Goal: Task Accomplishment & Management: Use online tool/utility

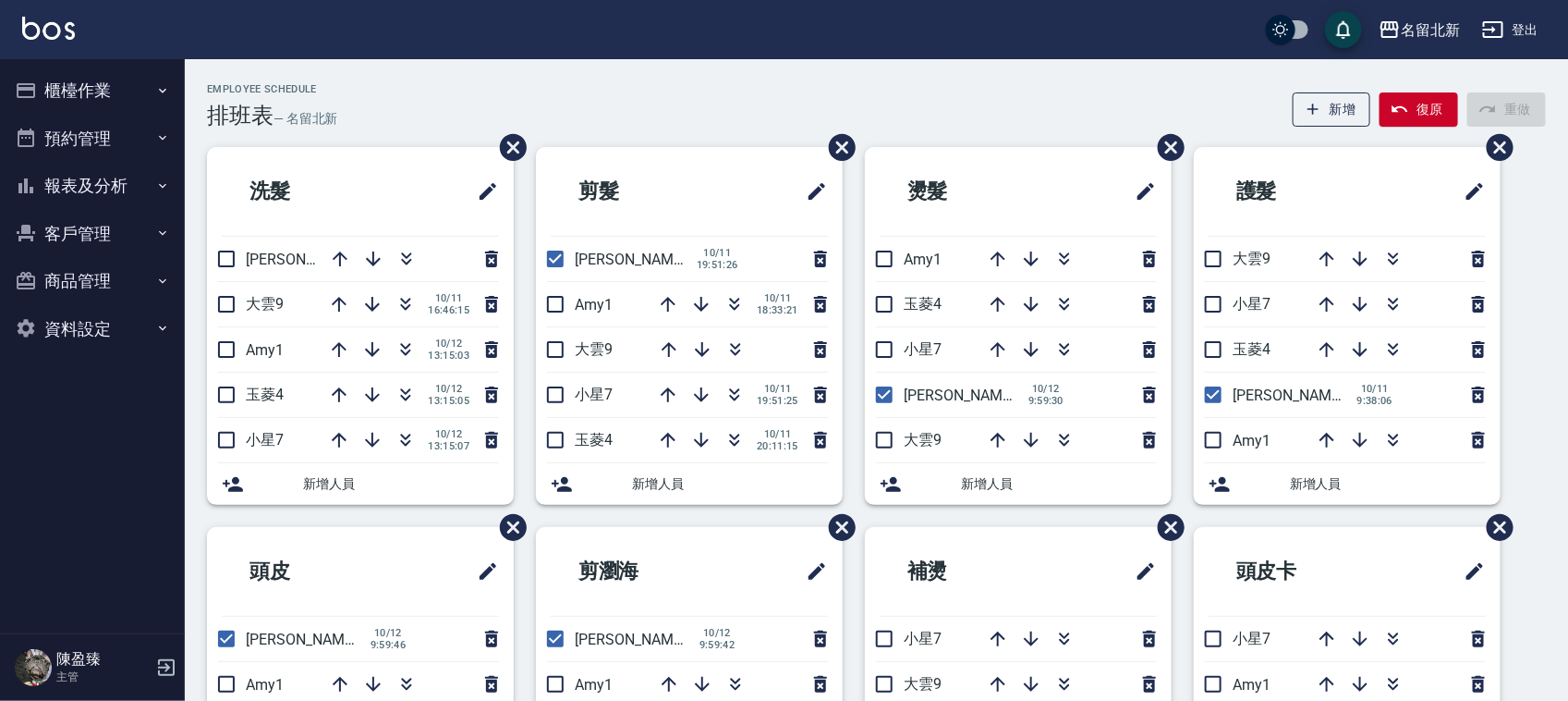
drag, startPoint x: 0, startPoint y: 0, endPoint x: 552, endPoint y: 256, distance: 608.5
click at [552, 255] on input "checkbox" at bounding box center [555, 258] width 39 height 39
checkbox input "false"
click at [63, 95] on button "櫃檯作業" at bounding box center [92, 91] width 170 height 48
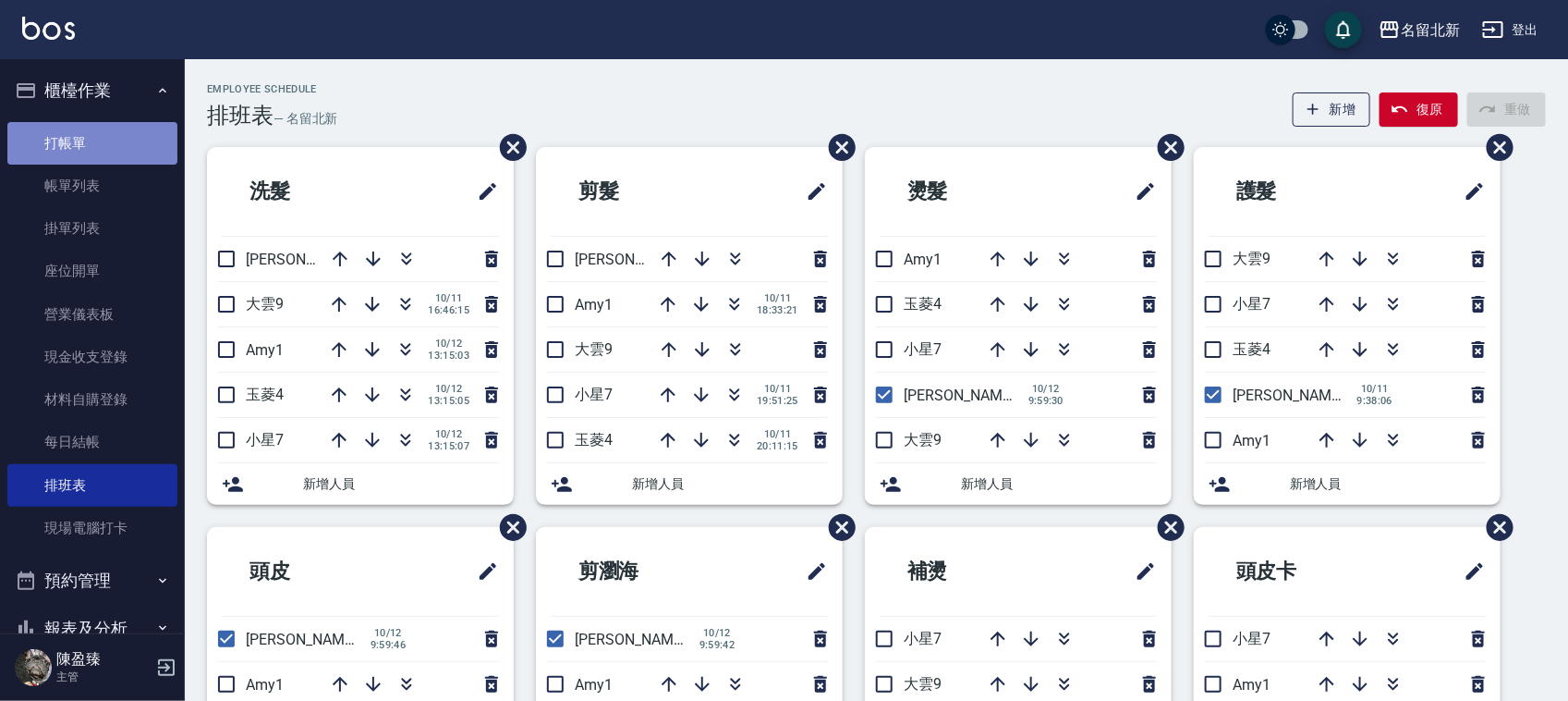
click at [145, 154] on link "打帳單" at bounding box center [92, 143] width 170 height 43
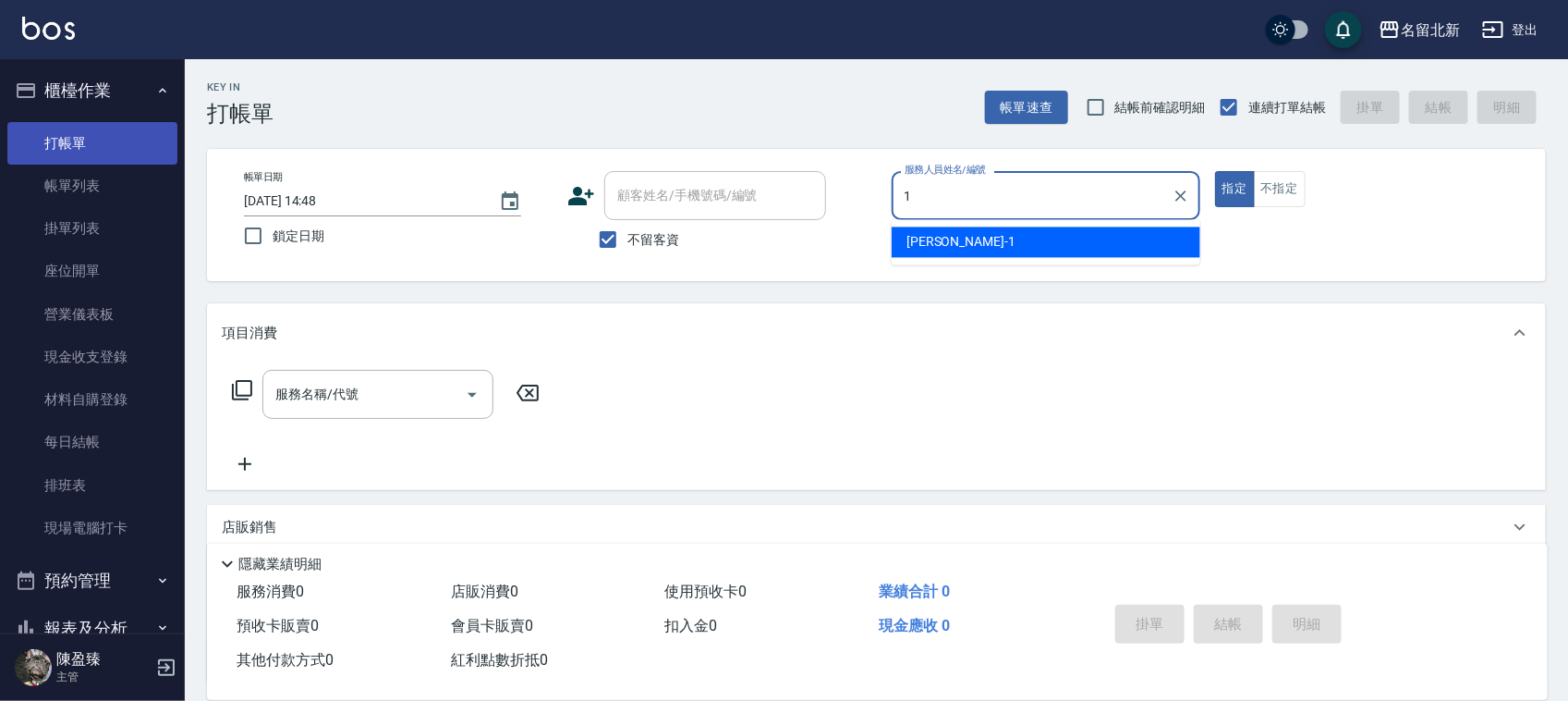
type input "[PERSON_NAME]-1"
type button "true"
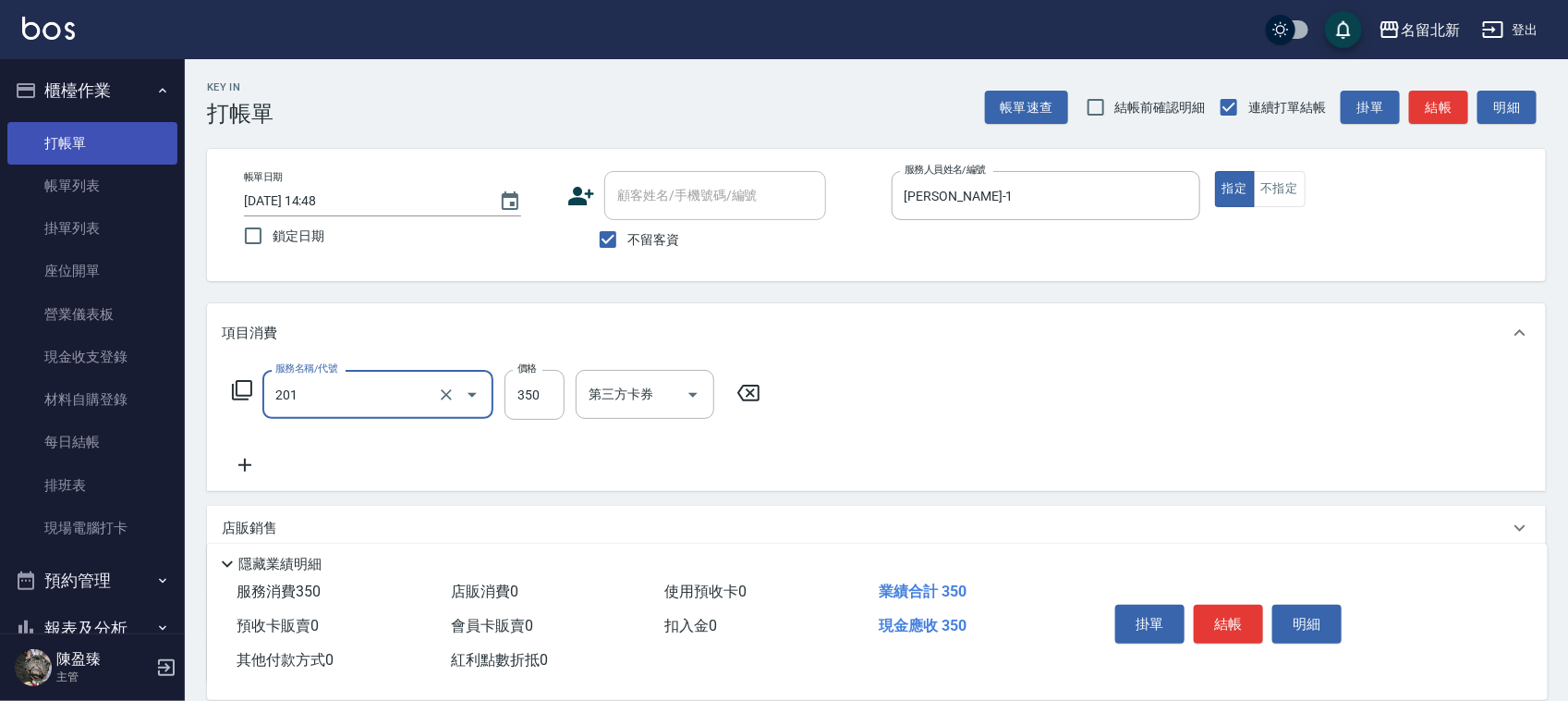
type input "一般洗髮(201)"
type input "300"
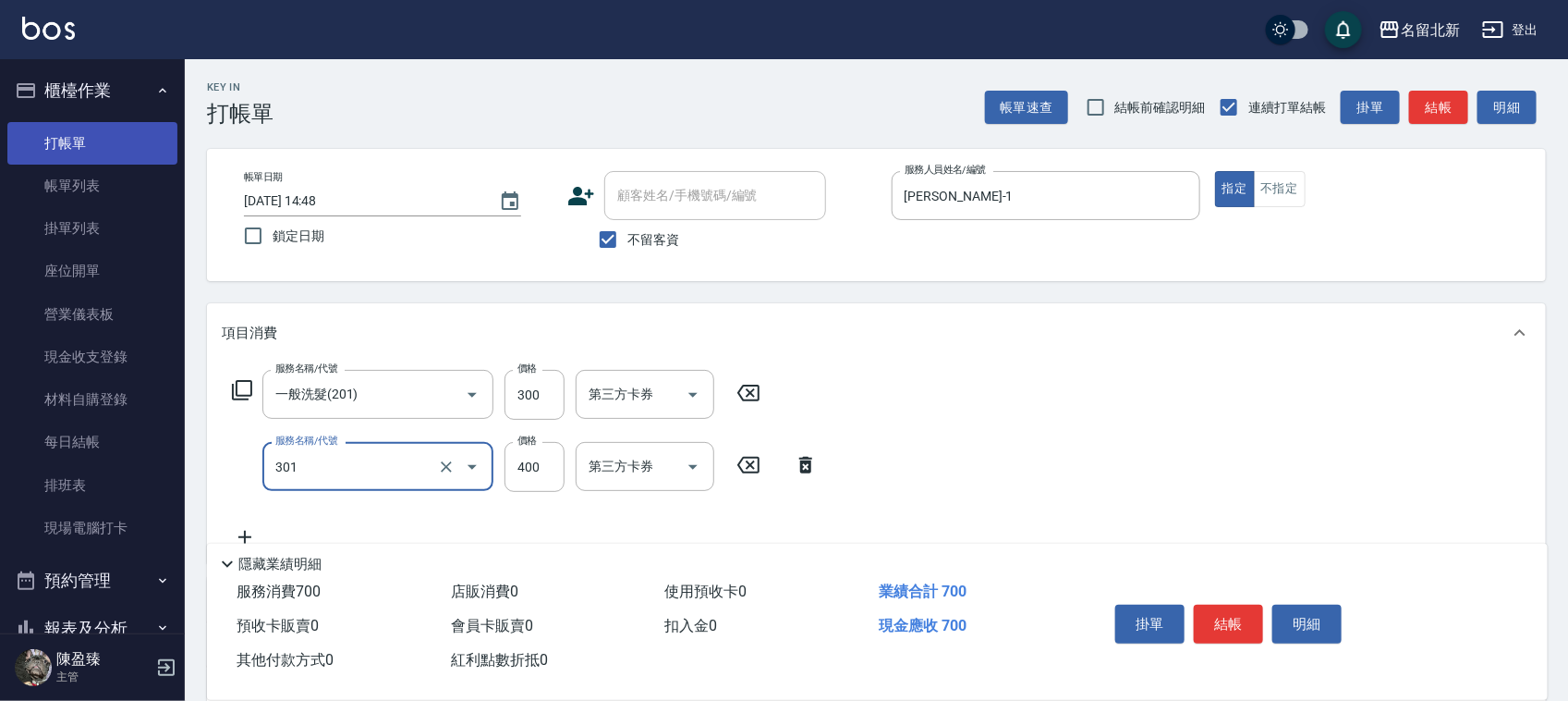
type input "造型剪髮(301)"
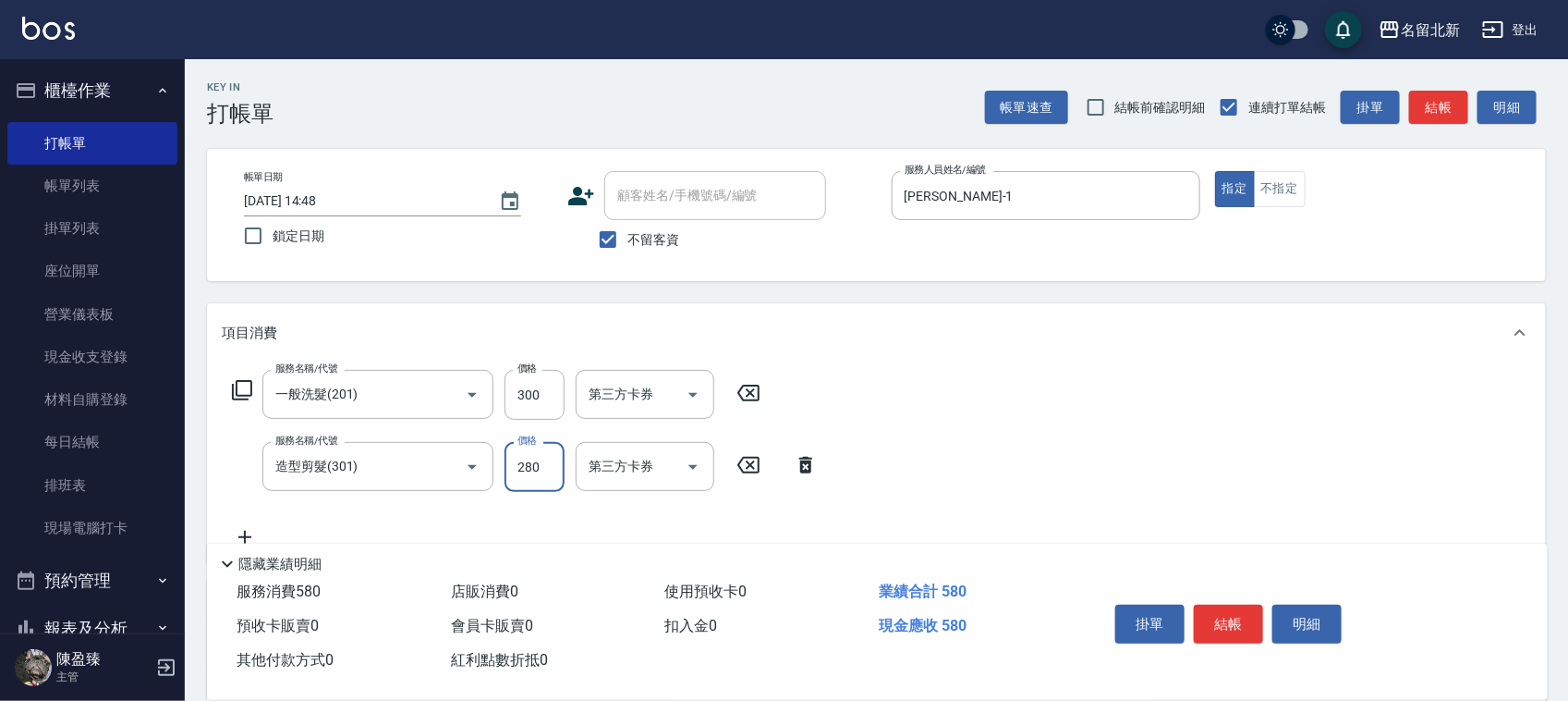
type input "280"
drag, startPoint x: 1210, startPoint y: 576, endPoint x: 1223, endPoint y: 594, distance: 22.2
click at [1212, 577] on div "掛單 結帳 明細" at bounding box center [1305, 626] width 440 height 103
click at [1224, 597] on div "掛單 結帳 明細" at bounding box center [1229, 626] width 241 height 58
click at [1232, 607] on button "結帳" at bounding box center [1229, 623] width 70 height 39
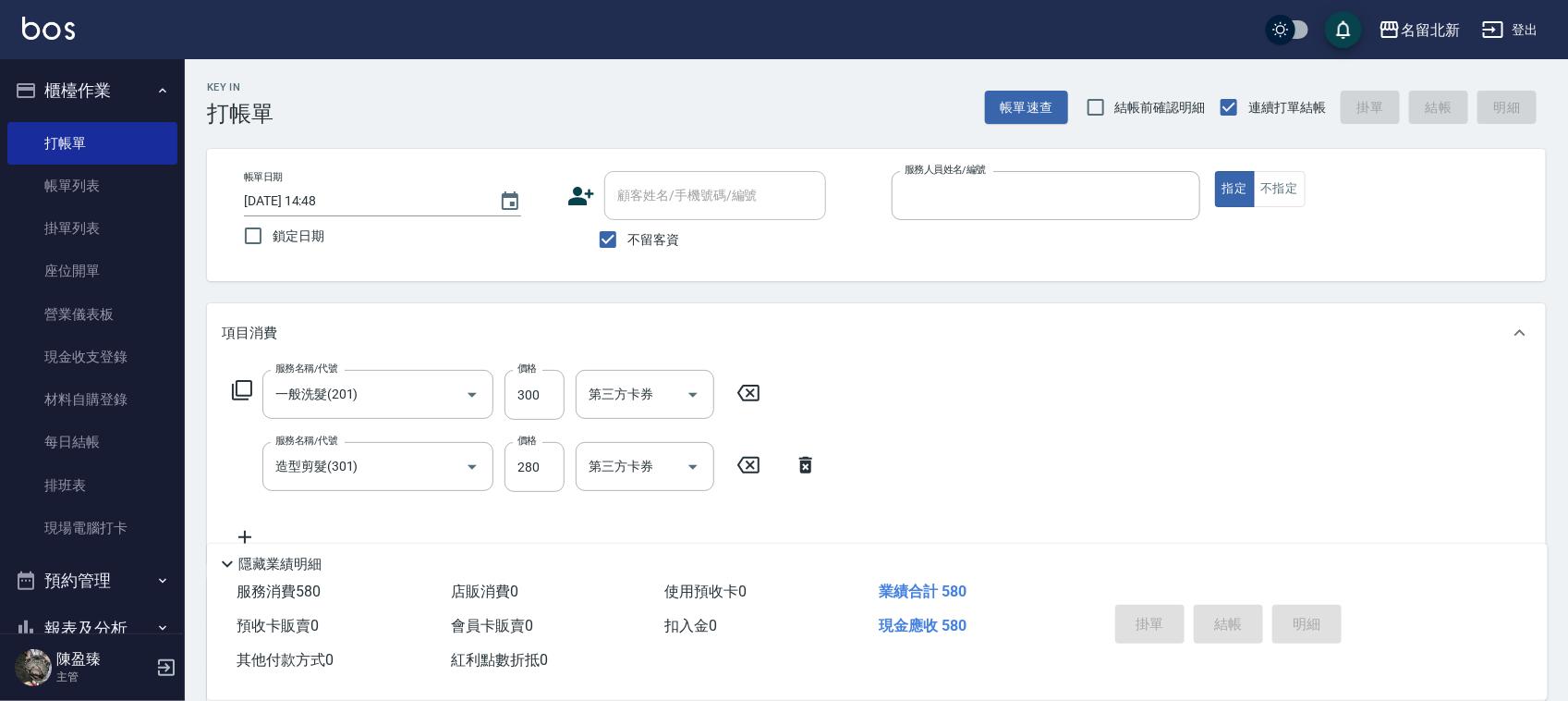
type input "9"
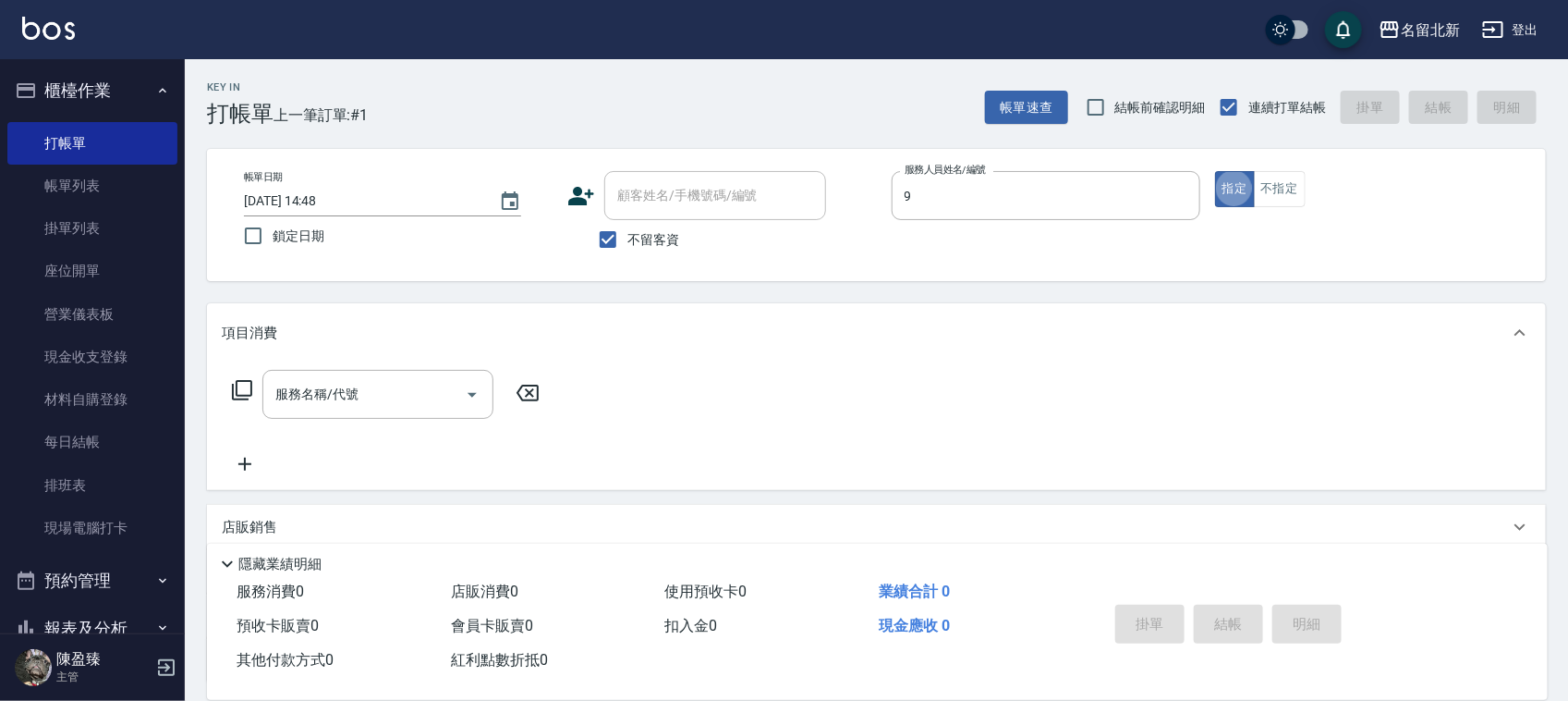
type input "大雲-9"
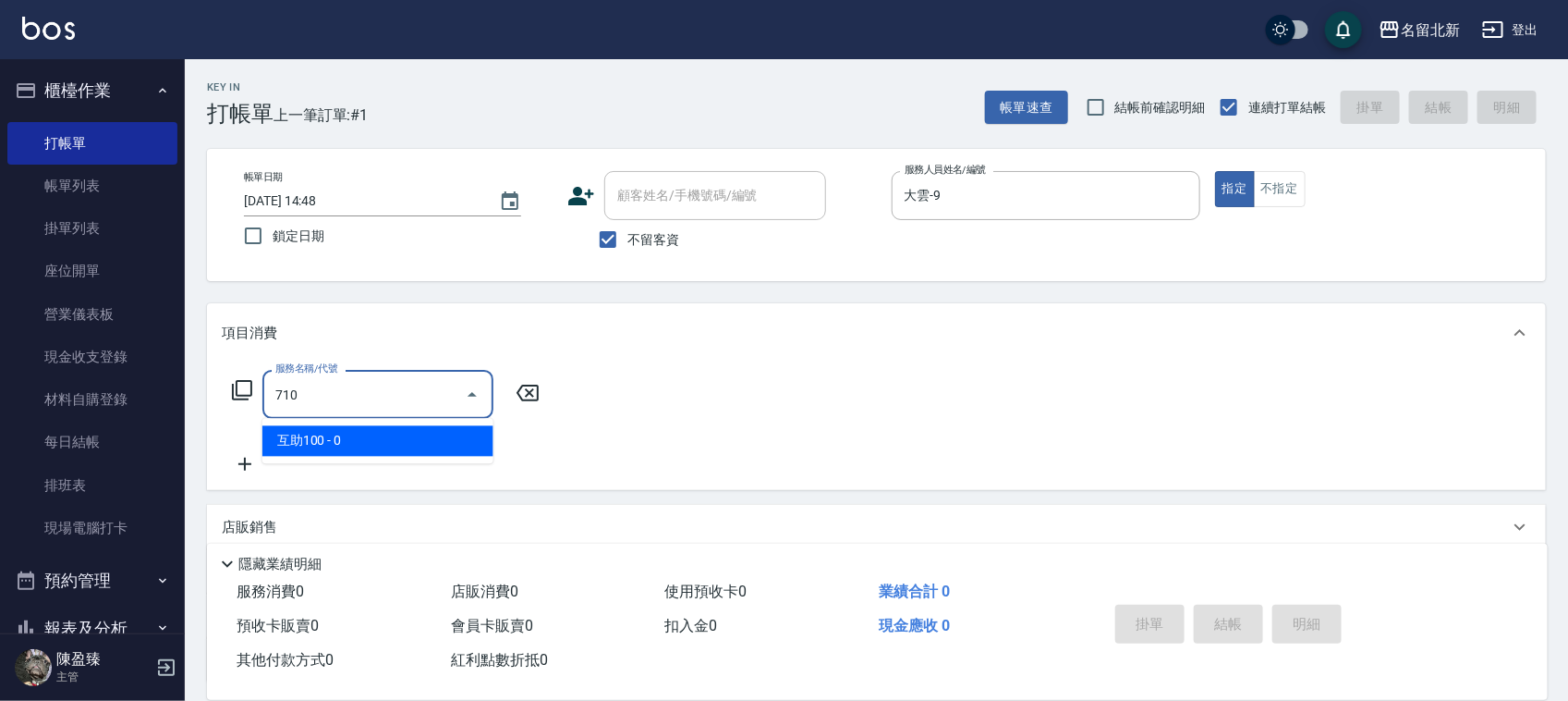
type input "互助100(710)"
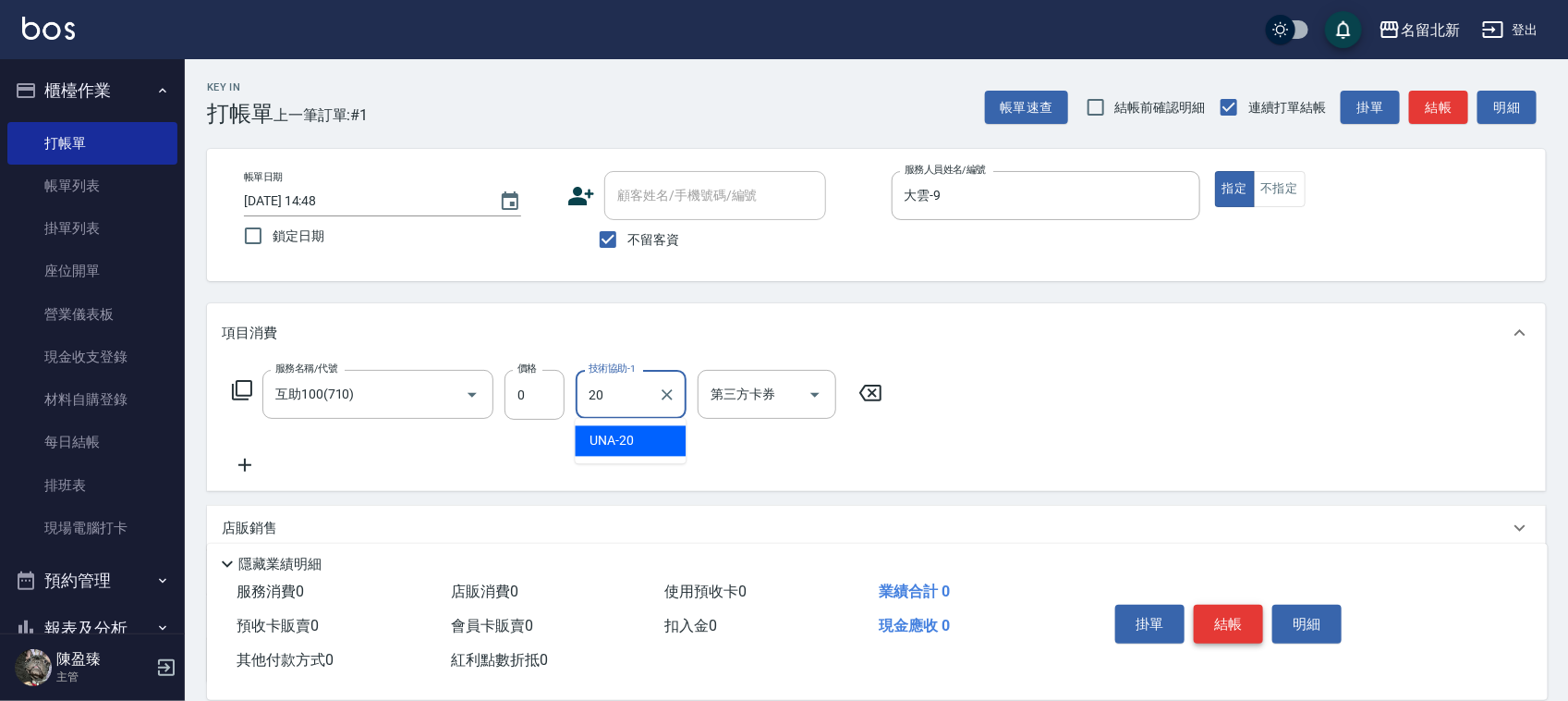
type input "UNA-20"
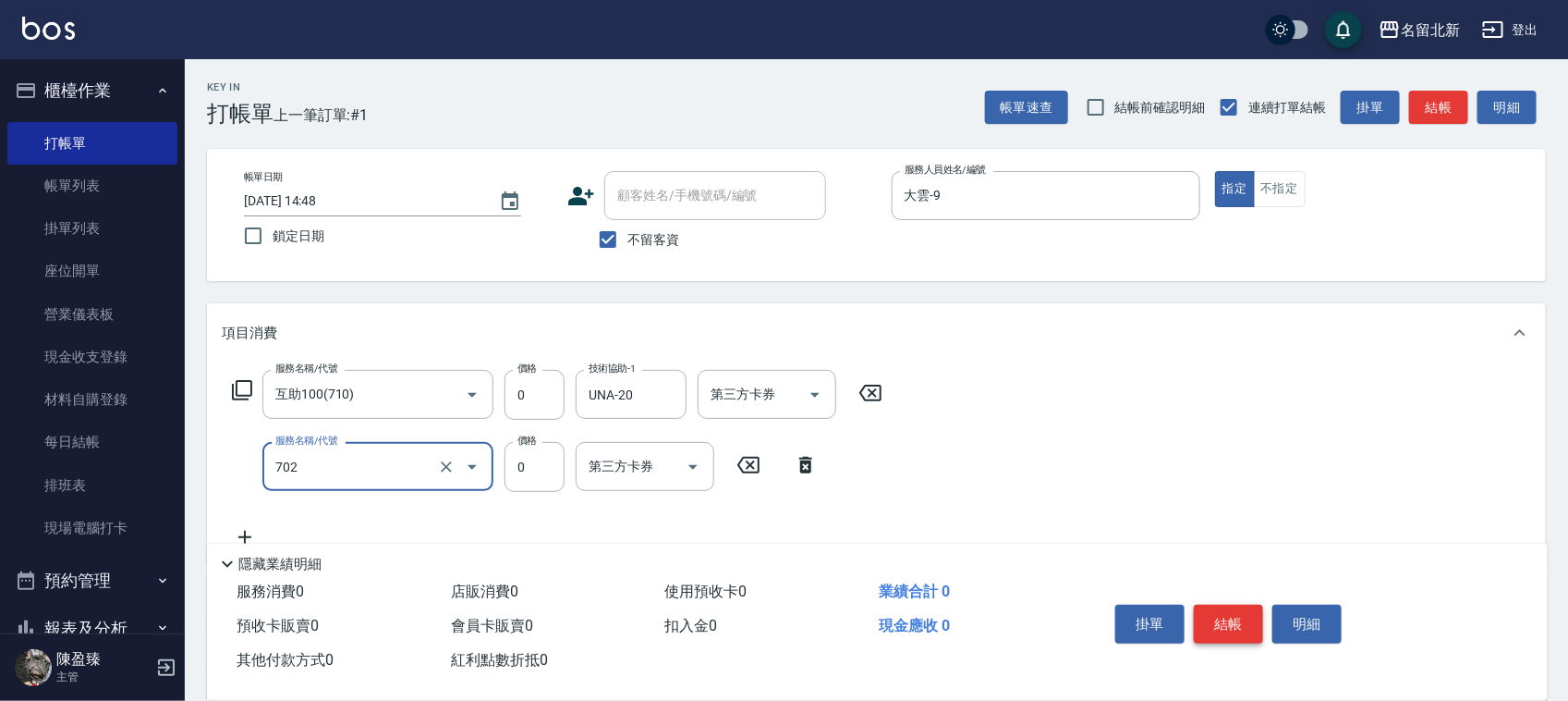
type input "互助20(702)"
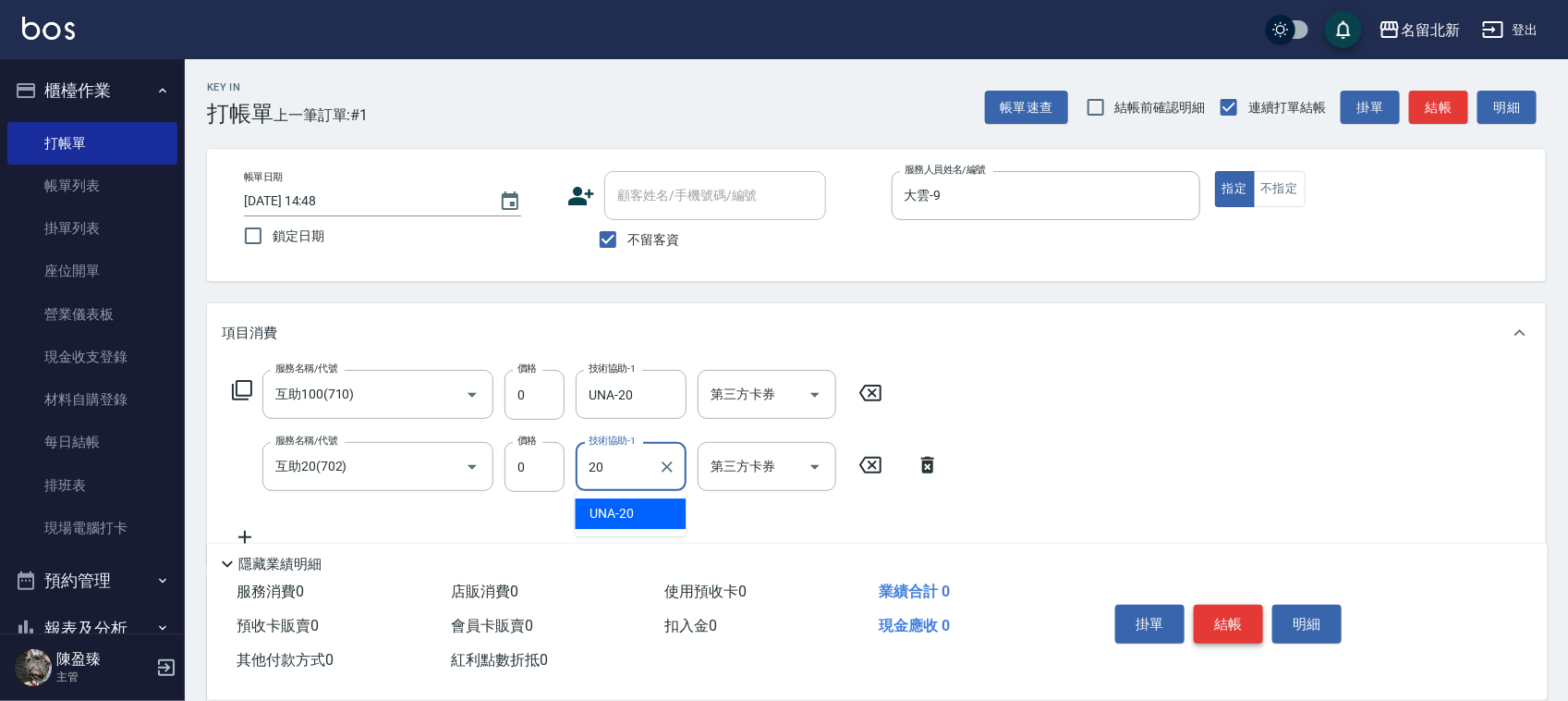
type input "UNA-20"
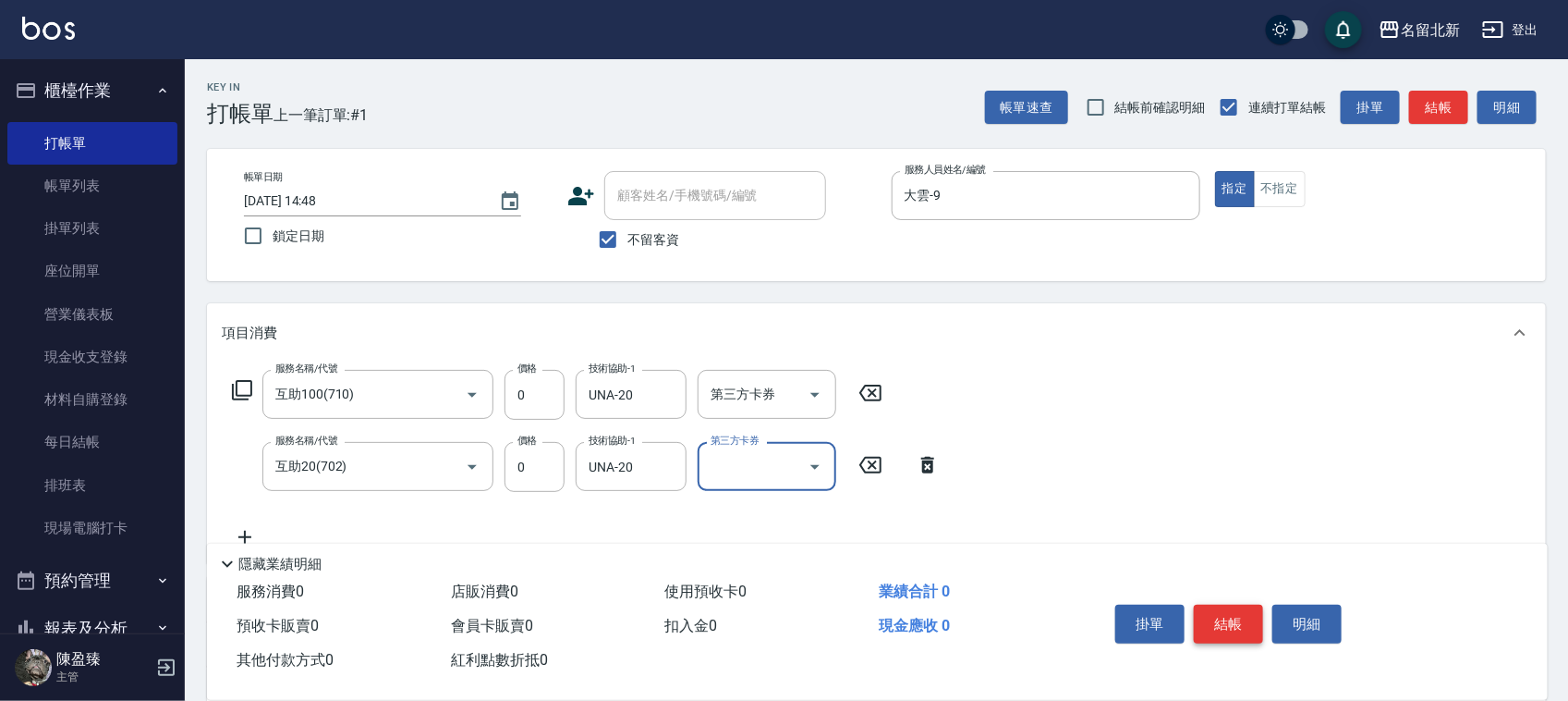
click at [1232, 607] on button "結帳" at bounding box center [1229, 623] width 70 height 39
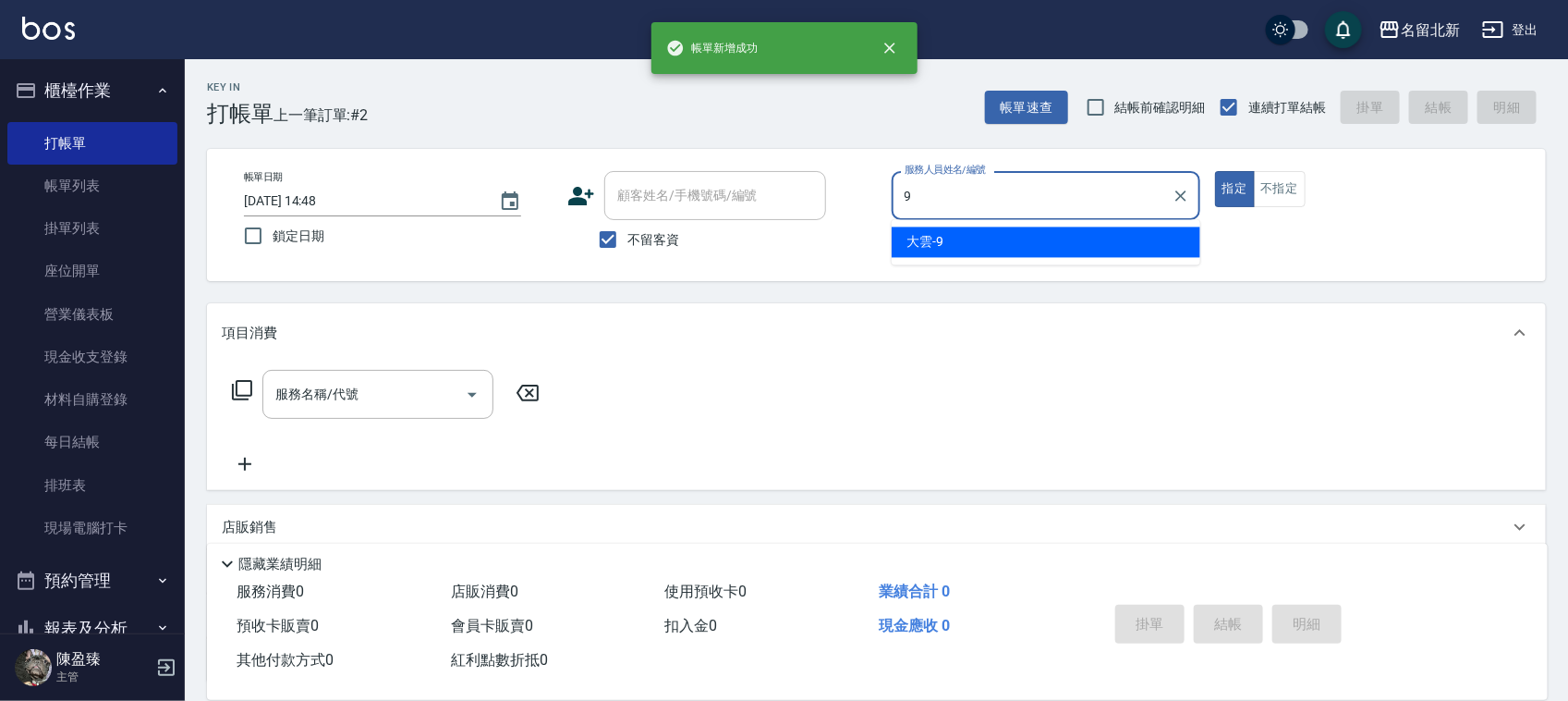
type input "大雲-9"
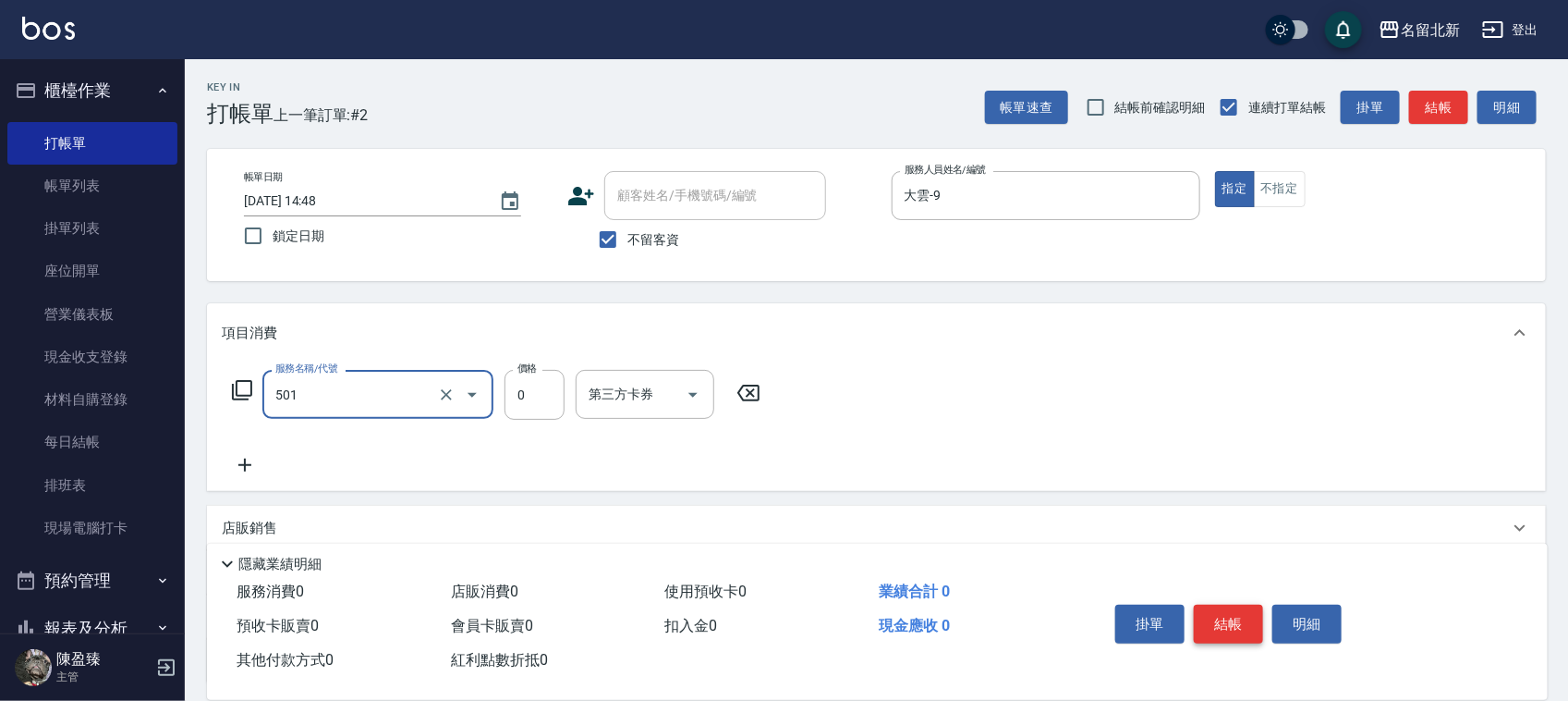
type input "染髮(501)"
type input "1300"
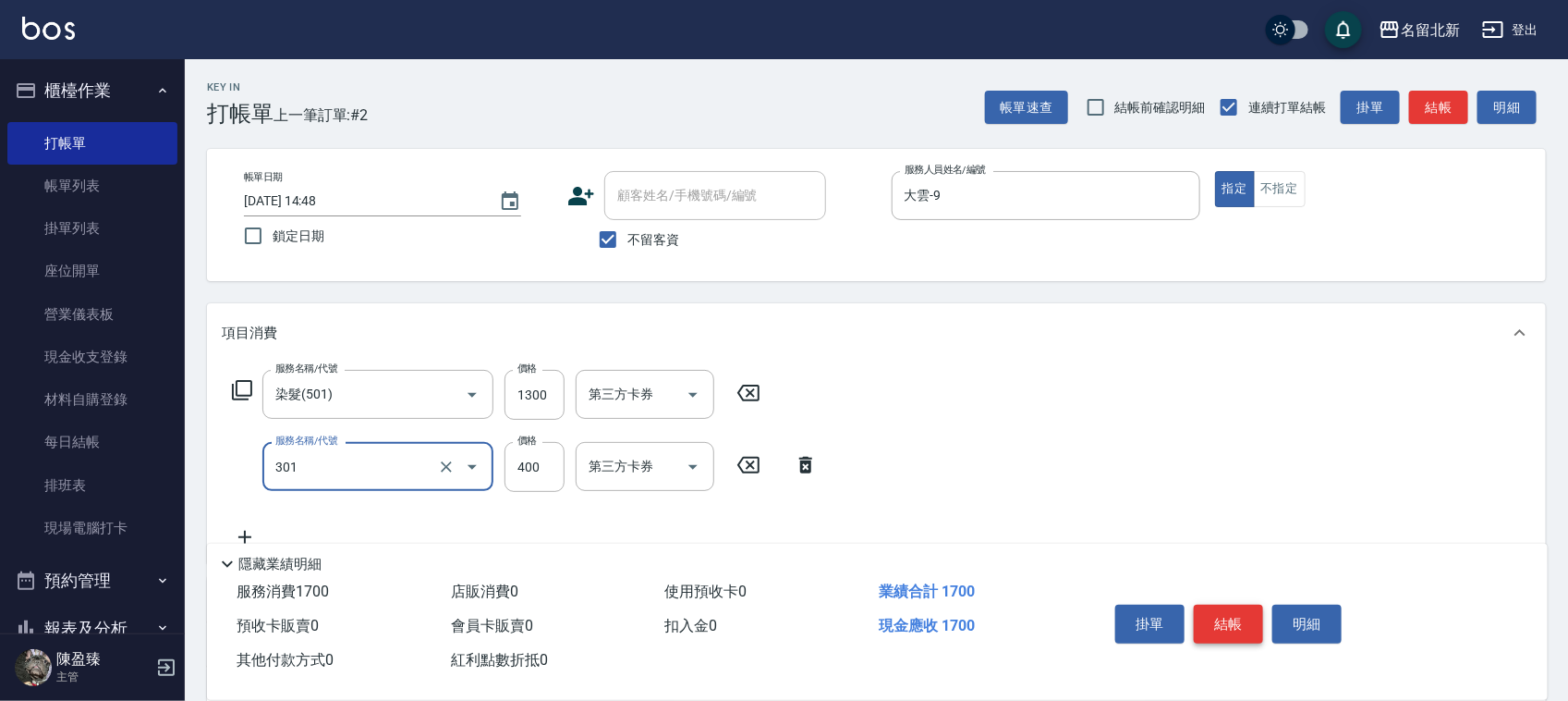
type input "造型剪髮(301)"
type input "338"
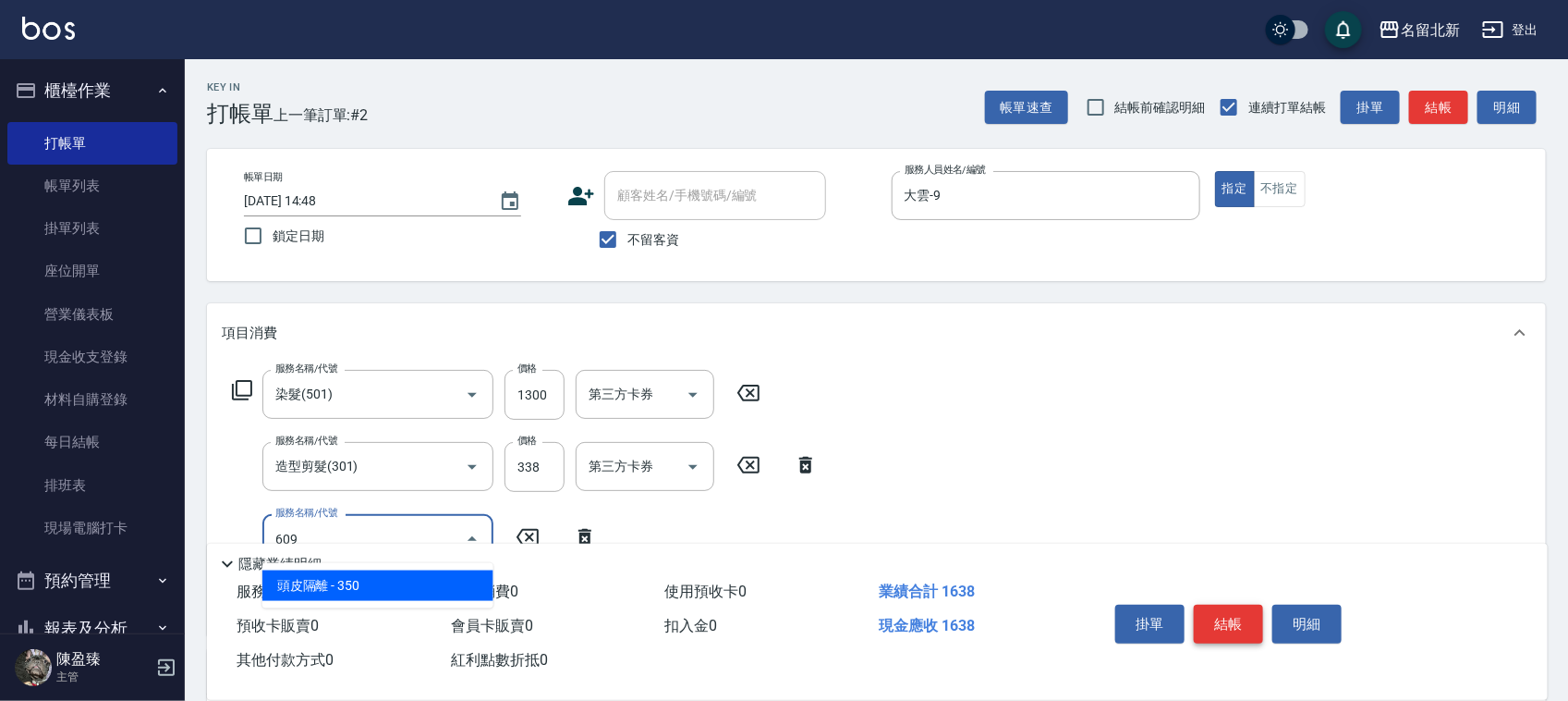
type input "頭皮隔離(609)"
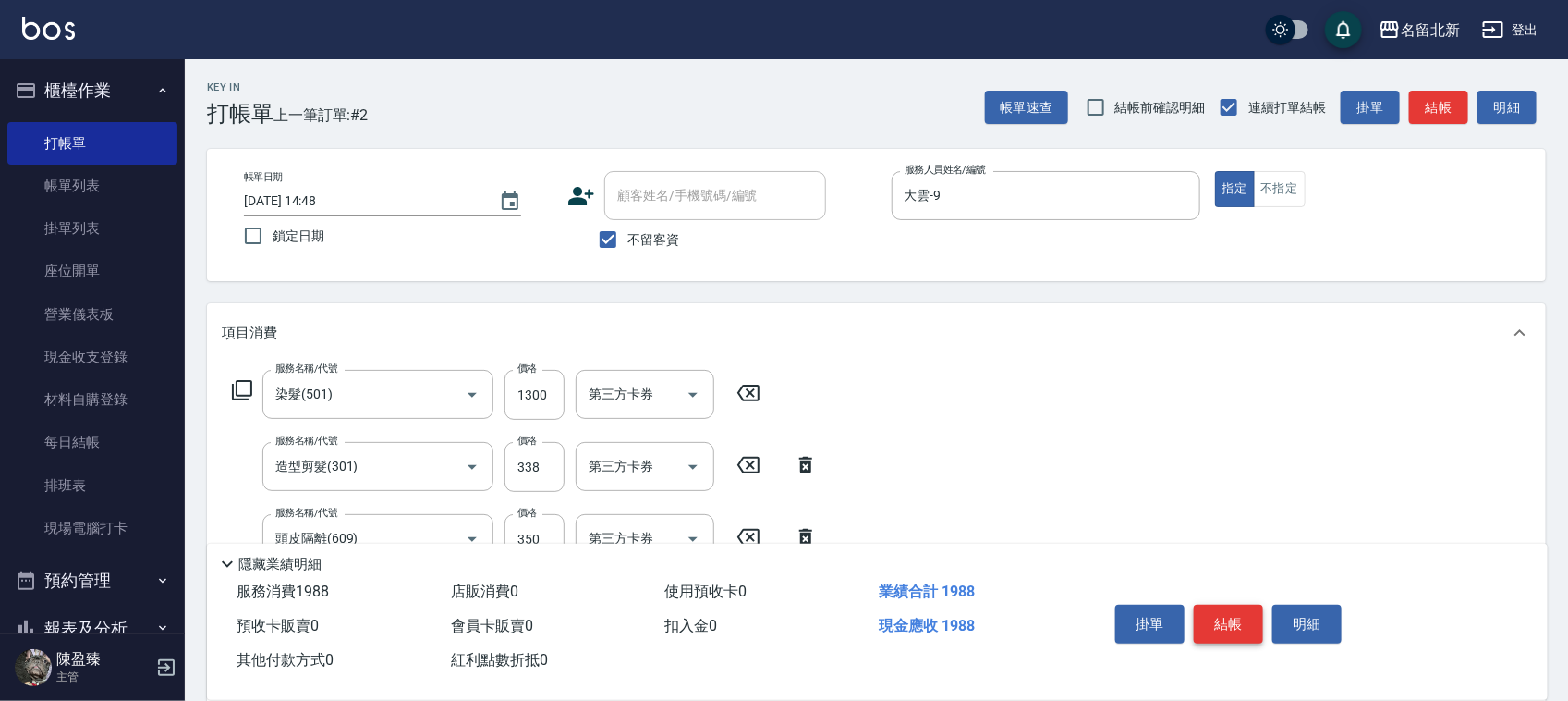
type input "使用護髮卡(601)"
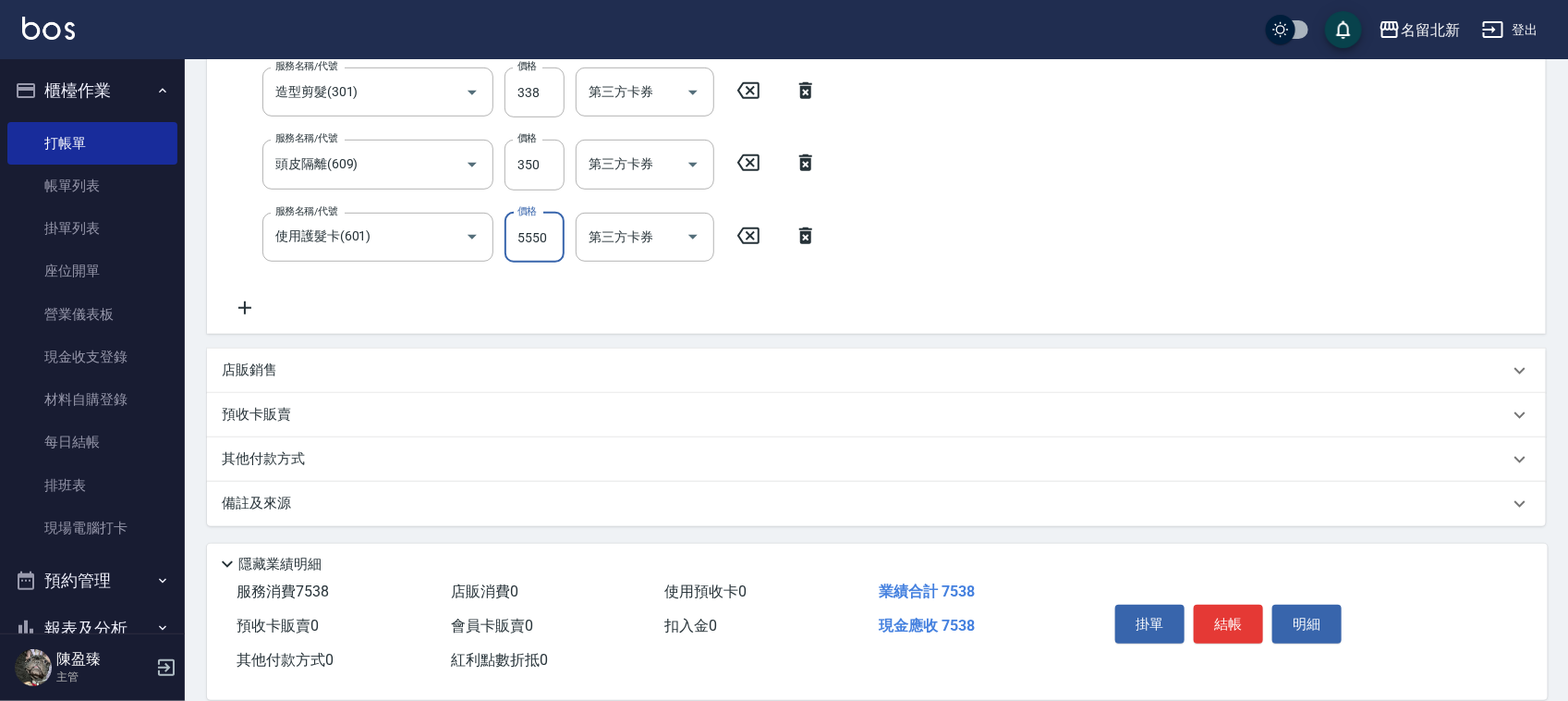
scroll to position [370, 0]
click at [531, 243] on input "5550" at bounding box center [534, 242] width 60 height 50
type input "550"
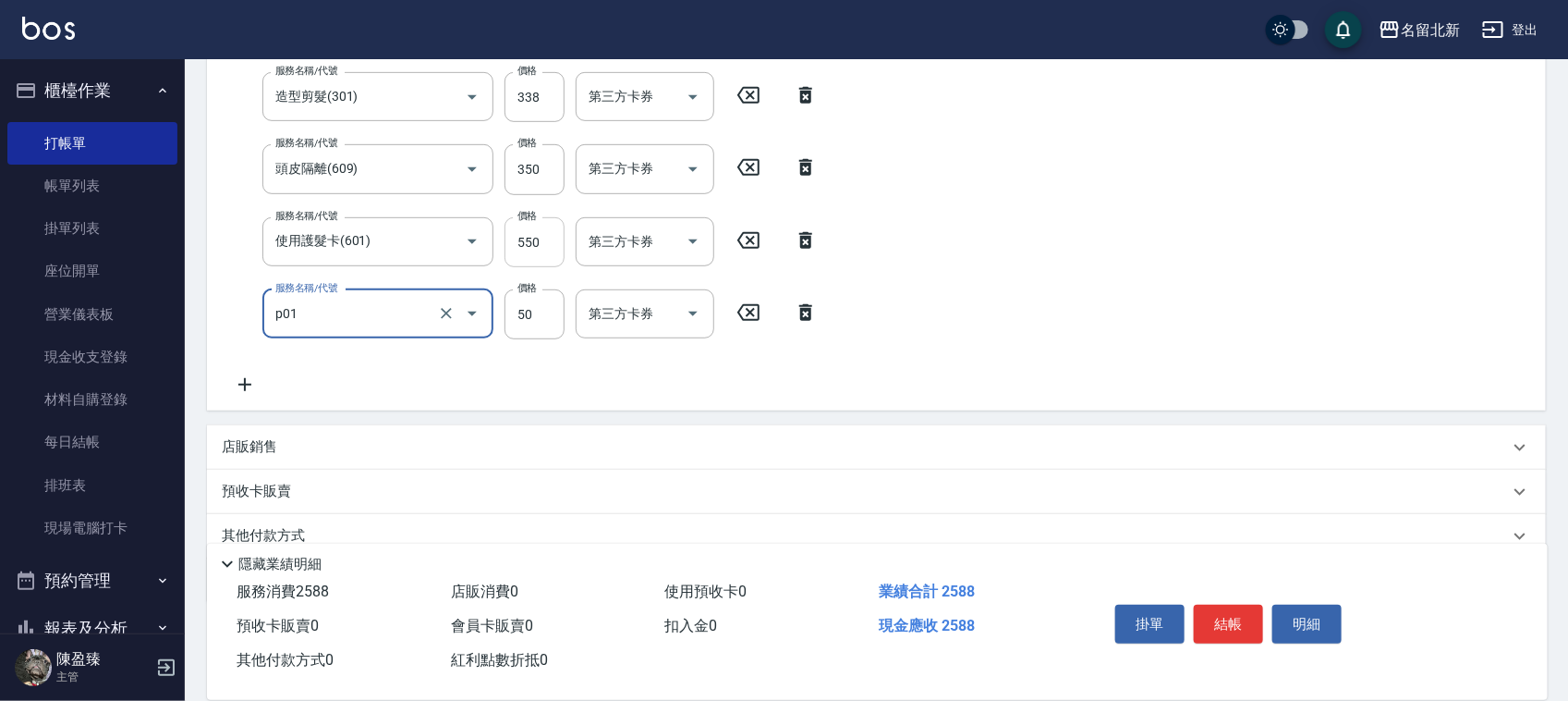
type input "入公司(p01)"
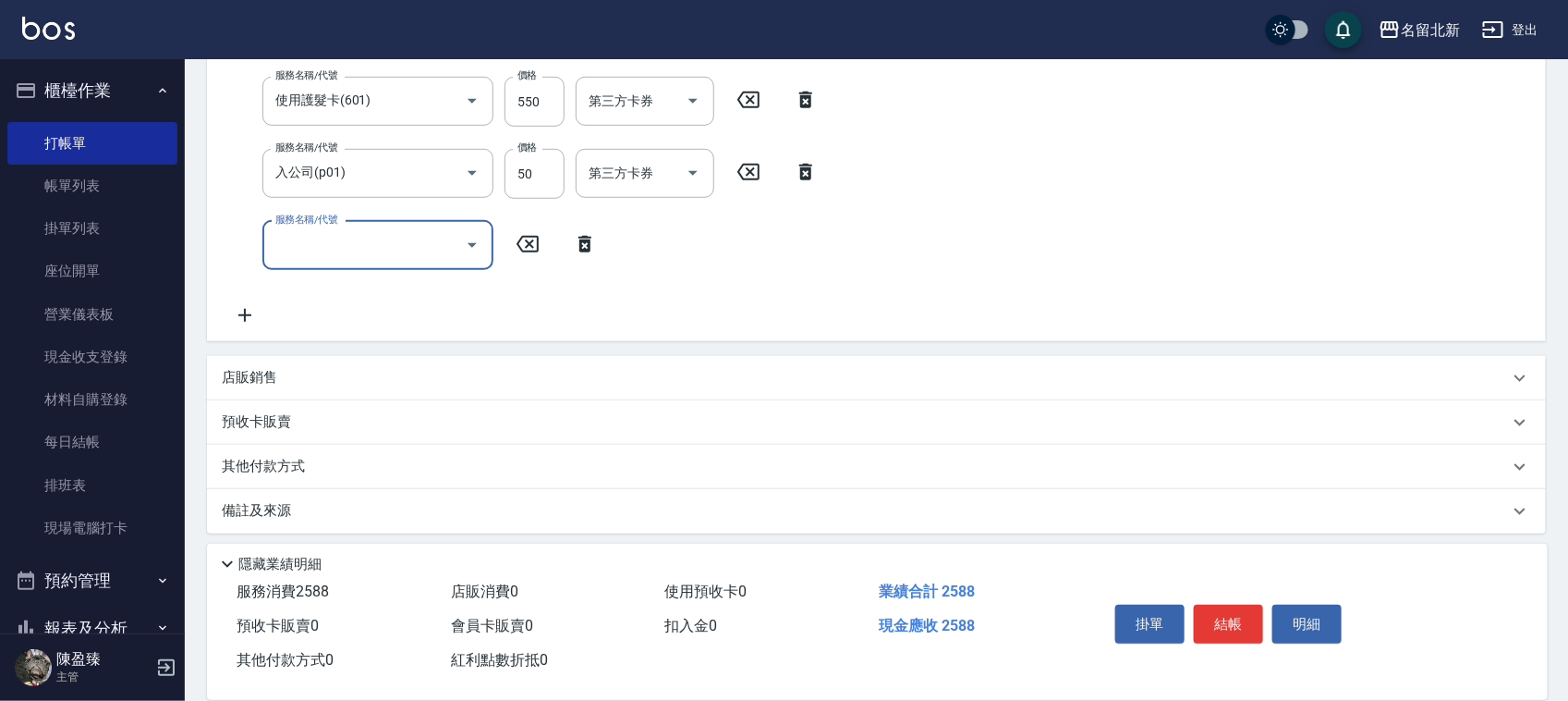
scroll to position [518, 0]
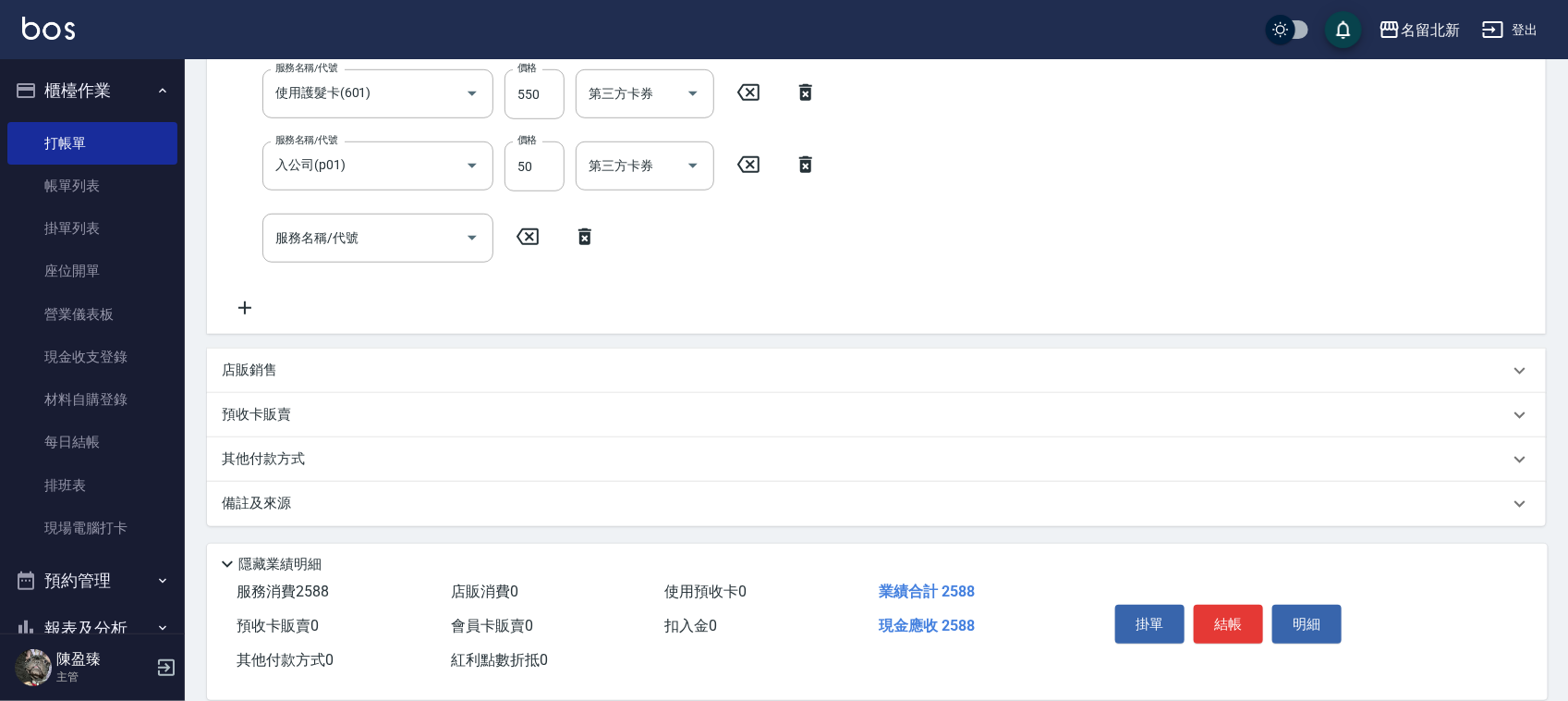
click at [284, 463] on p "其他付款方式" at bounding box center [267, 460] width 93 height 20
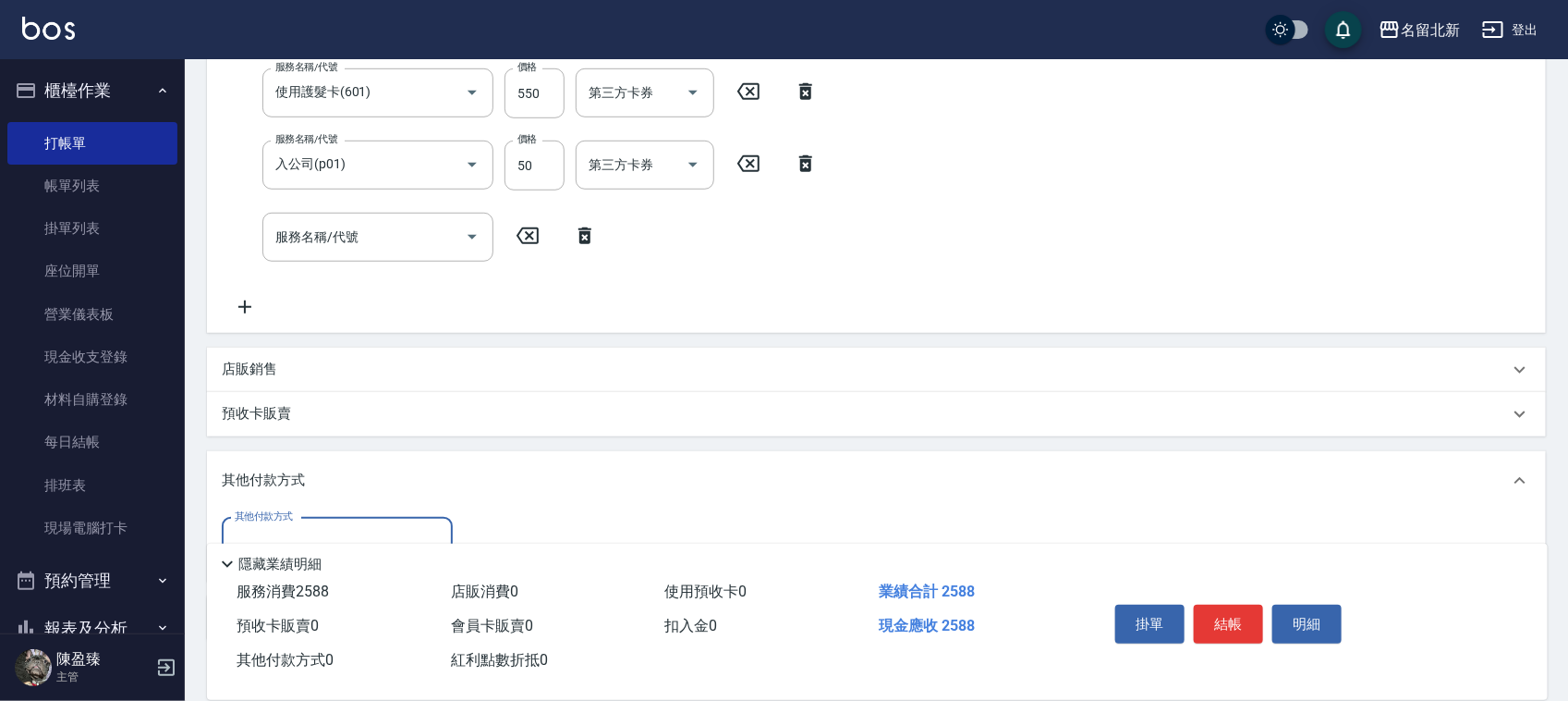
scroll to position [0, 0]
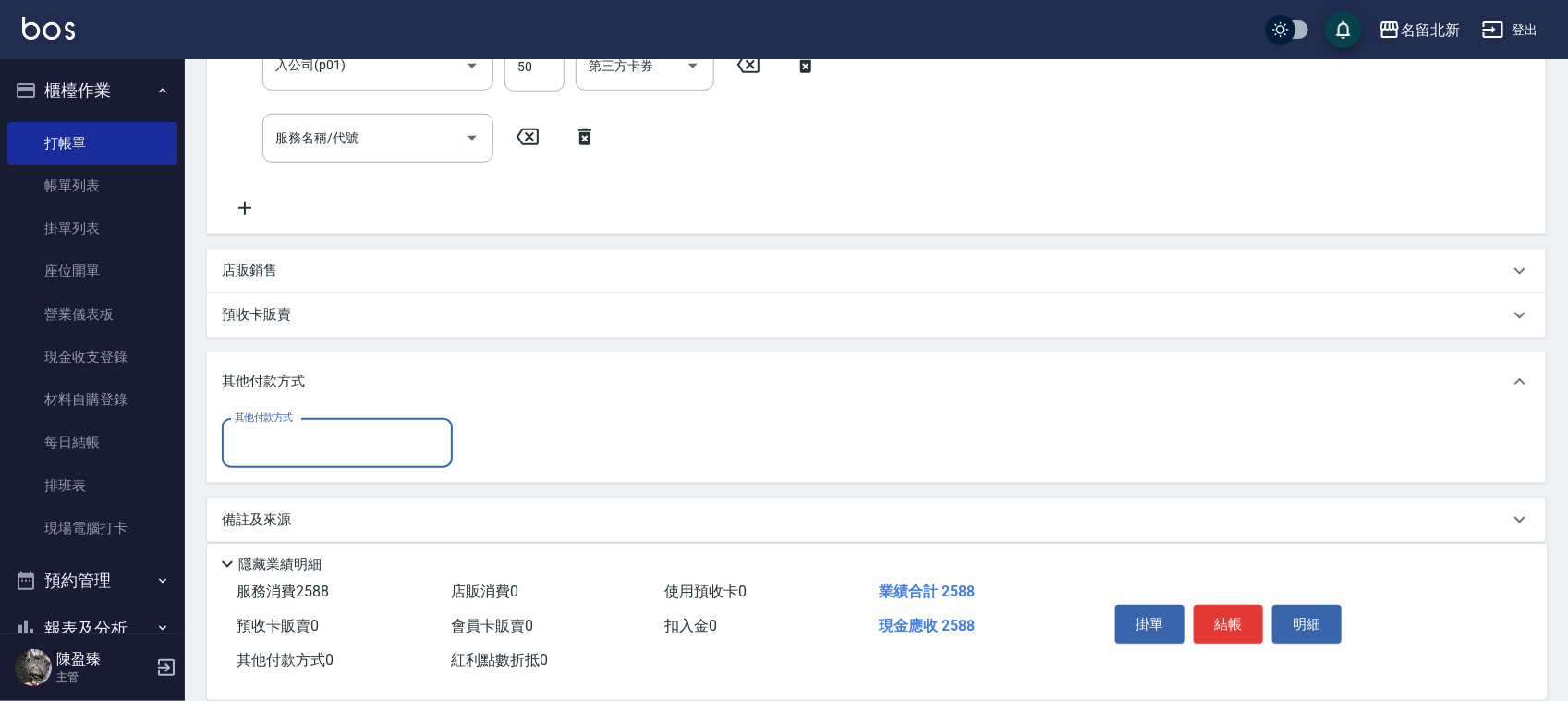
drag, startPoint x: 268, startPoint y: 439, endPoint x: 275, endPoint y: 455, distance: 17.5
click at [270, 441] on input "其他付款方式" at bounding box center [337, 443] width 214 height 32
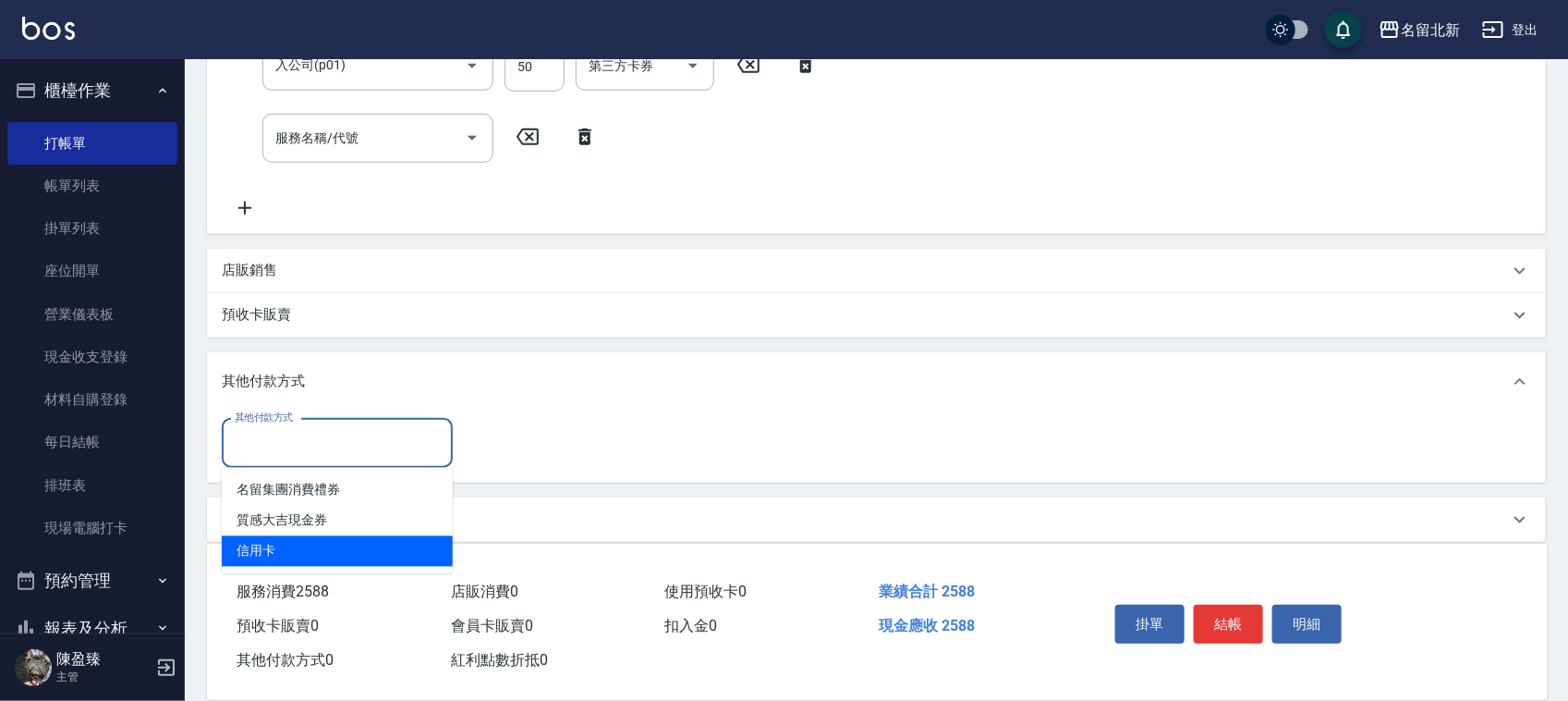
click at [310, 555] on span "信用卡" at bounding box center [337, 551] width 231 height 31
type input "信用卡"
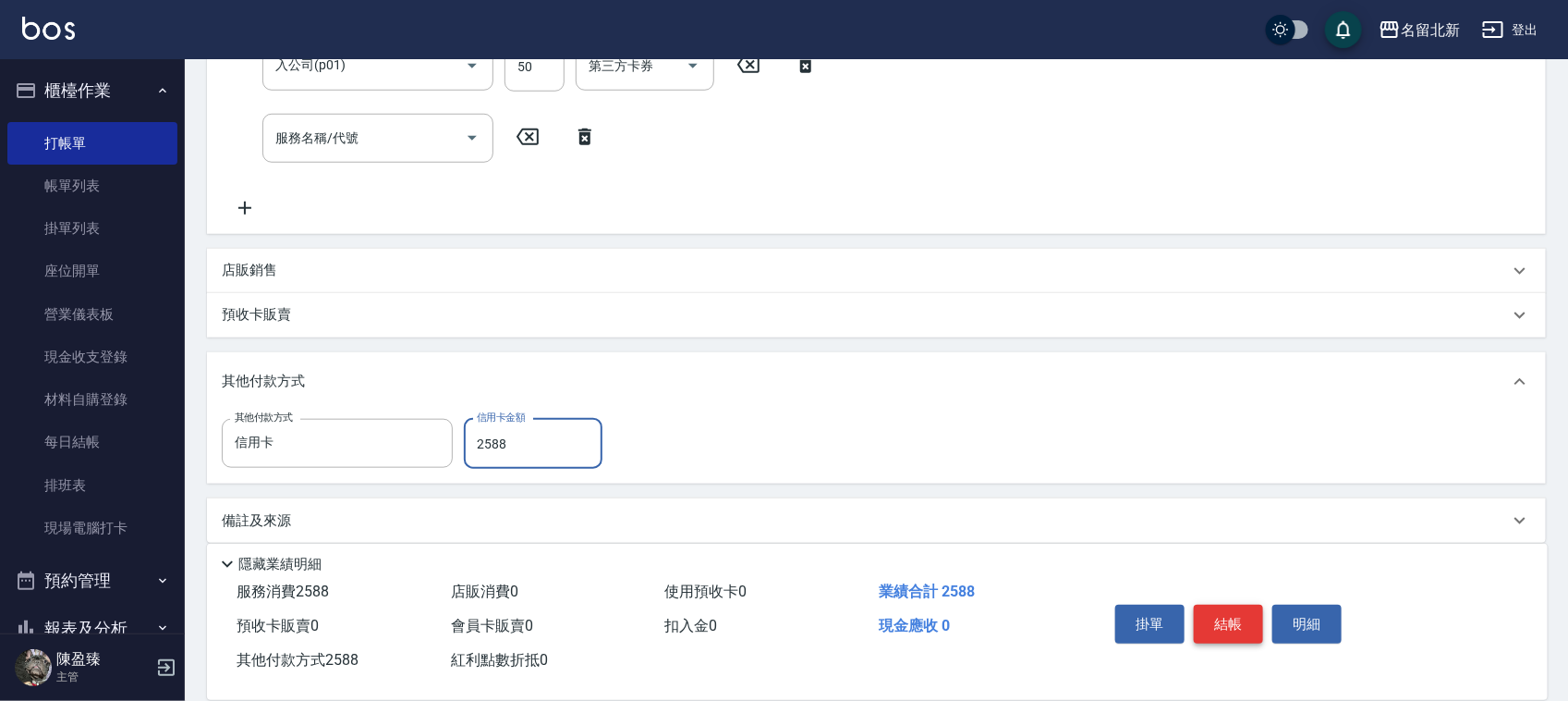
type input "2588"
click at [1255, 608] on button "結帳" at bounding box center [1229, 623] width 70 height 39
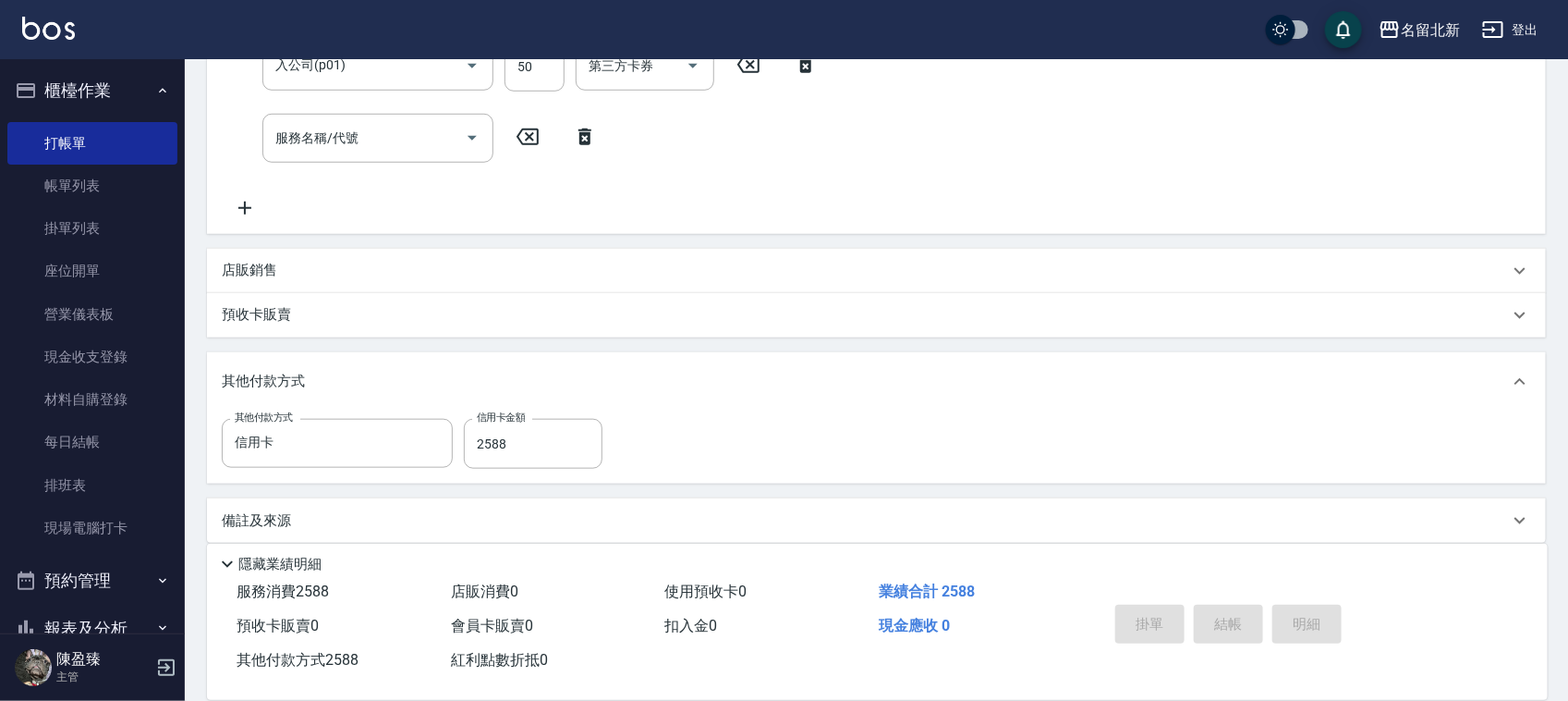
type input "[DATE] 14:49"
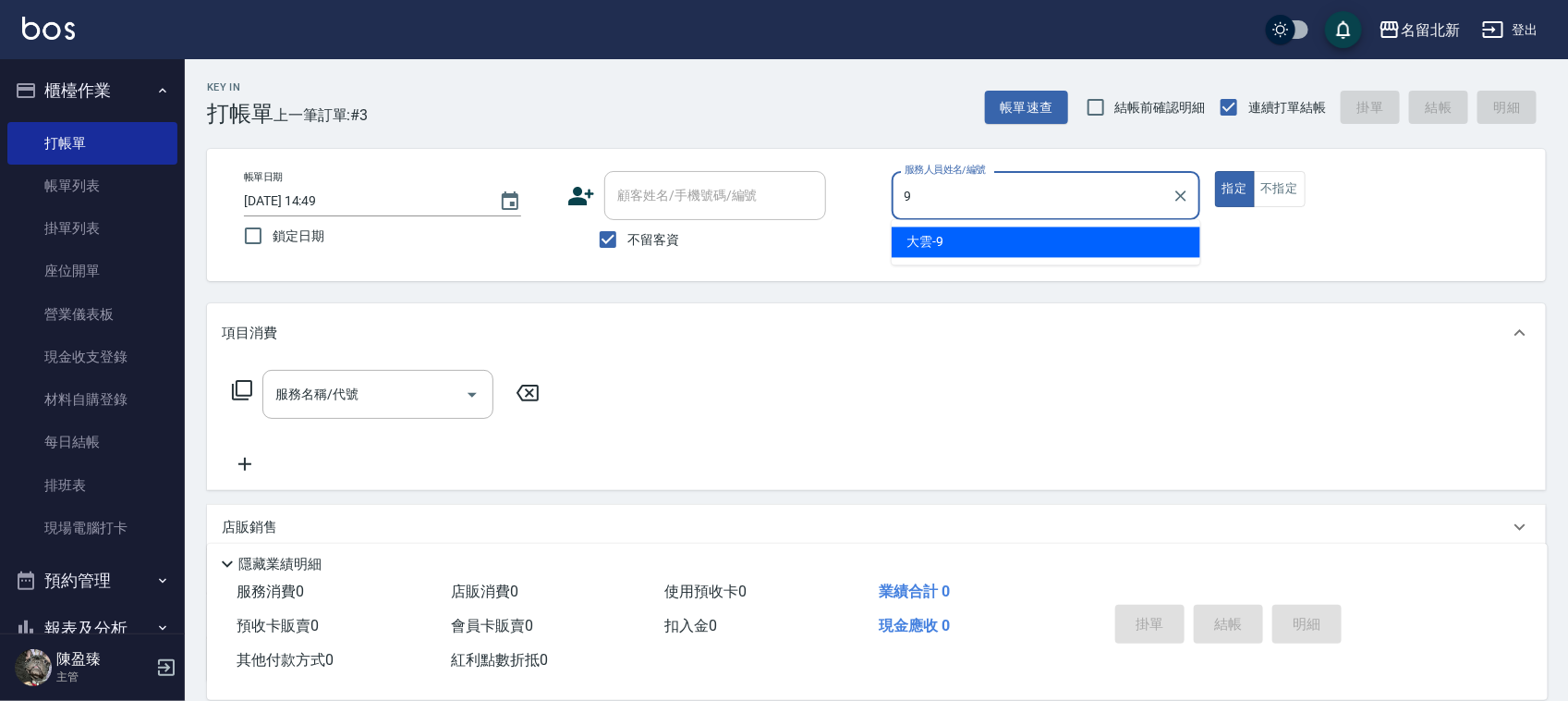
type input "大雲-9"
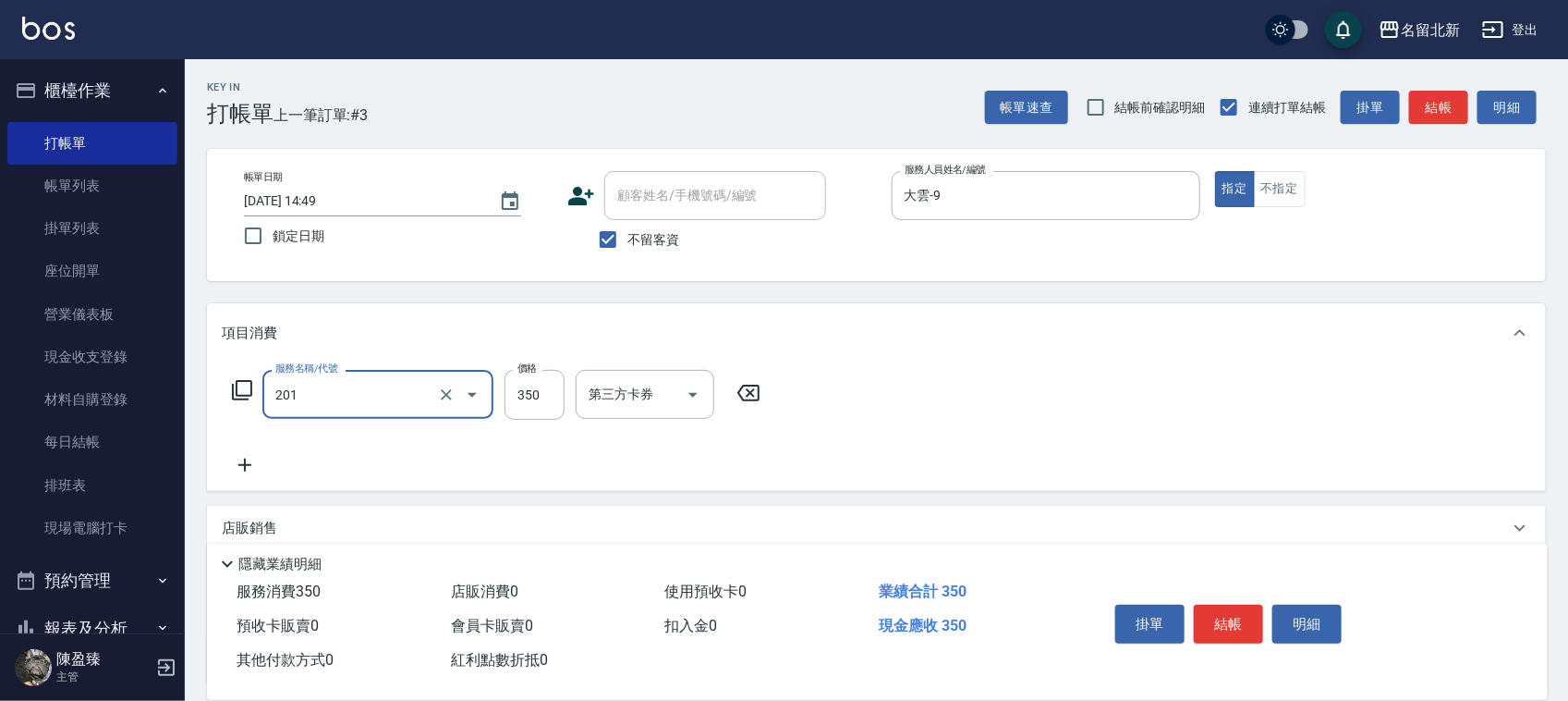
type input "一般洗髮(201)"
type input "200"
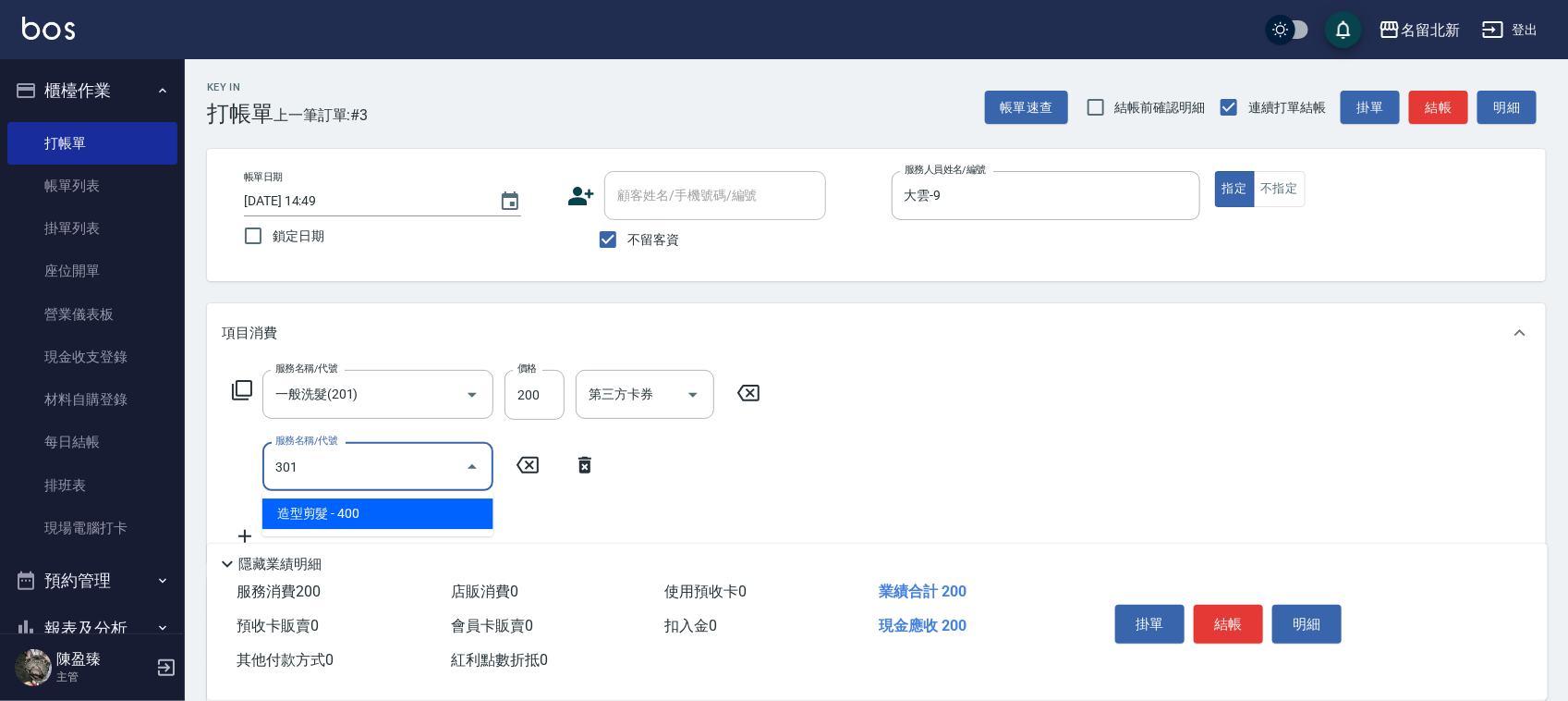
type input "造型剪髮(301)"
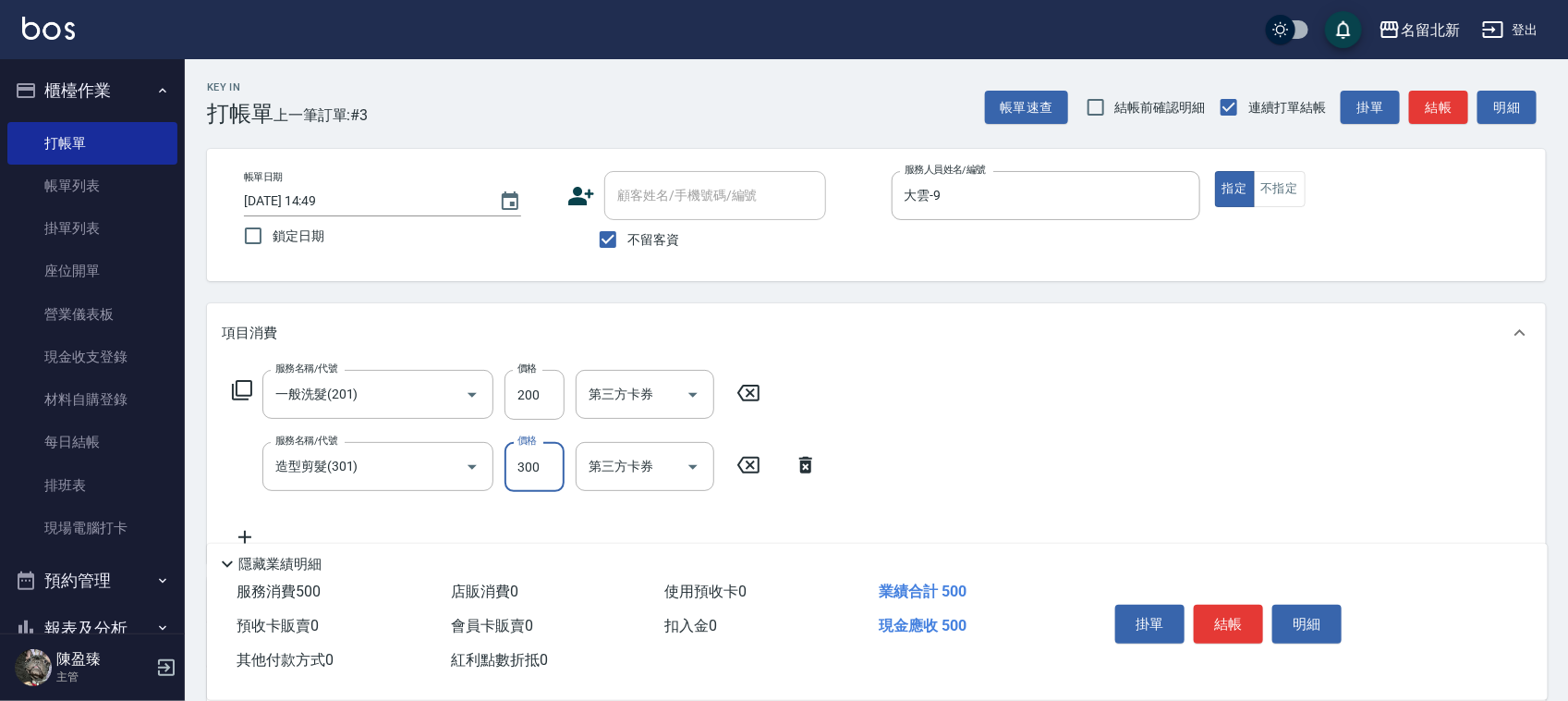
type input "300"
click at [1255, 608] on button "結帳" at bounding box center [1229, 623] width 70 height 39
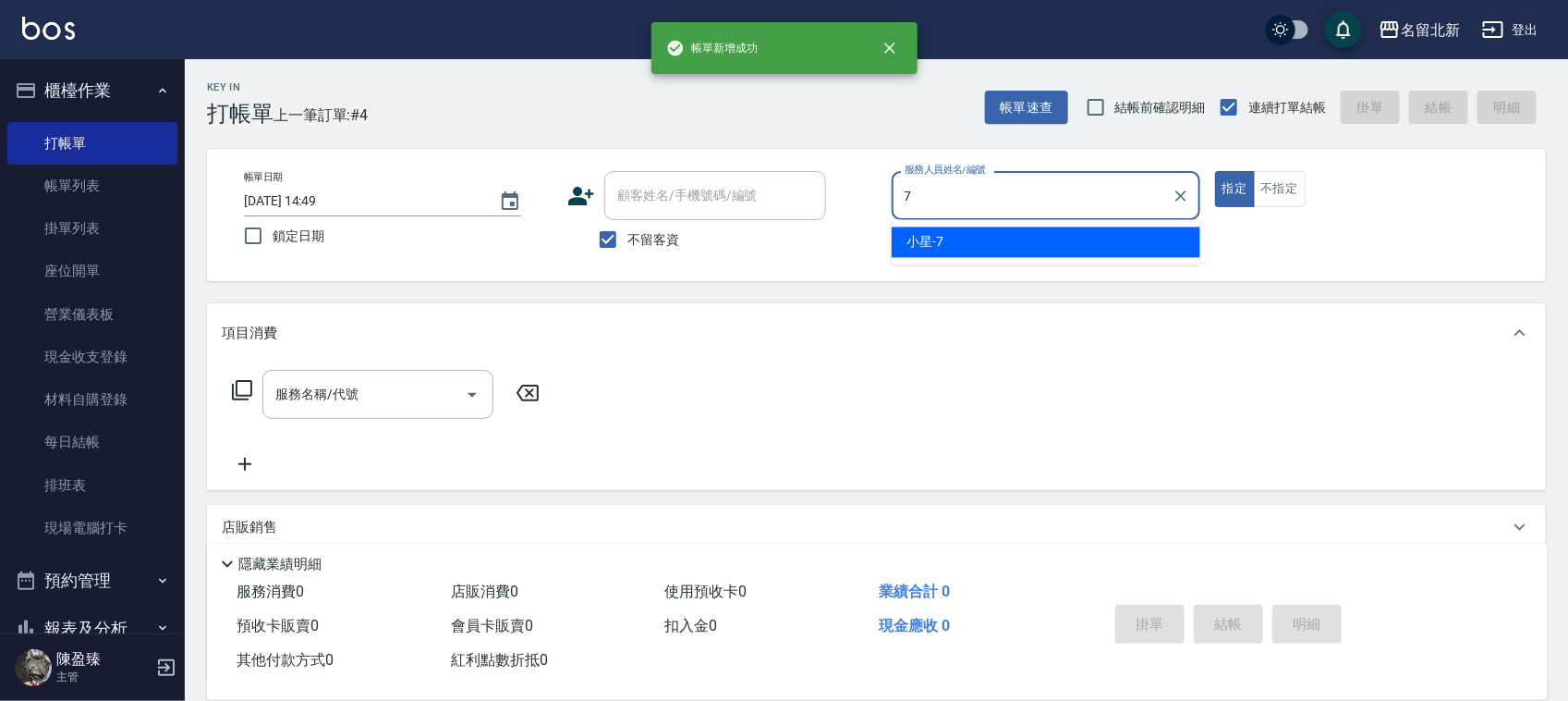
type input "小星-7"
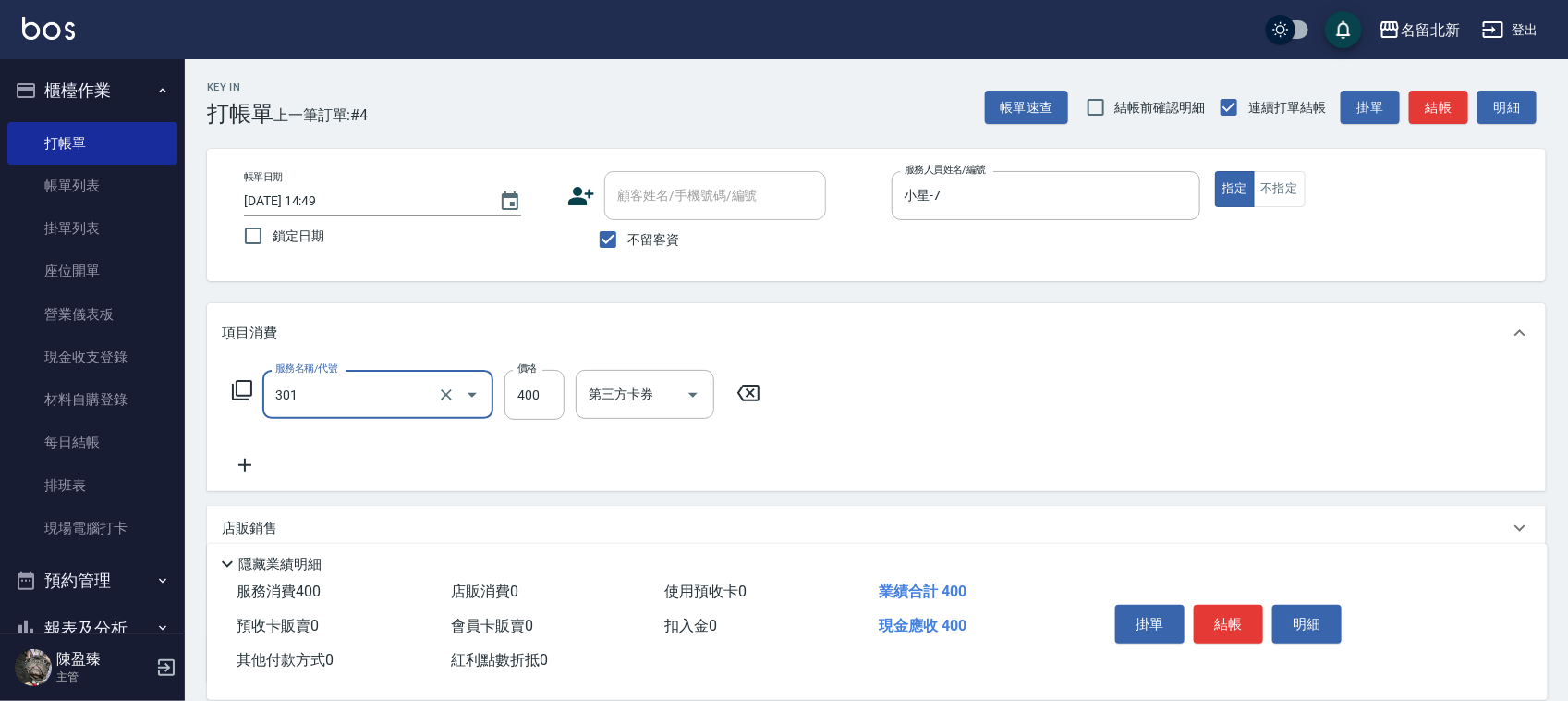
type input "造型剪髮(301)"
type input "350"
click at [1255, 607] on button "結帳" at bounding box center [1229, 623] width 70 height 39
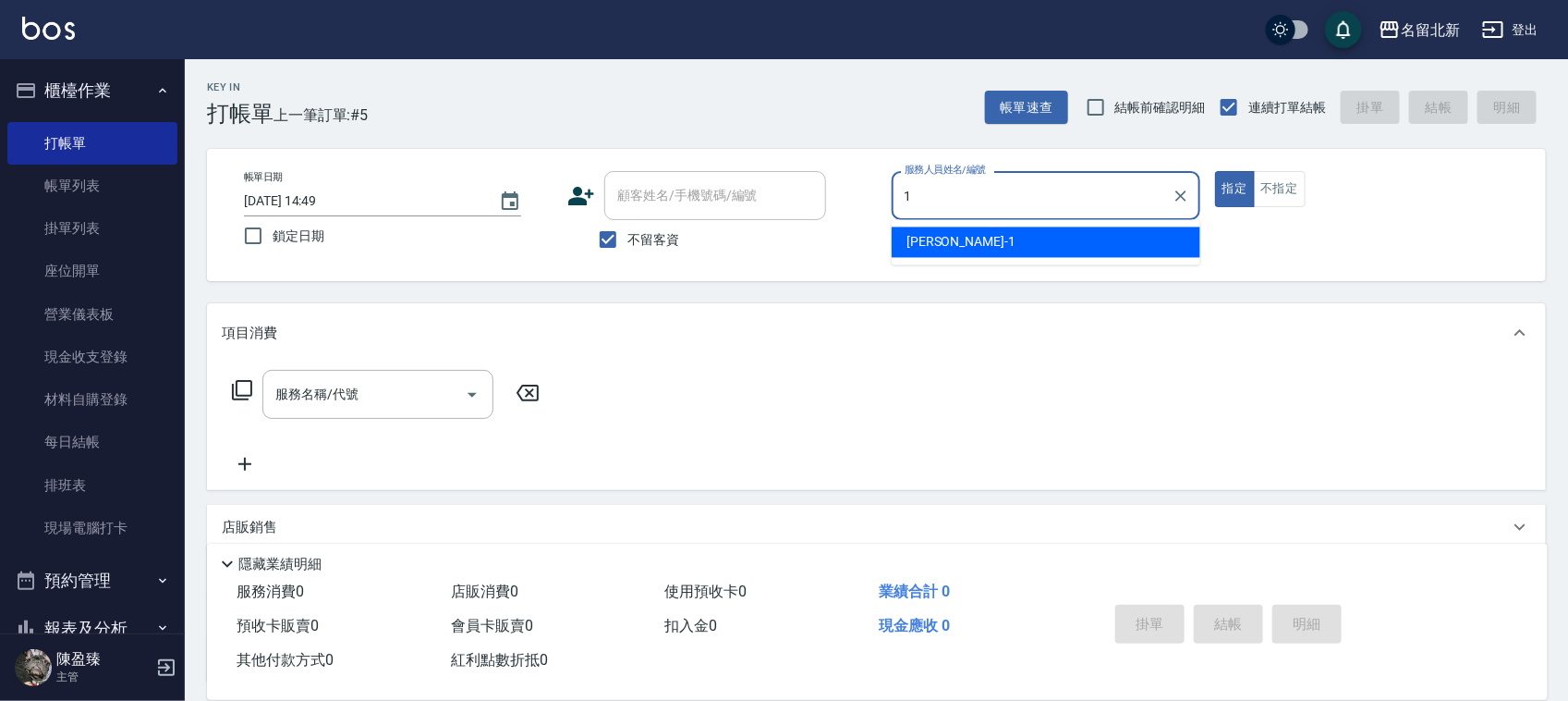
type input "[PERSON_NAME]-1"
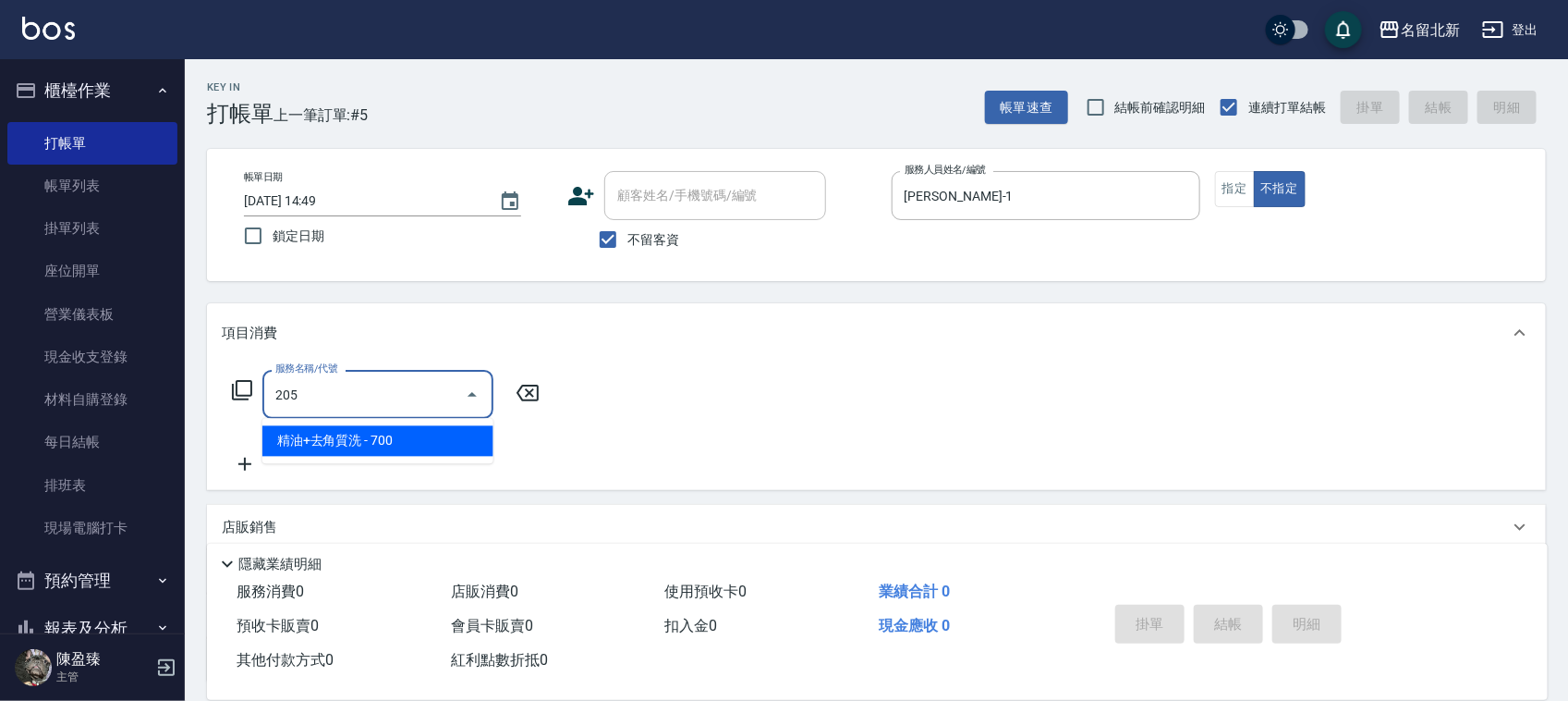
type input "精油+去角質洗(205)"
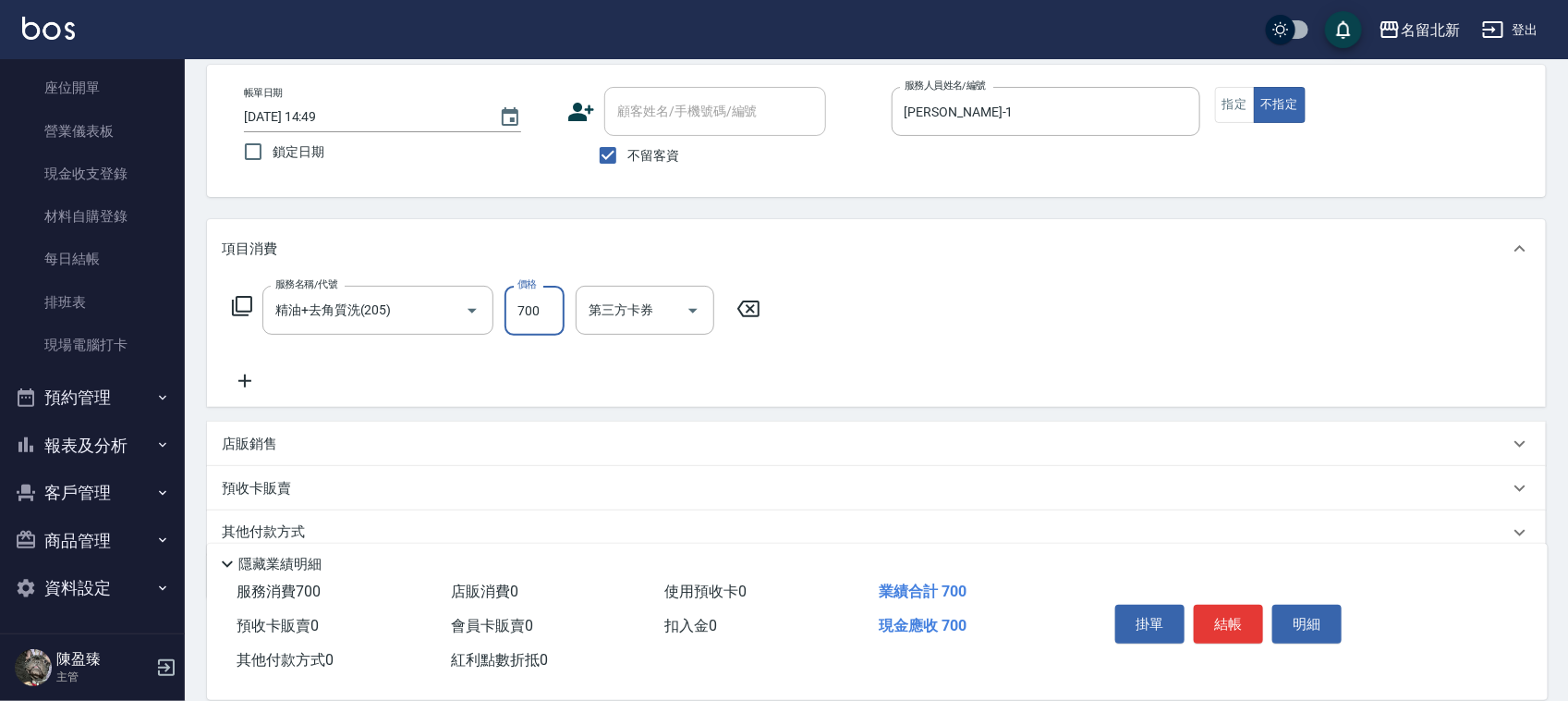
scroll to position [159, 0]
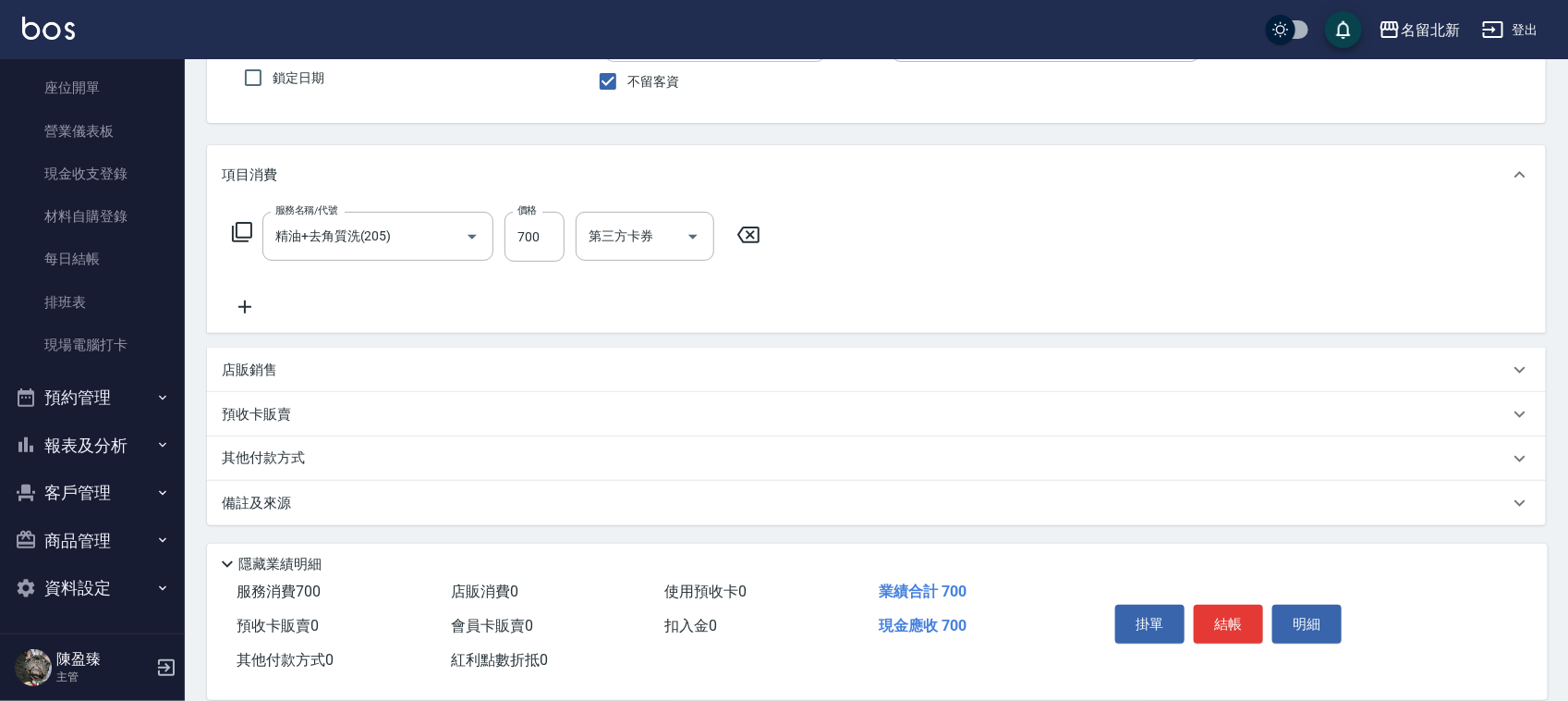
click at [252, 456] on p "其他付款方式" at bounding box center [267, 459] width 93 height 20
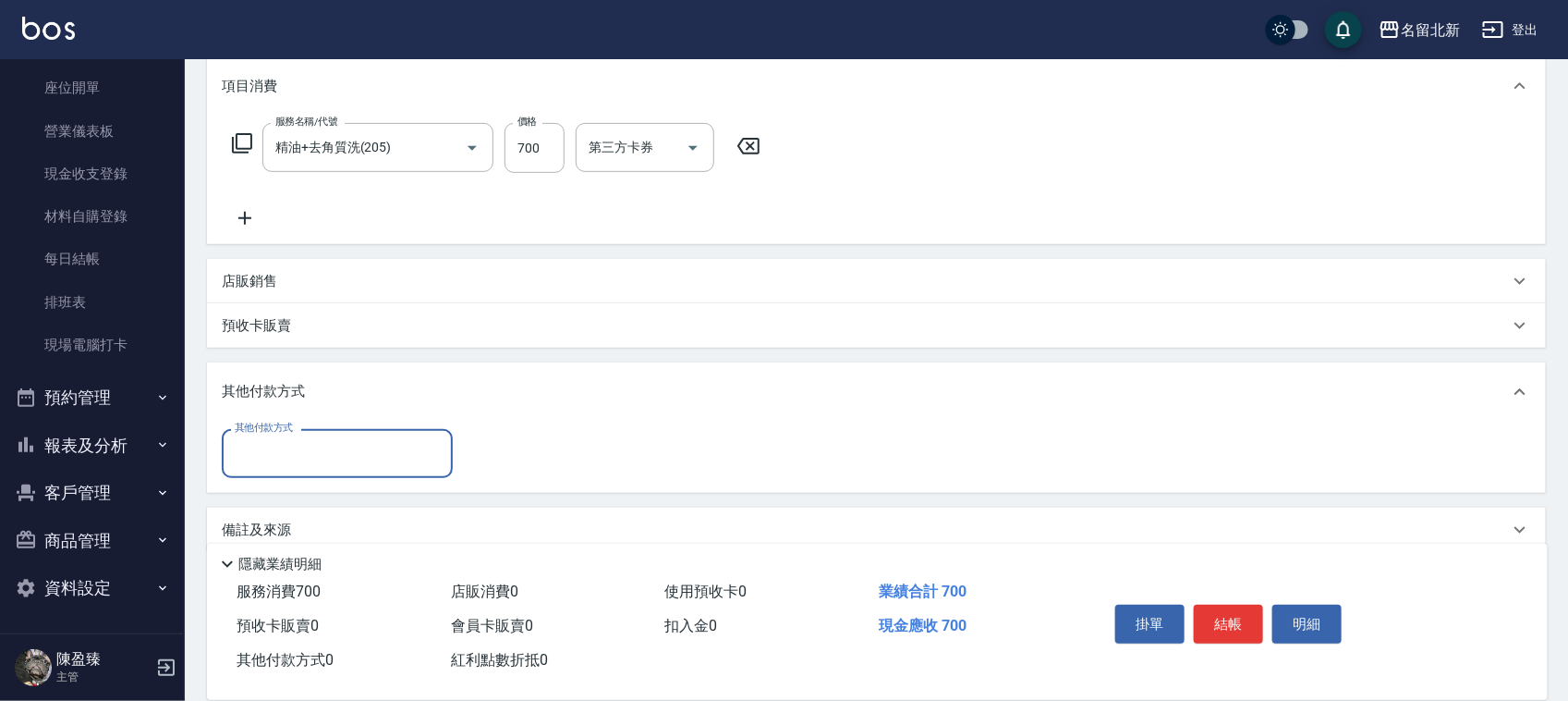
scroll to position [247, 0]
click at [268, 441] on input "其他付款方式" at bounding box center [337, 453] width 214 height 32
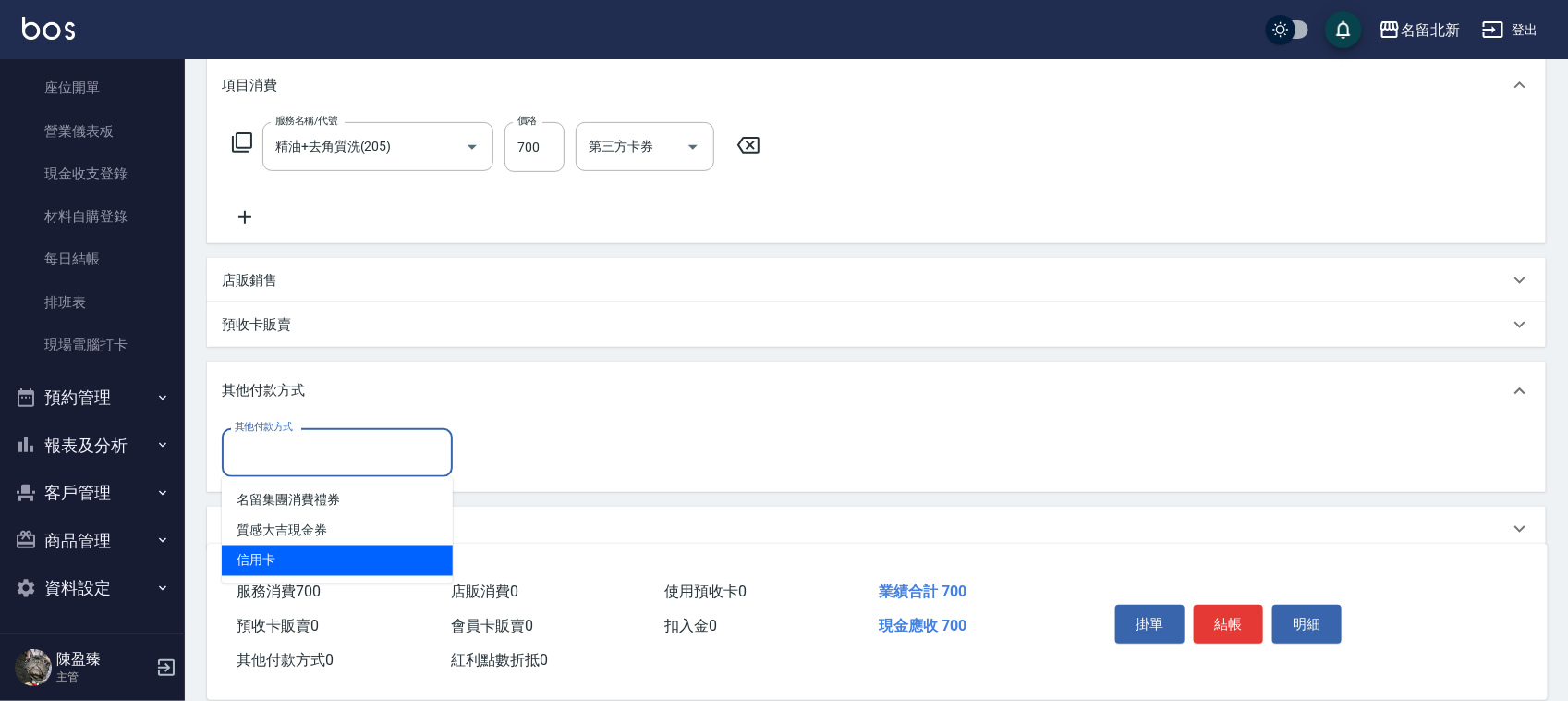
click at [303, 569] on span "信用卡" at bounding box center [337, 560] width 231 height 31
type input "信用卡"
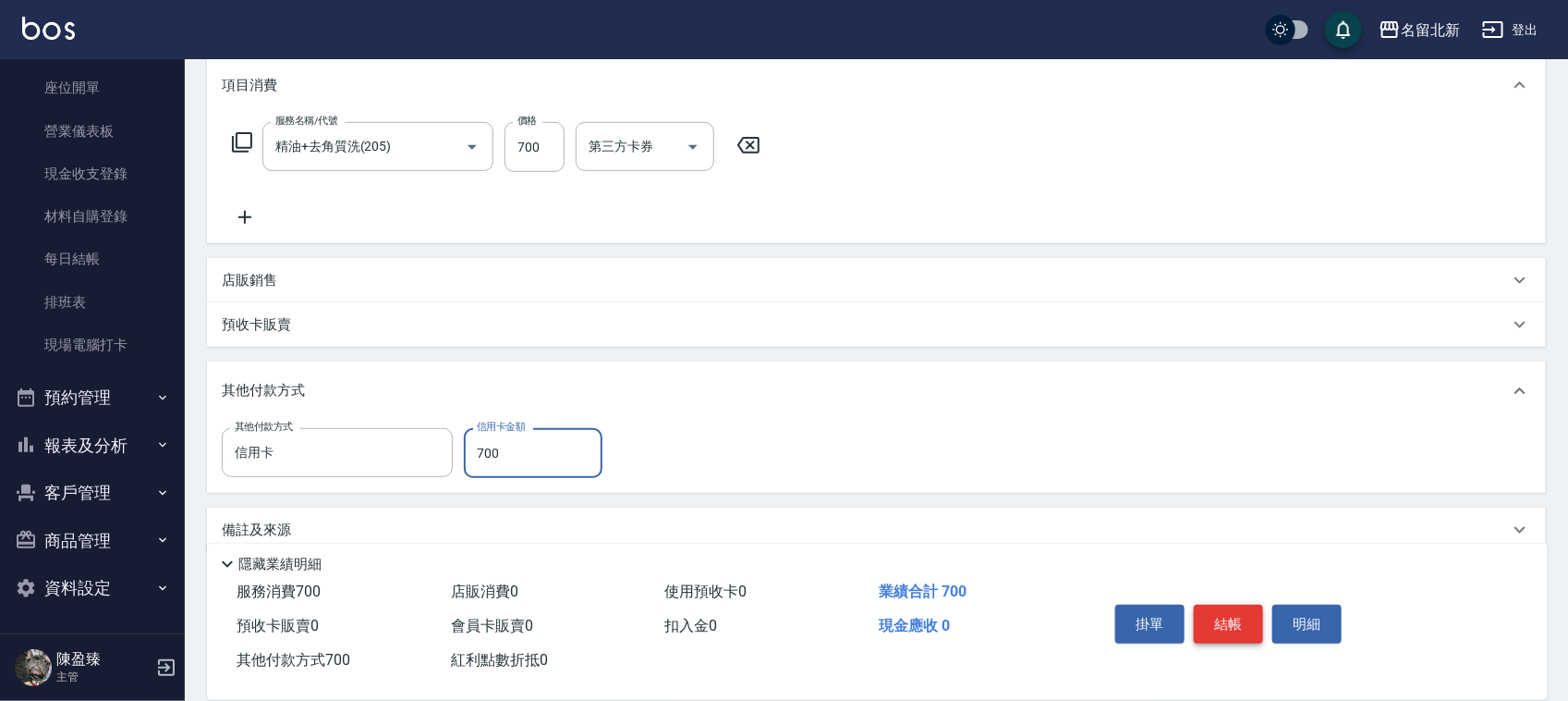
type input "700"
click at [1249, 622] on button "結帳" at bounding box center [1229, 623] width 70 height 39
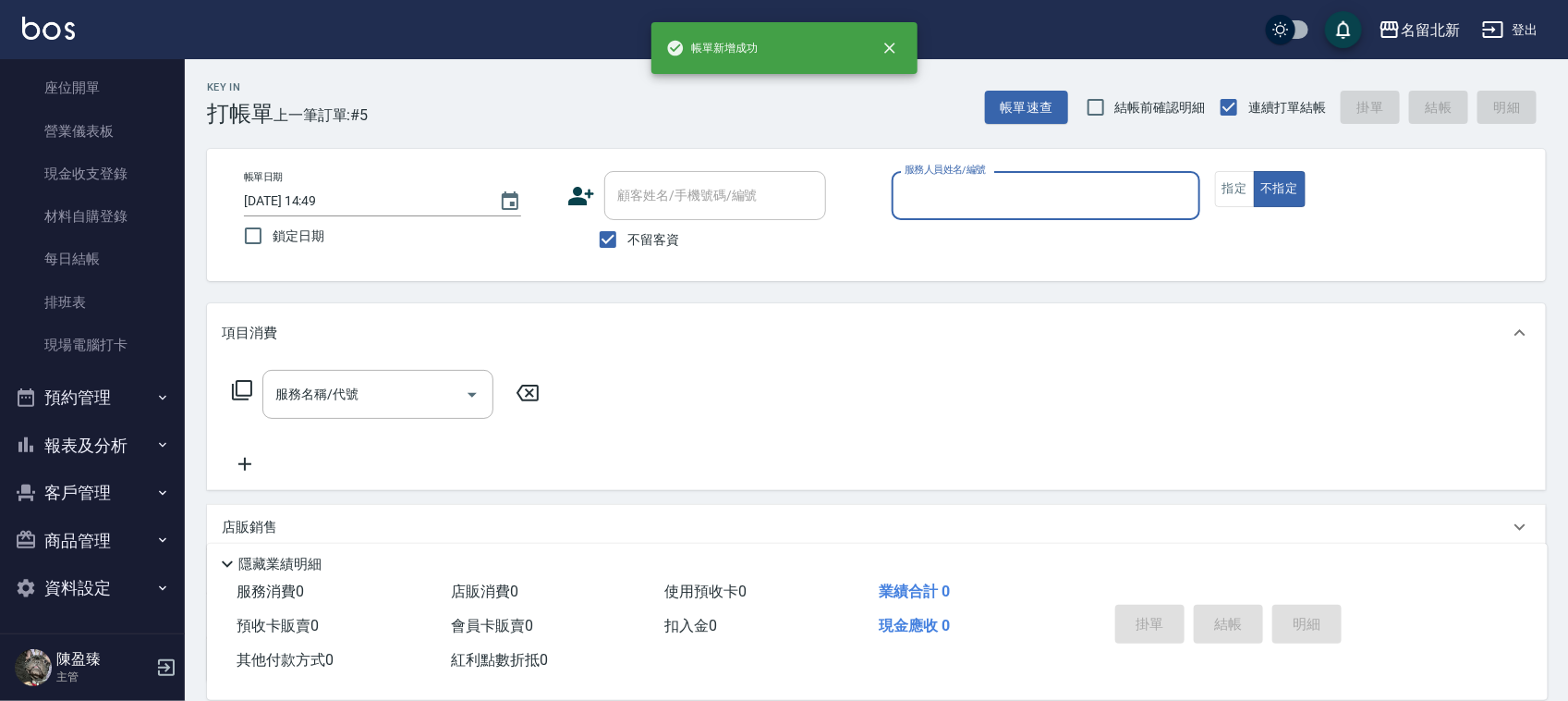
scroll to position [0, 0]
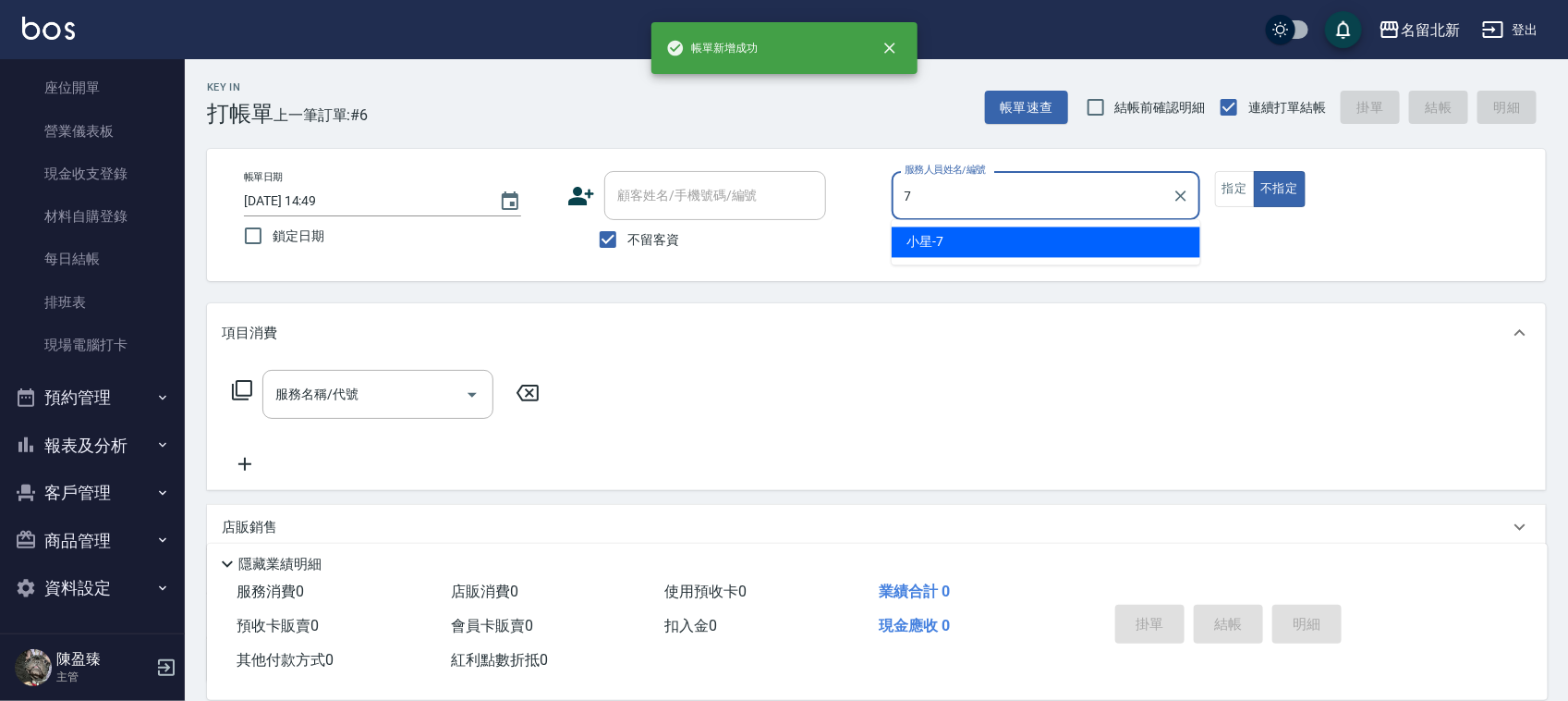
type input "小星-7"
type button "false"
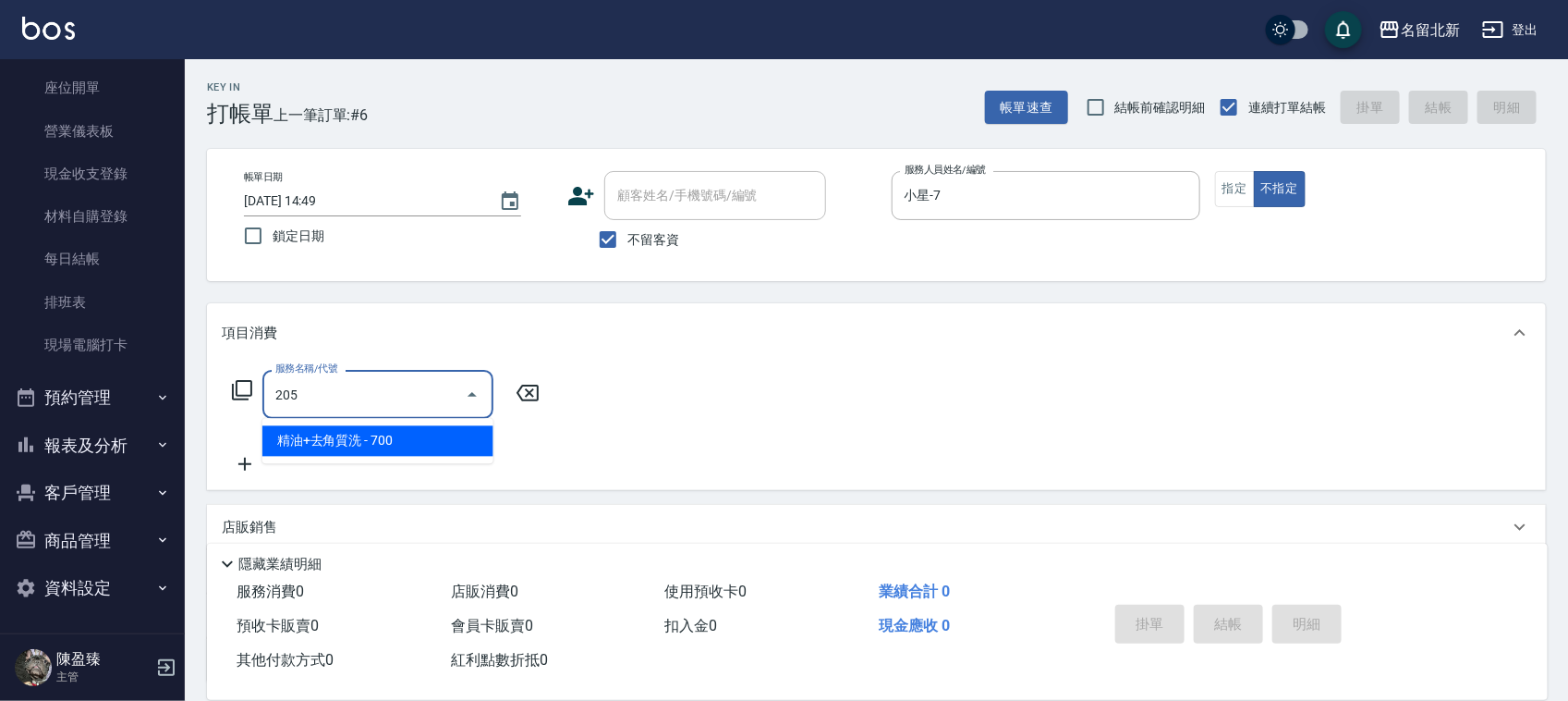
type input "精油+去角質洗(205)"
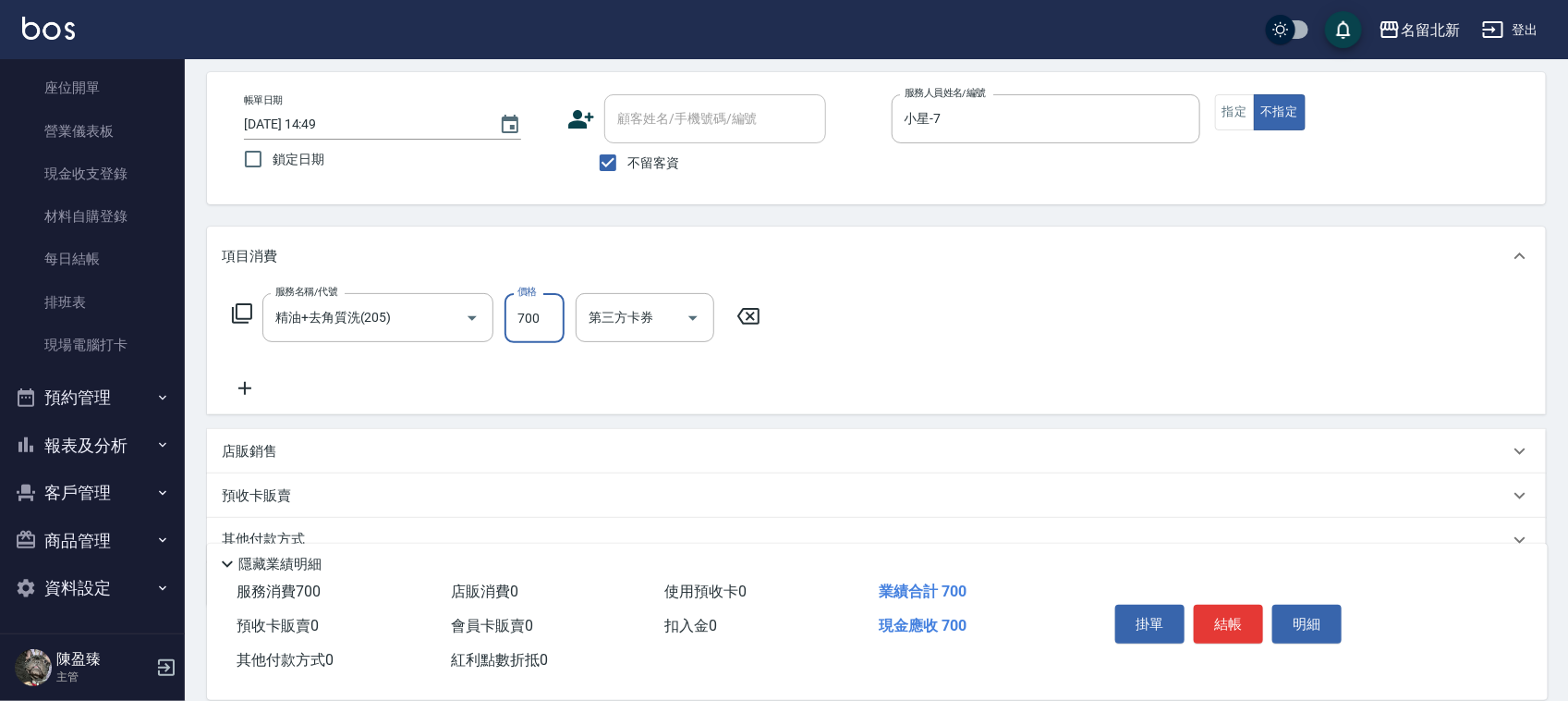
scroll to position [159, 0]
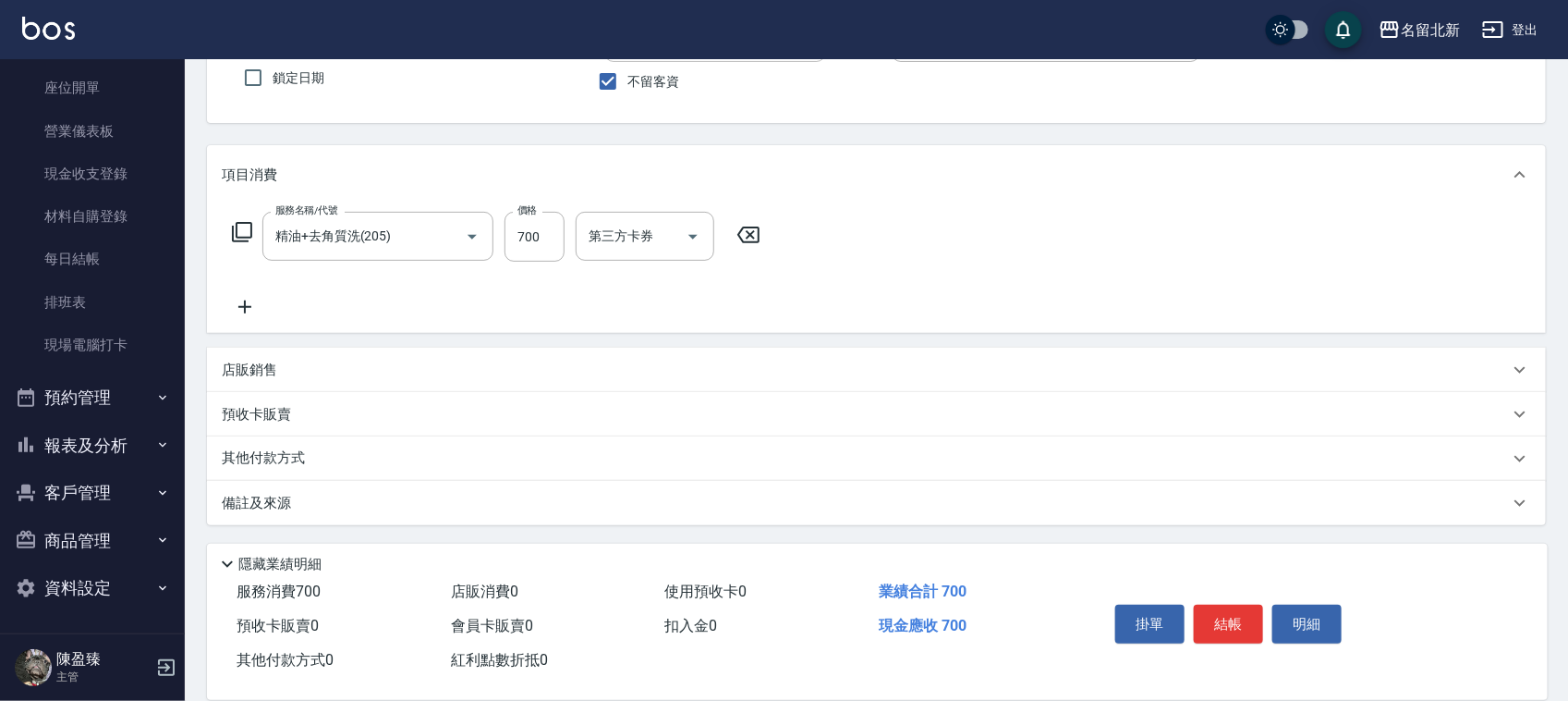
click at [306, 450] on p "其他付款方式" at bounding box center [267, 459] width 93 height 20
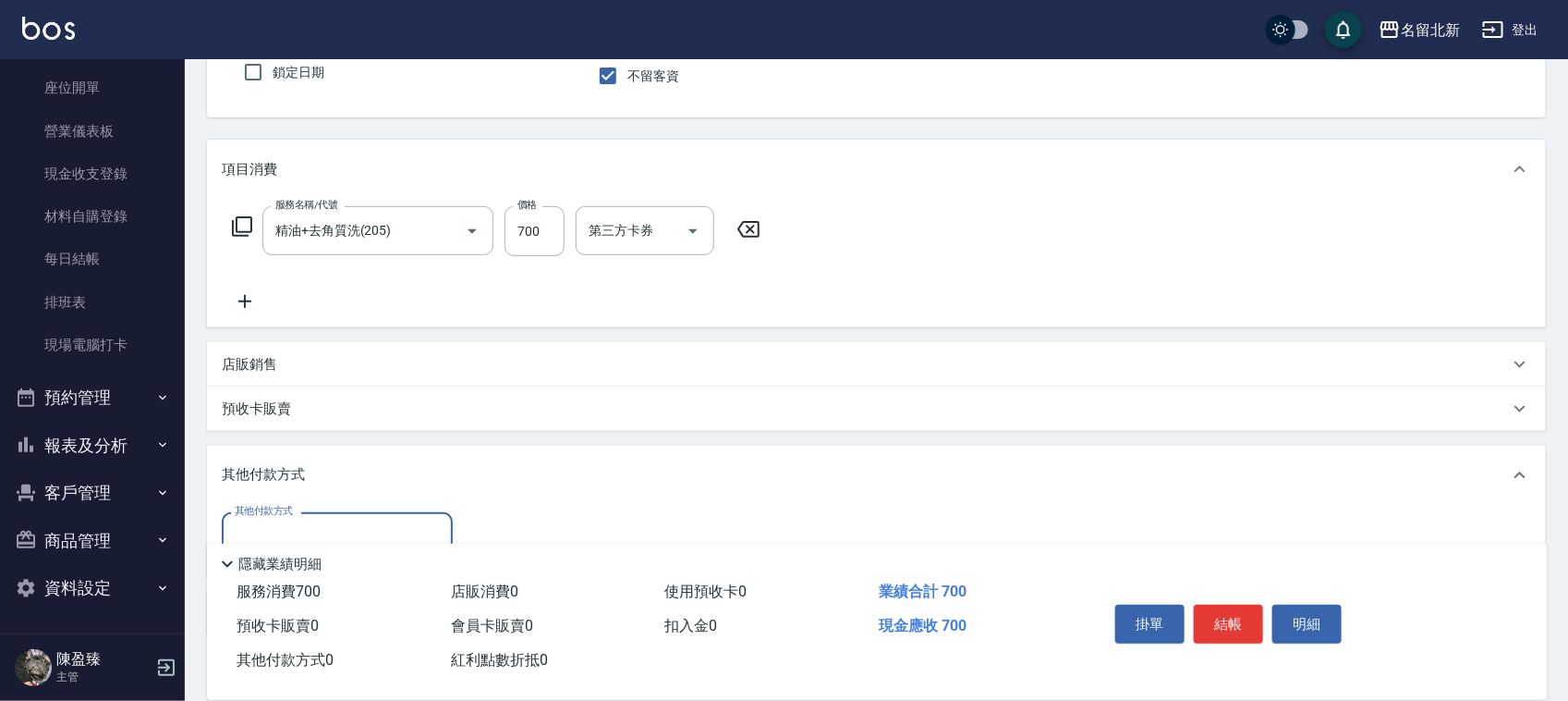
scroll to position [257, 0]
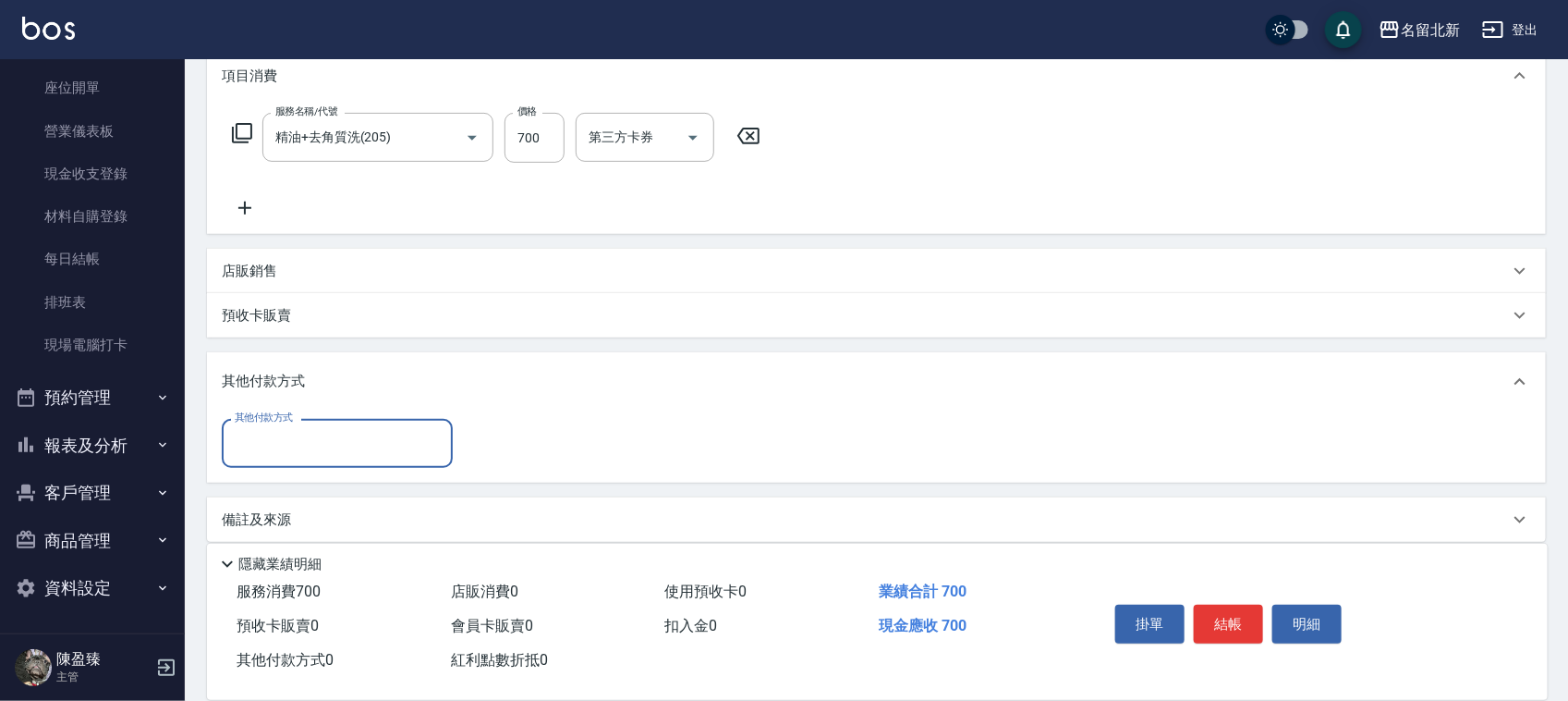
drag, startPoint x: 255, startPoint y: 460, endPoint x: 247, endPoint y: 450, distance: 12.8
click at [247, 450] on div "其他付款方式" at bounding box center [337, 443] width 231 height 49
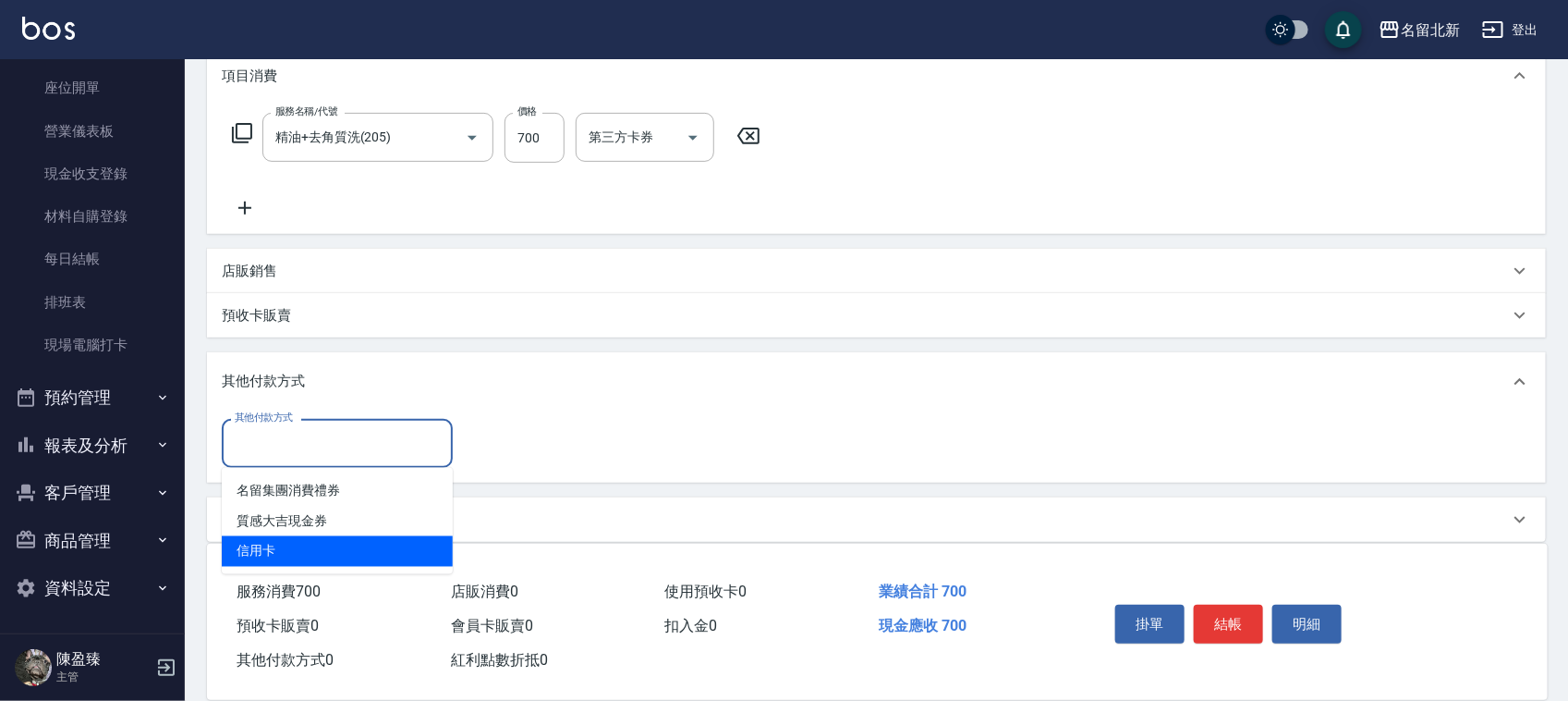
click at [280, 562] on span "信用卡" at bounding box center [337, 551] width 231 height 31
type input "信用卡"
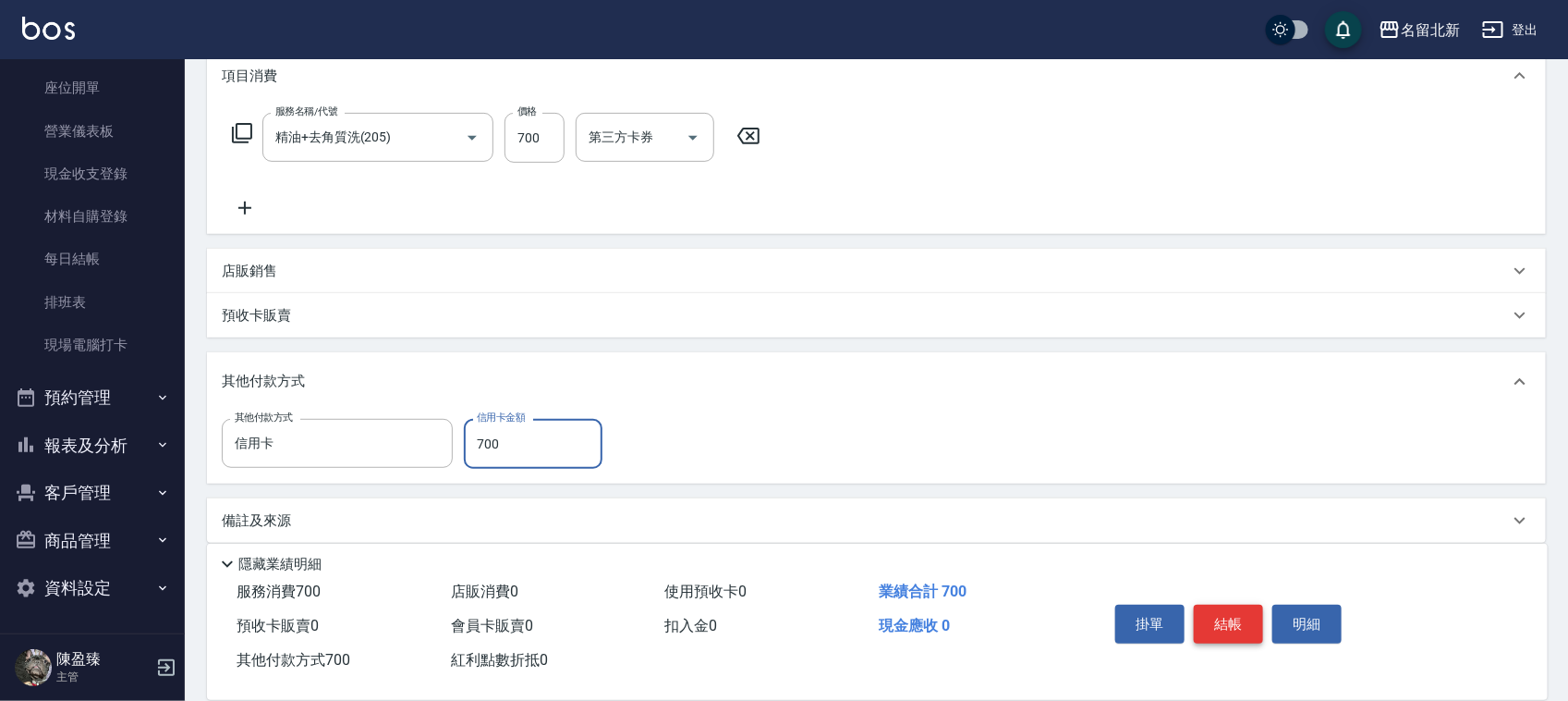
type input "700"
click at [1209, 625] on button "結帳" at bounding box center [1229, 623] width 70 height 39
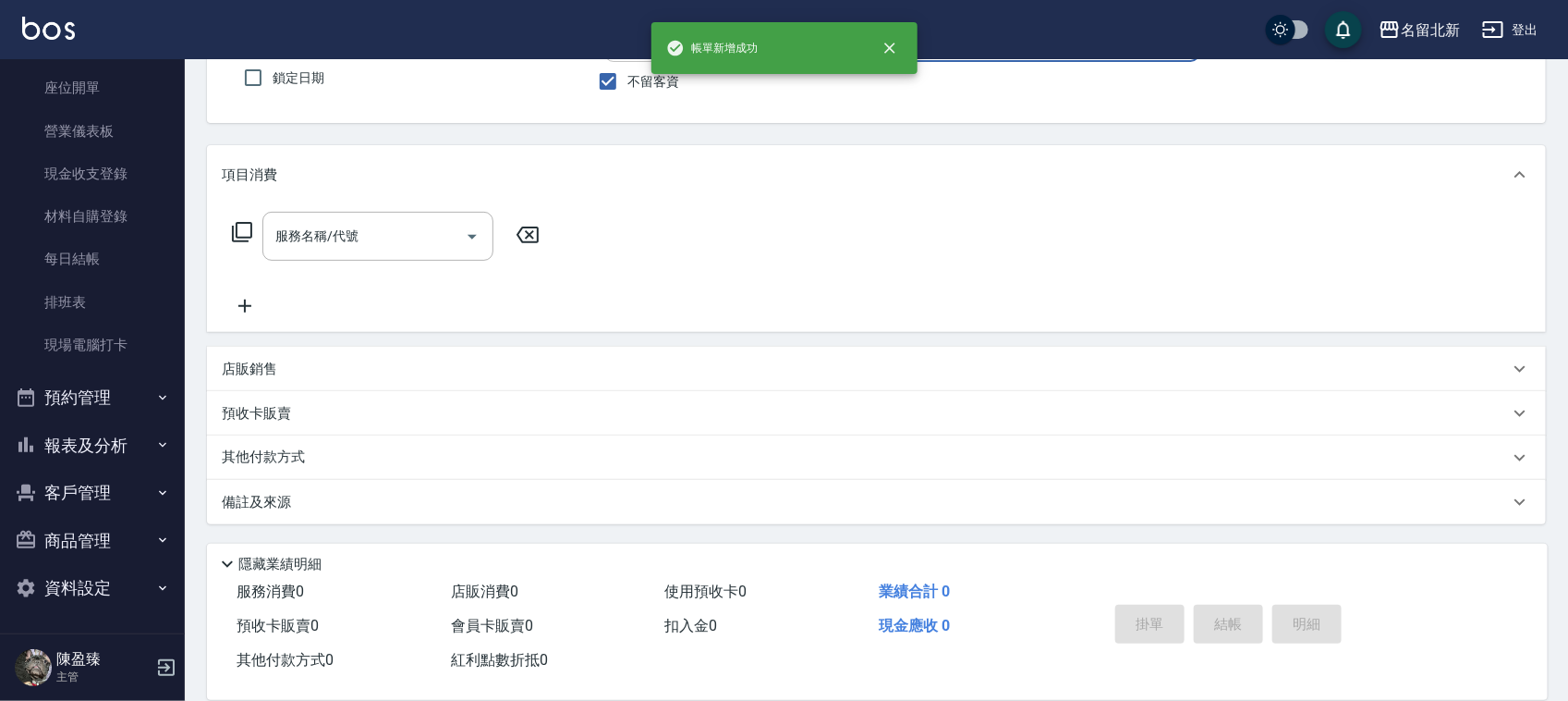
scroll to position [0, 0]
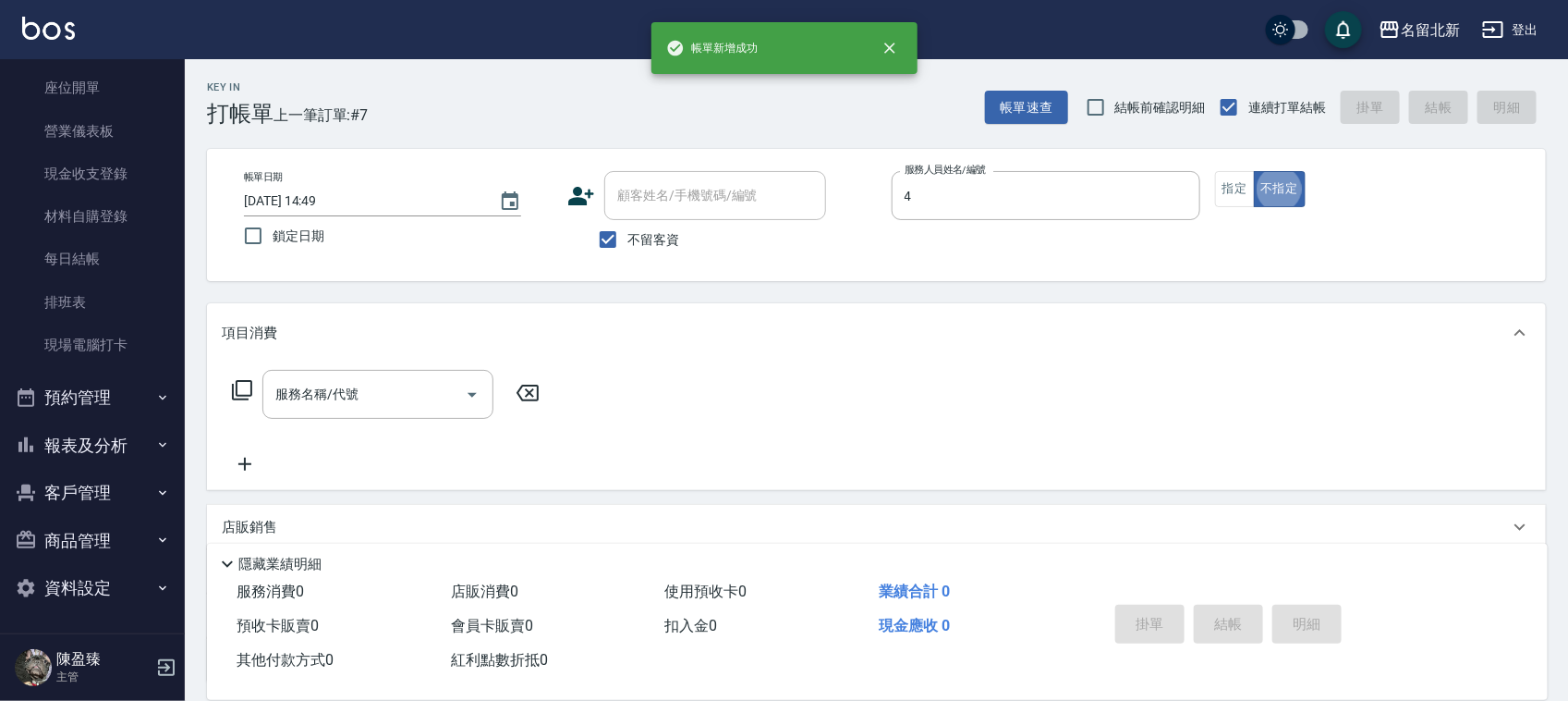
type input "玉菱-4"
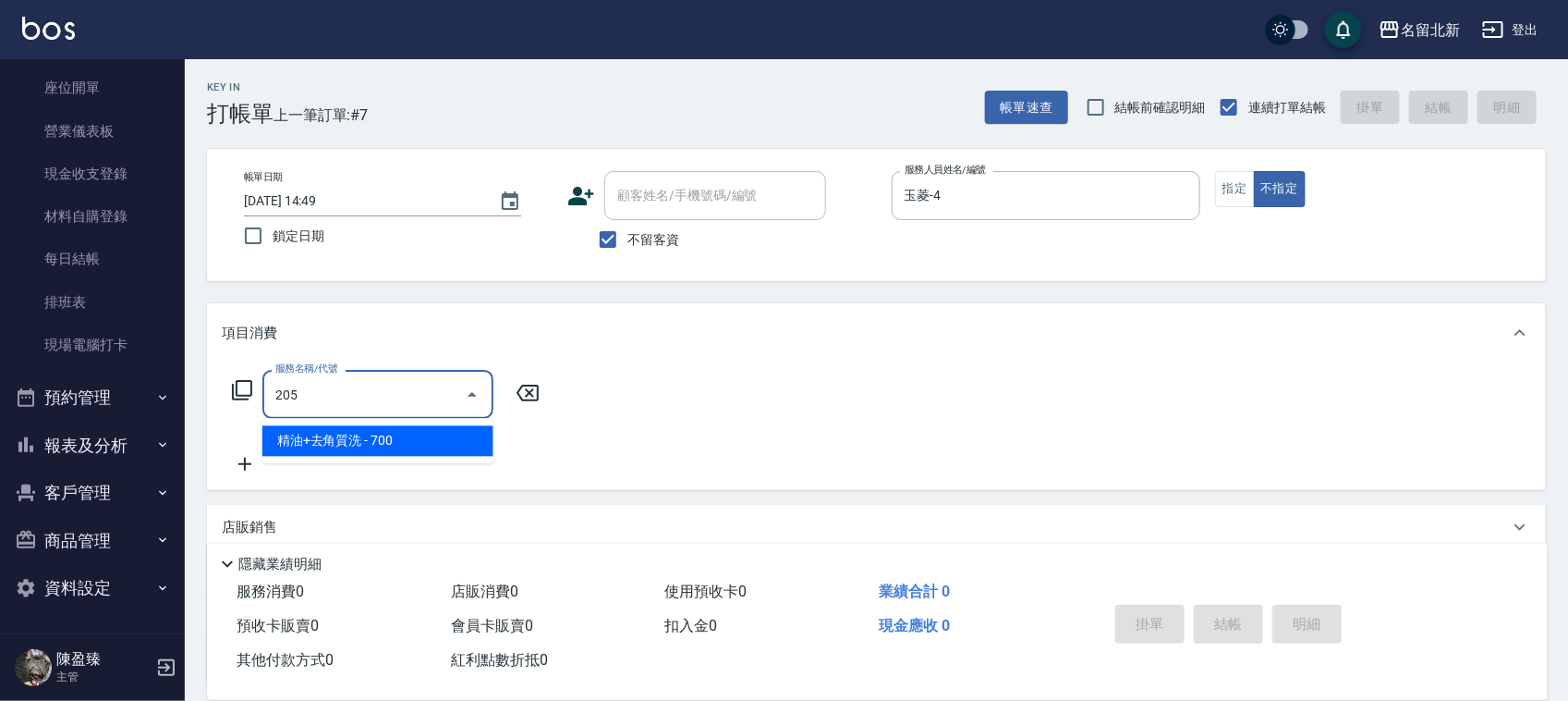
type input "精油+去角質洗(205)"
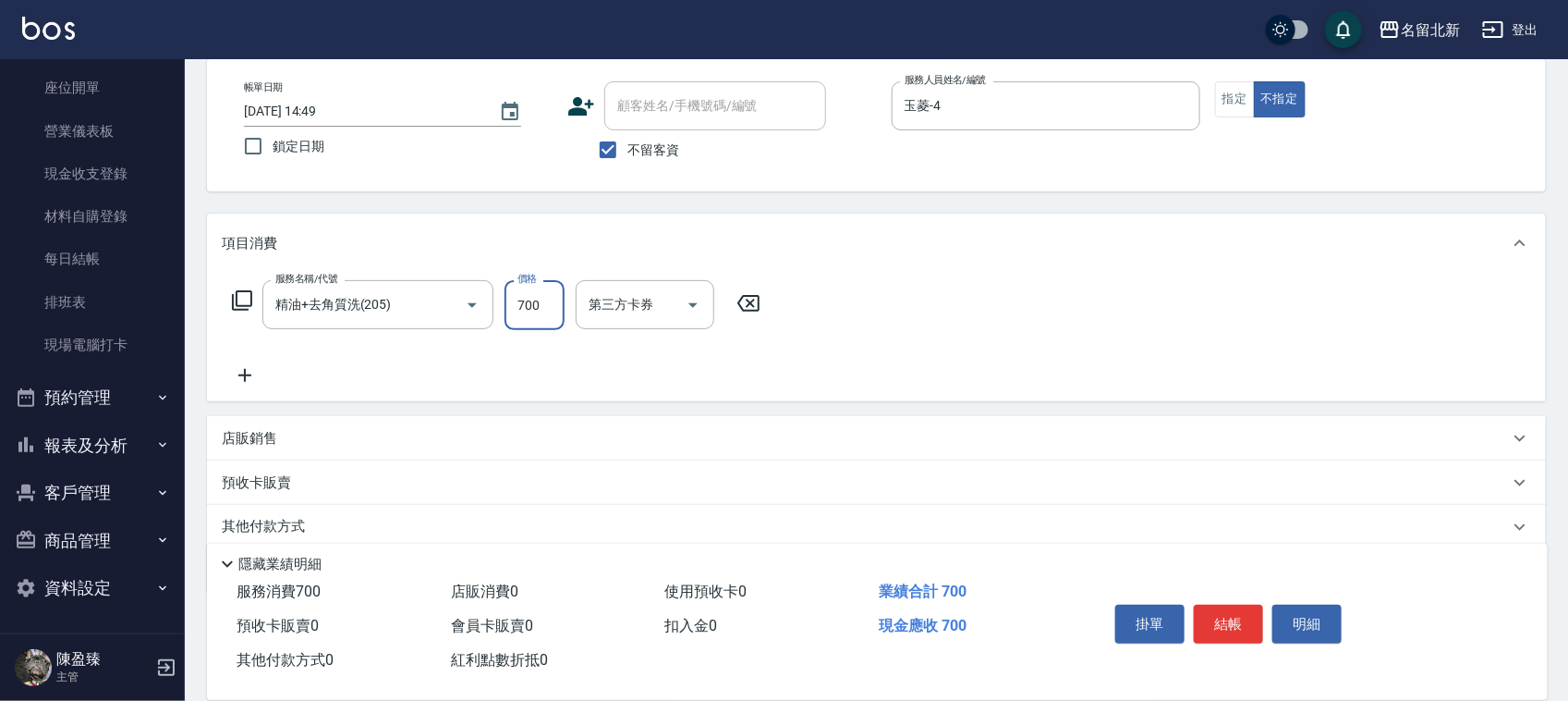
scroll to position [159, 0]
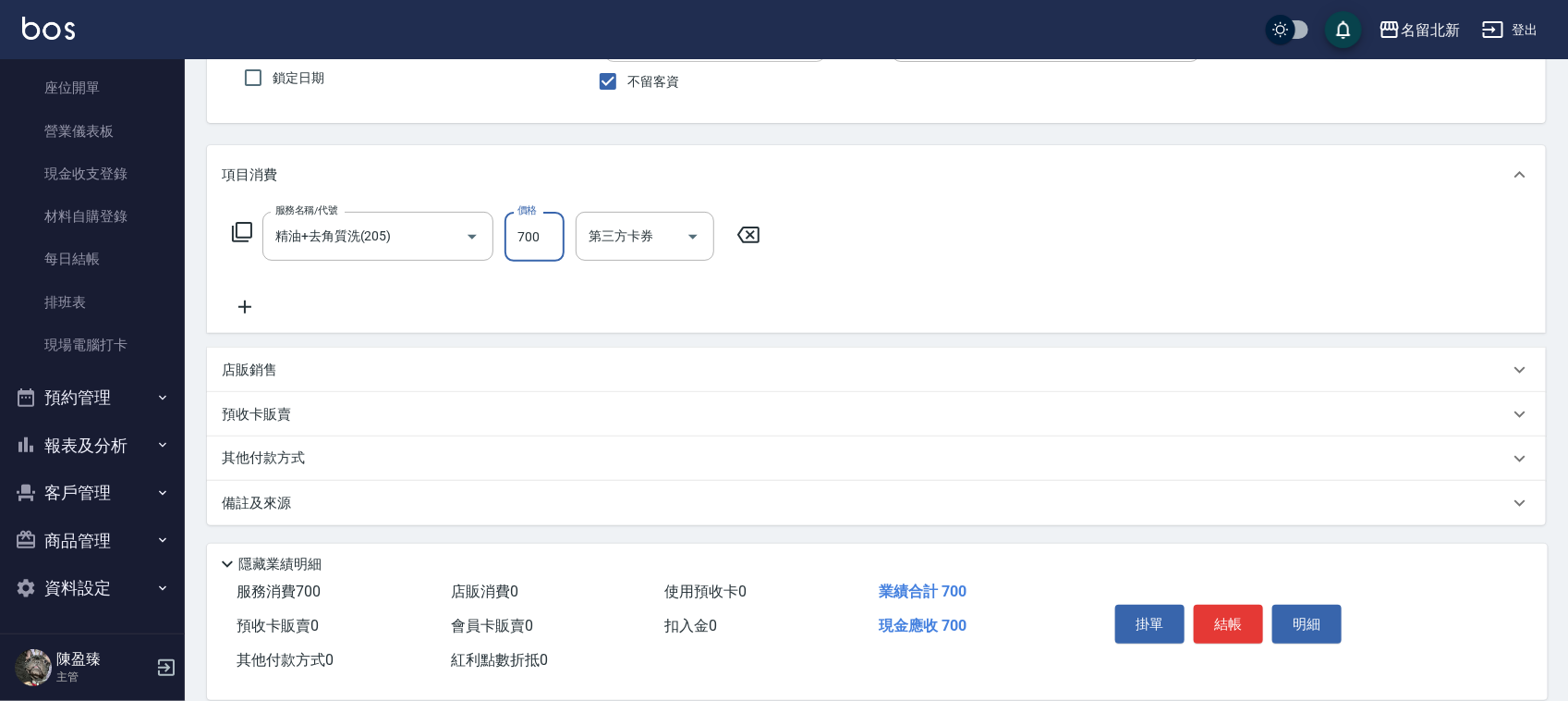
click at [266, 461] on p "其他付款方式" at bounding box center [267, 459] width 93 height 20
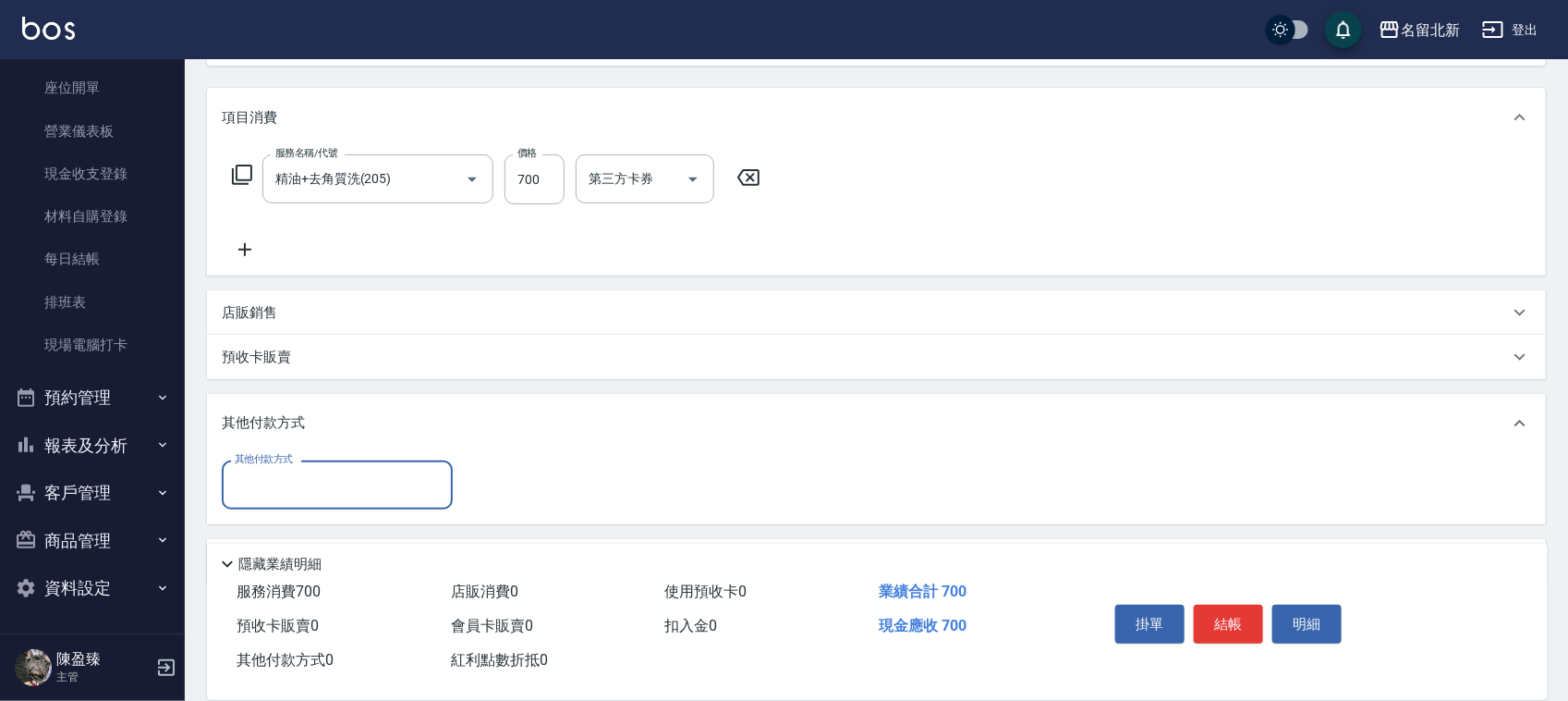
scroll to position [247, 0]
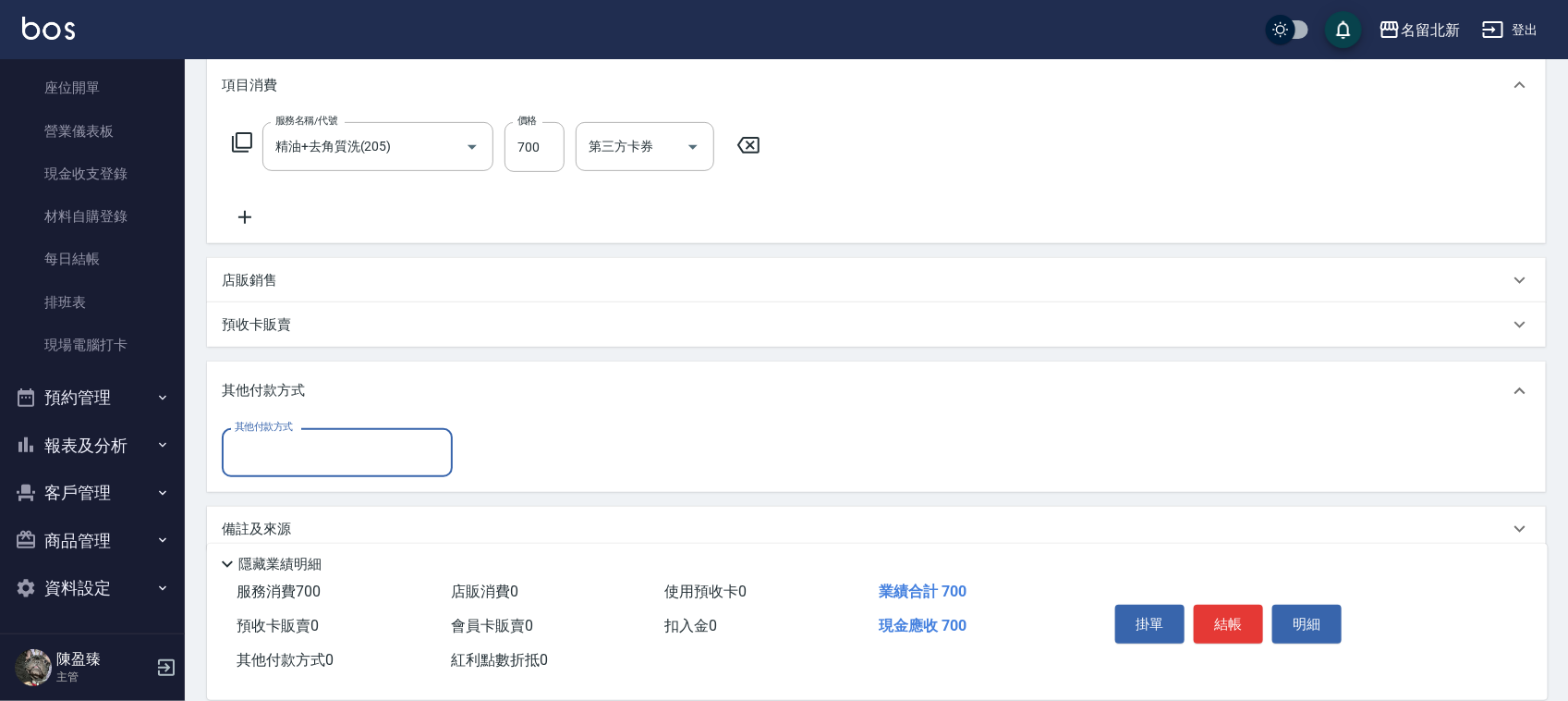
click at [245, 446] on input "其他付款方式" at bounding box center [337, 453] width 214 height 32
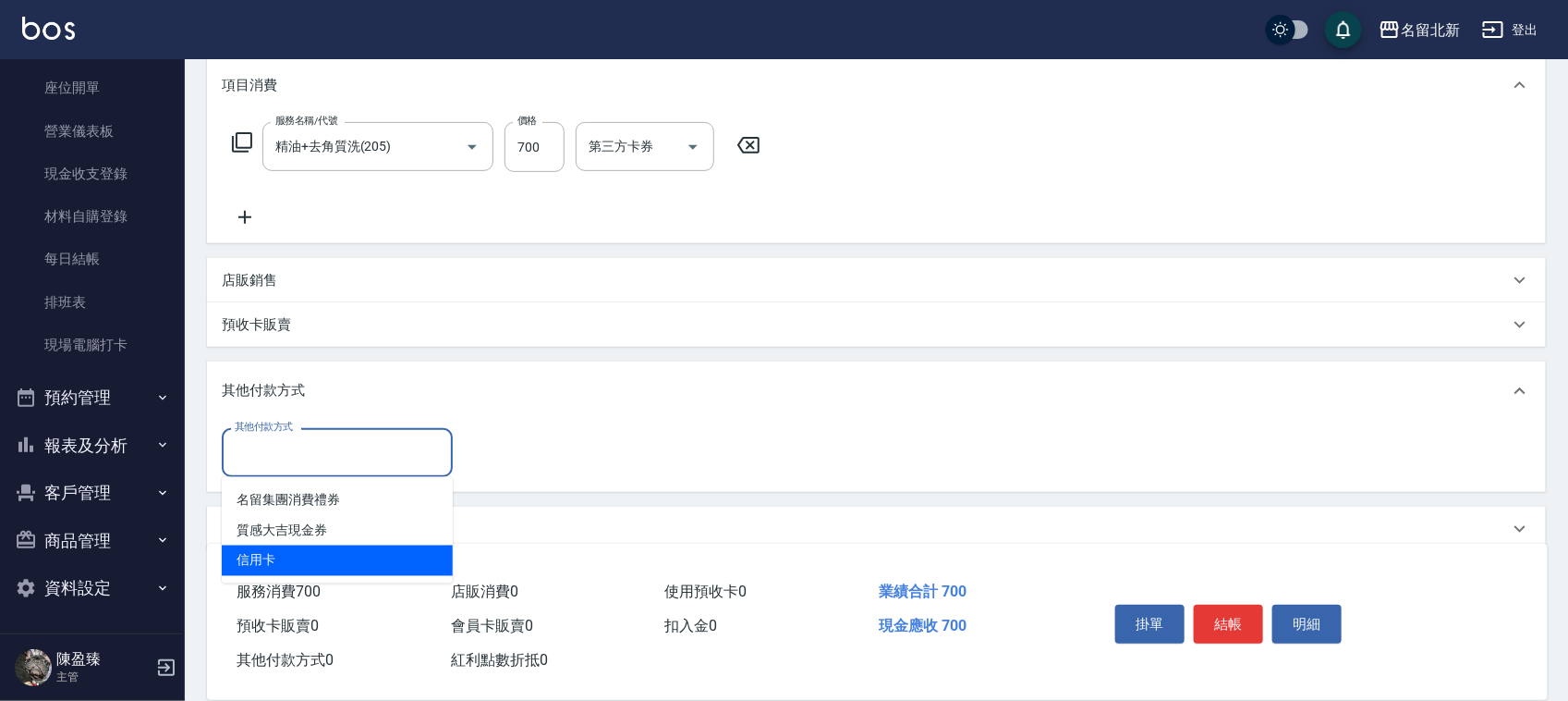
drag, startPoint x: 288, startPoint y: 532, endPoint x: 307, endPoint y: 554, distance: 29.1
click at [307, 554] on ul "名留集團消費禮券 質感大吉現金券 信用卡" at bounding box center [337, 529] width 231 height 107
click at [308, 554] on span "信用卡" at bounding box center [337, 560] width 231 height 31
type input "信用卡"
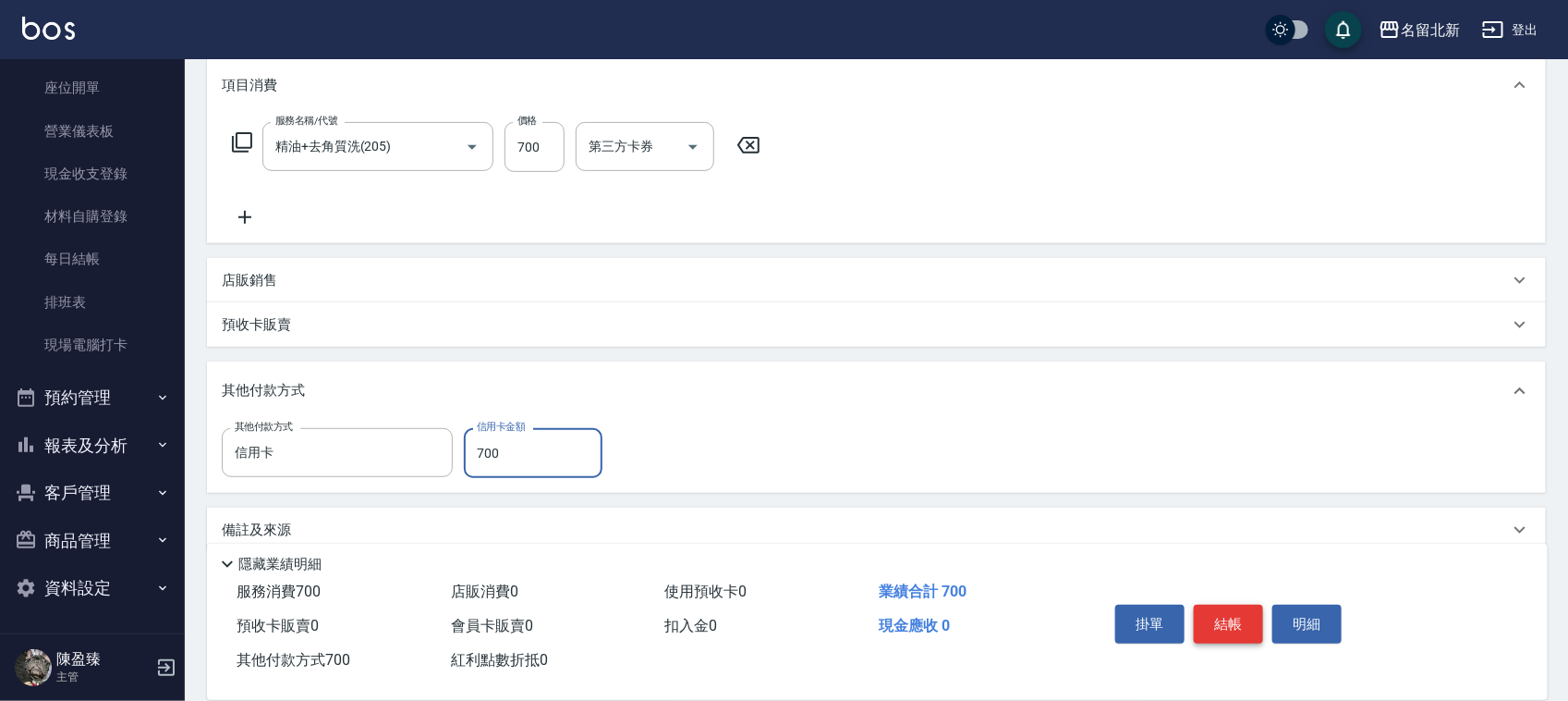
type input "700"
click at [1243, 630] on button "結帳" at bounding box center [1229, 623] width 70 height 39
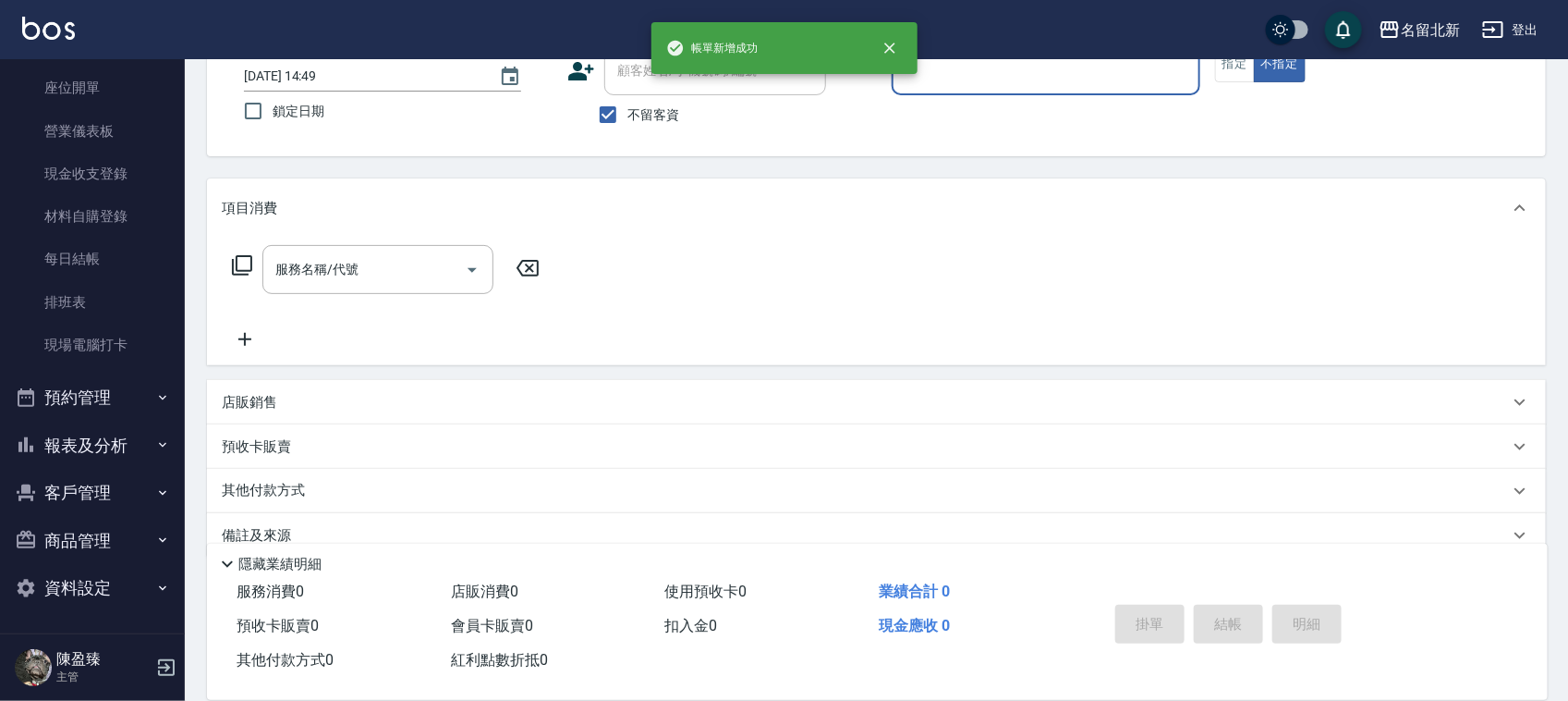
scroll to position [158, 0]
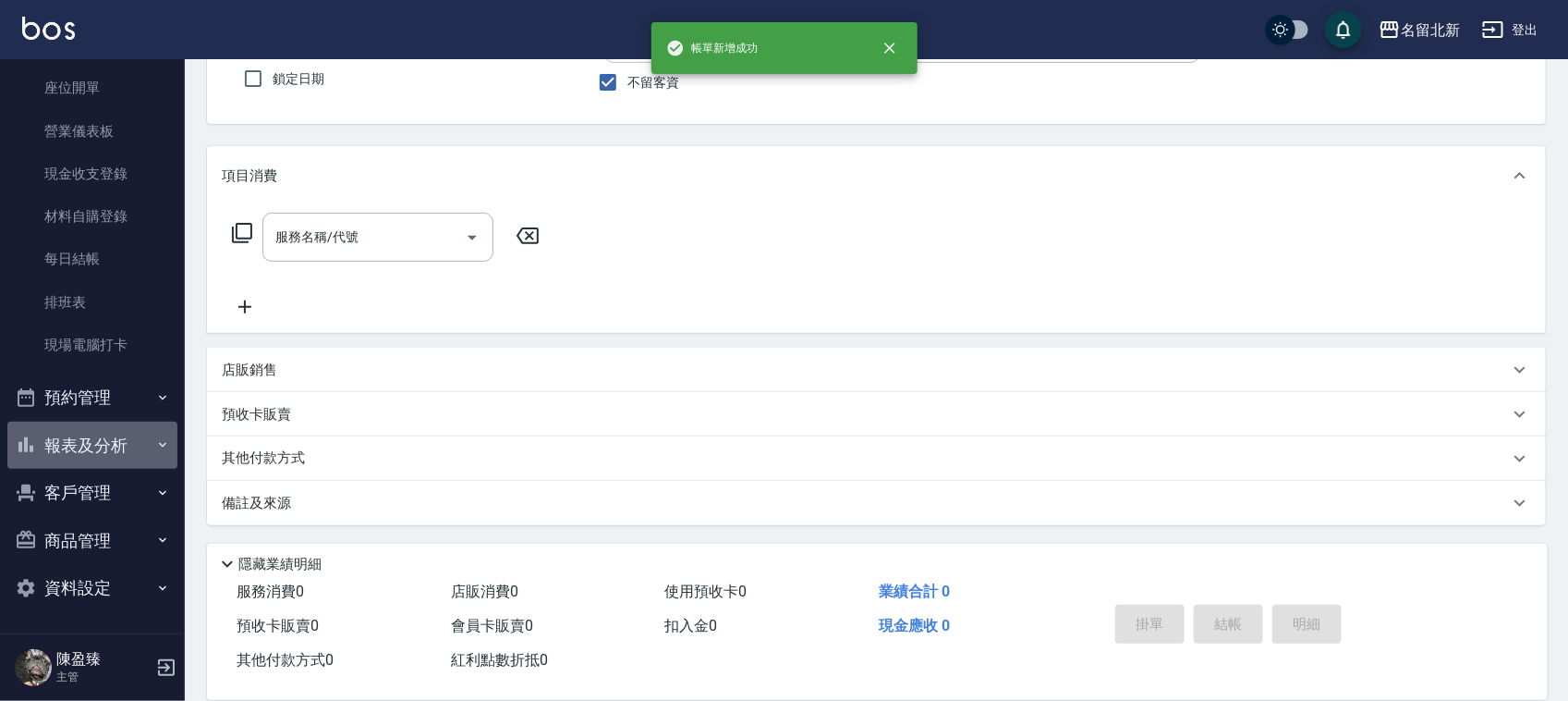
click at [127, 426] on button "報表及分析" at bounding box center [92, 446] width 170 height 48
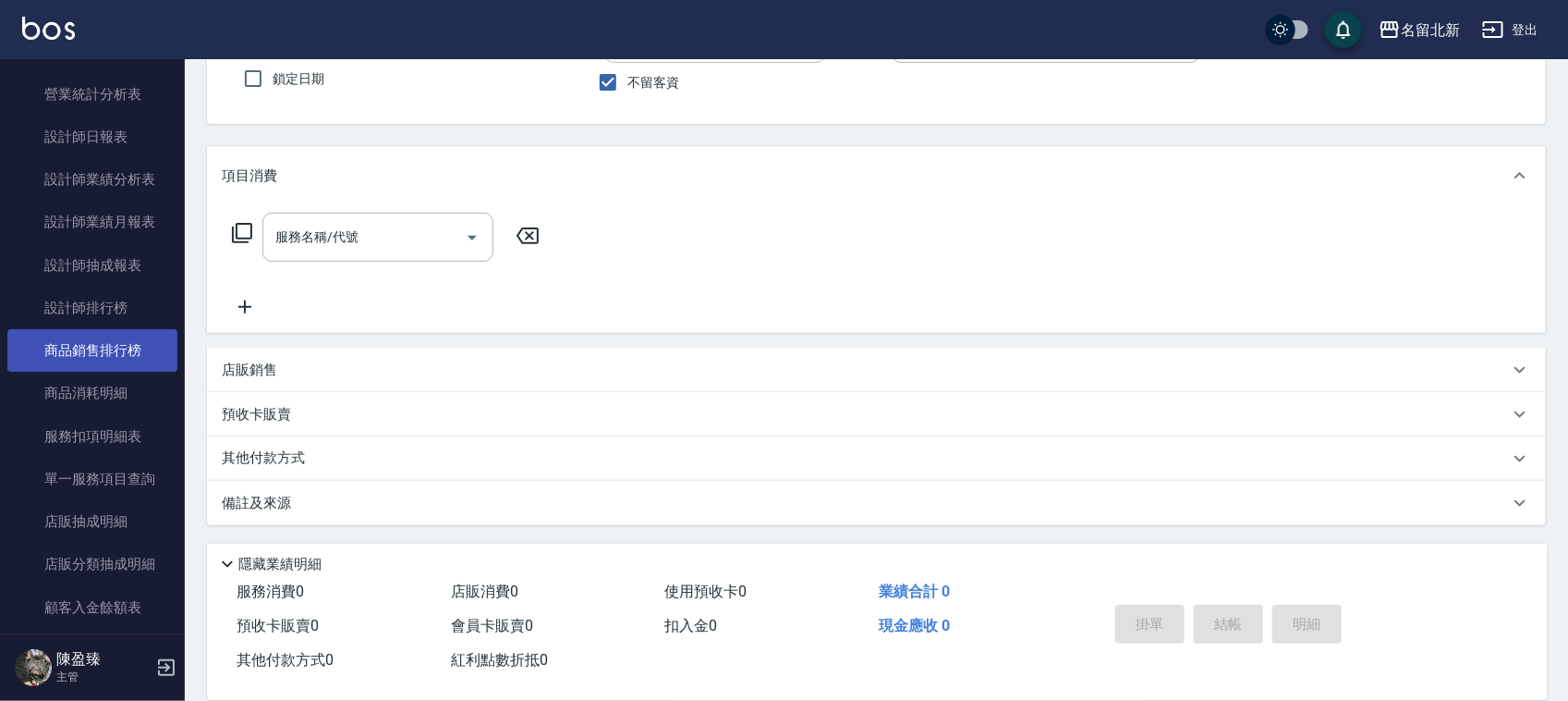
scroll to position [876, 0]
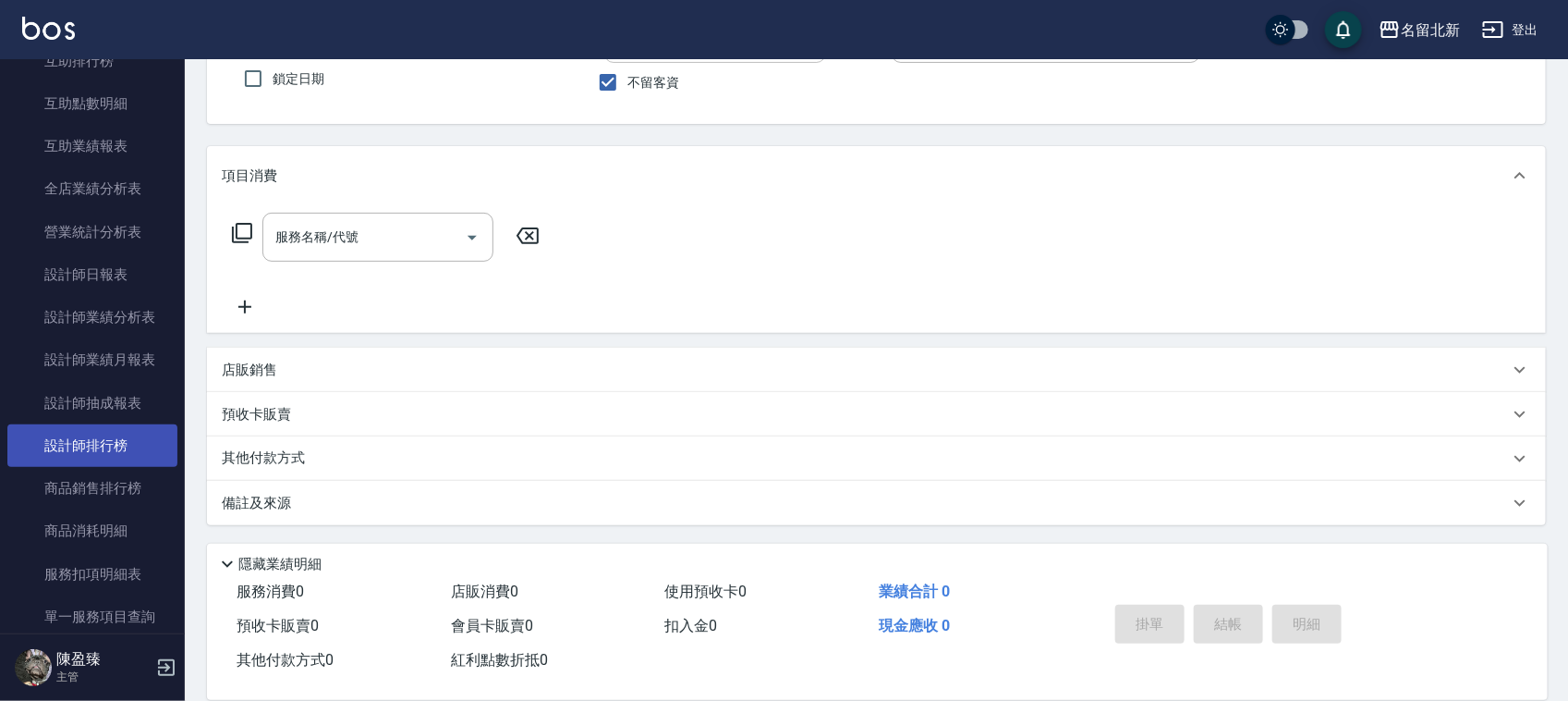
click at [134, 427] on link "設計師排行榜" at bounding box center [92, 446] width 170 height 43
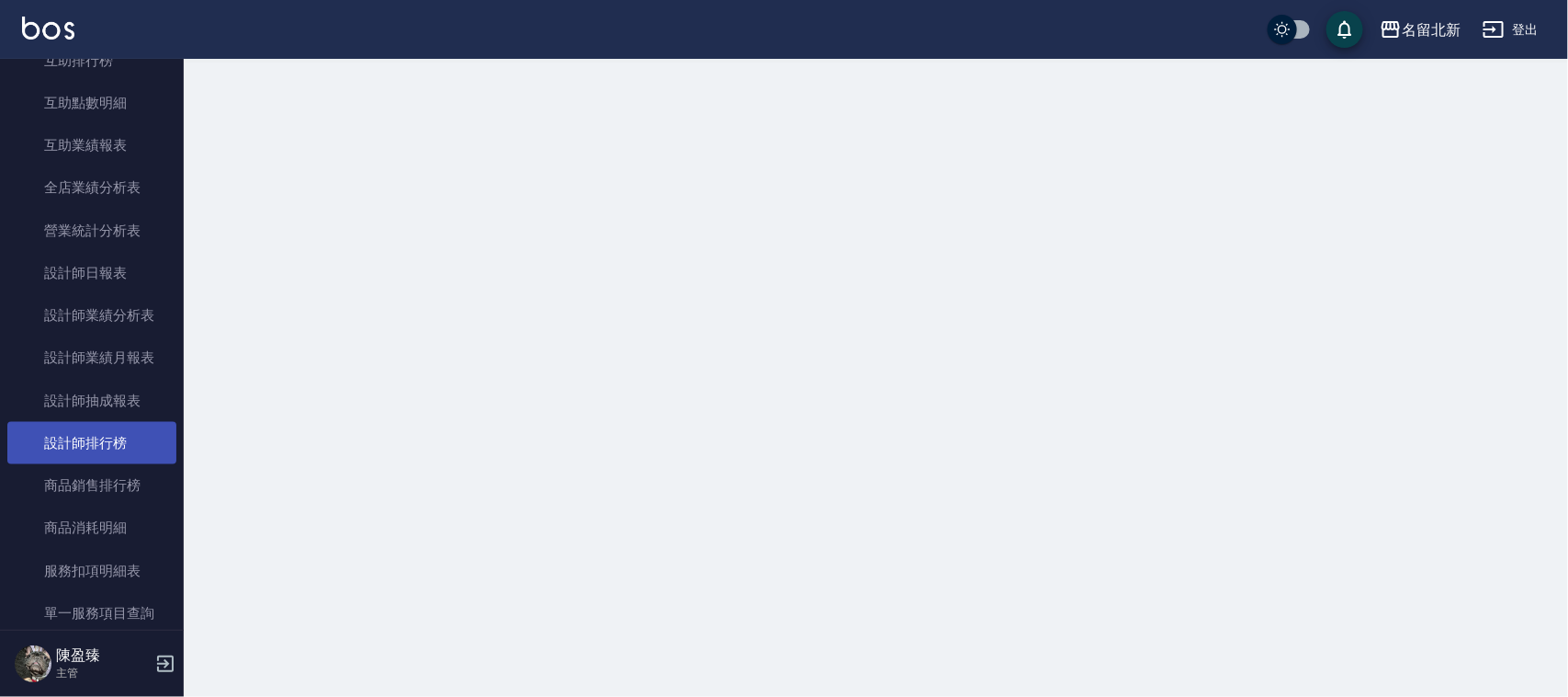
click at [133, 424] on link "設計師排行榜" at bounding box center [91, 443] width 169 height 43
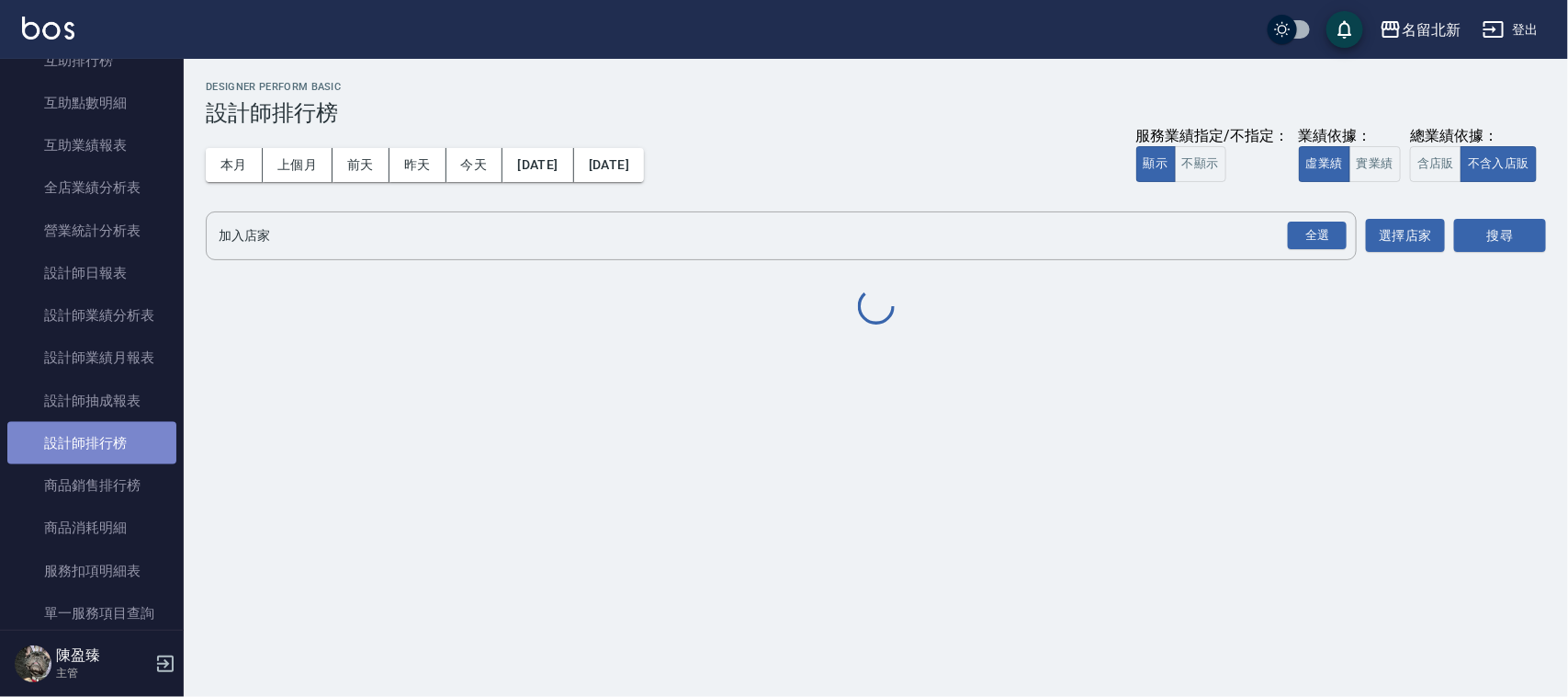
click at [133, 424] on link "設計師排行榜" at bounding box center [91, 443] width 169 height 43
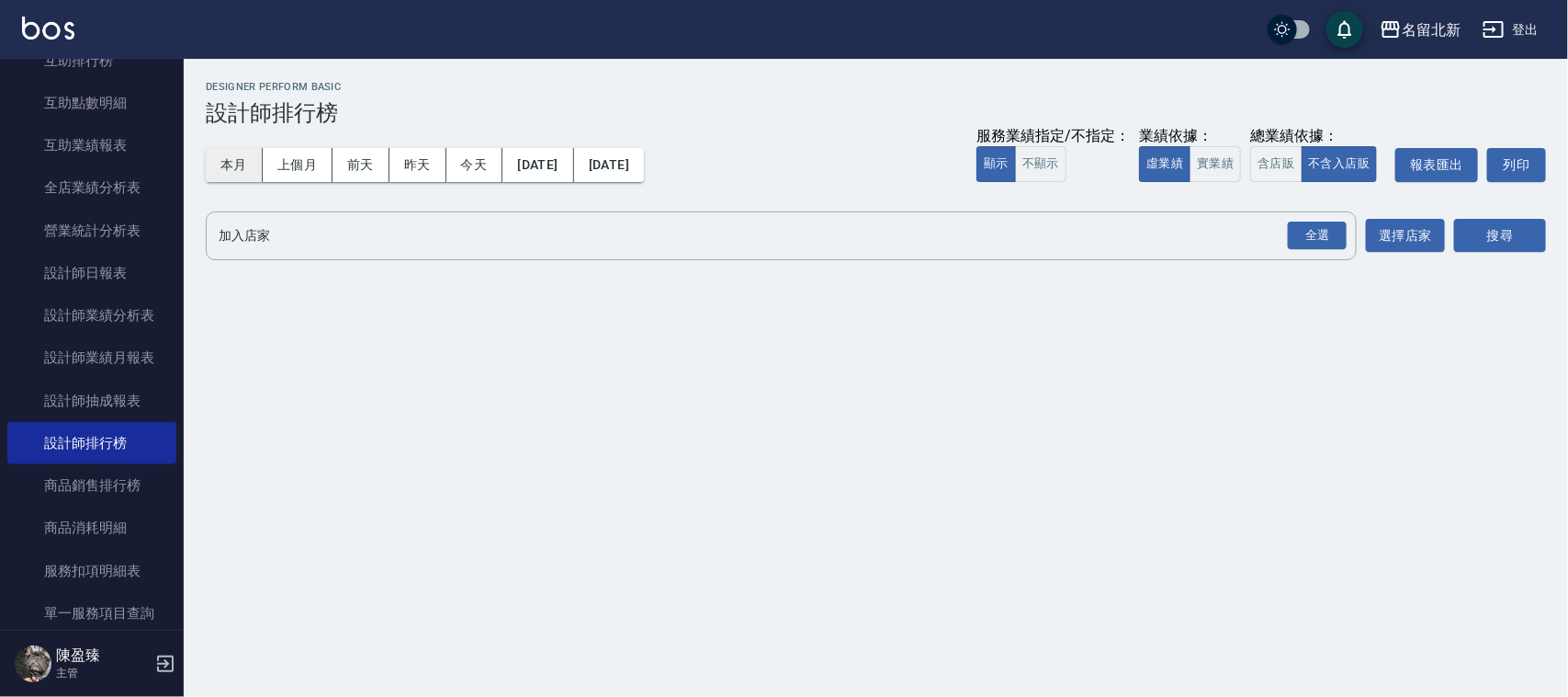
click at [237, 162] on button "本月" at bounding box center [234, 165] width 56 height 34
click at [241, 163] on button "本月" at bounding box center [234, 165] width 56 height 34
click at [1295, 248] on div "全選" at bounding box center [1317, 235] width 58 height 29
click at [1298, 246] on div "全選" at bounding box center [1317, 236] width 58 height 29
click at [1495, 255] on div "搜尋" at bounding box center [1501, 237] width 92 height 52
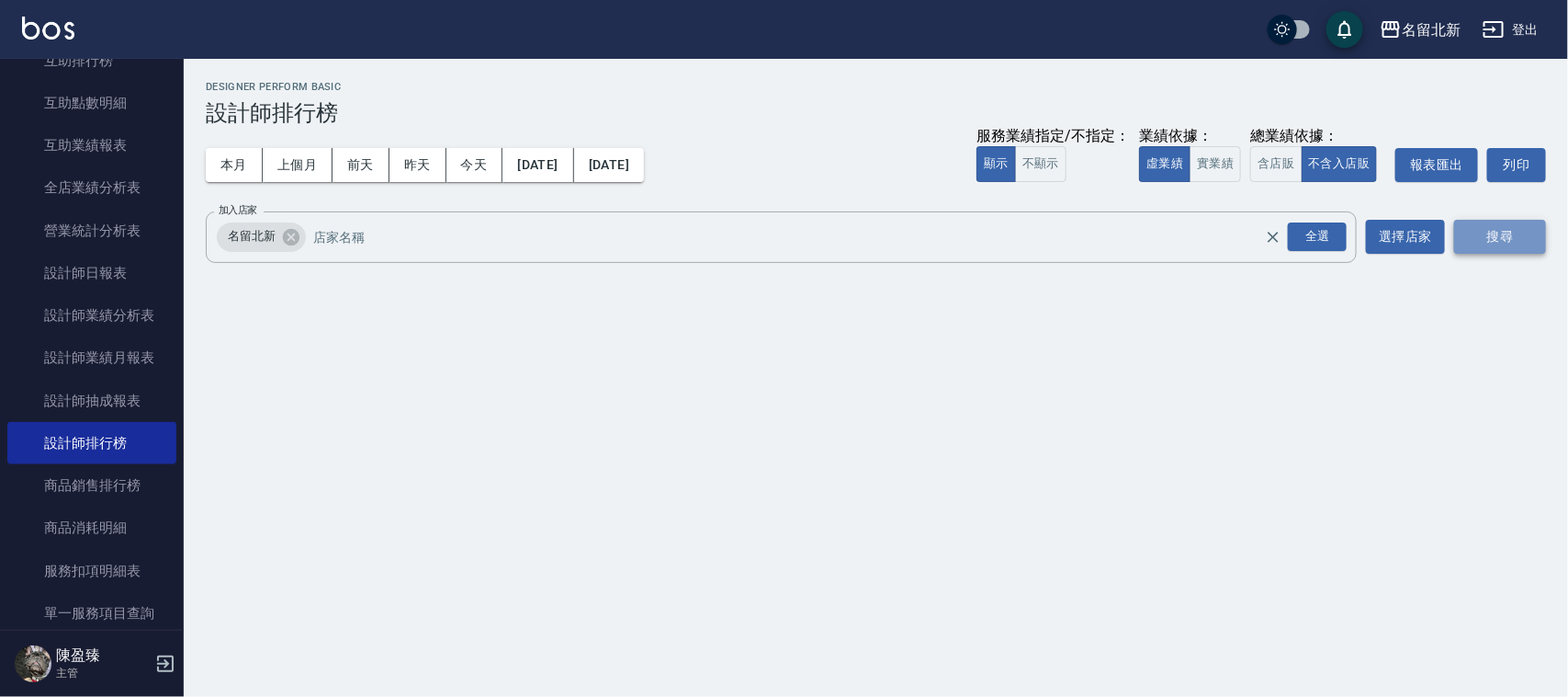
click at [1513, 223] on button "搜尋" at bounding box center [1501, 237] width 92 height 34
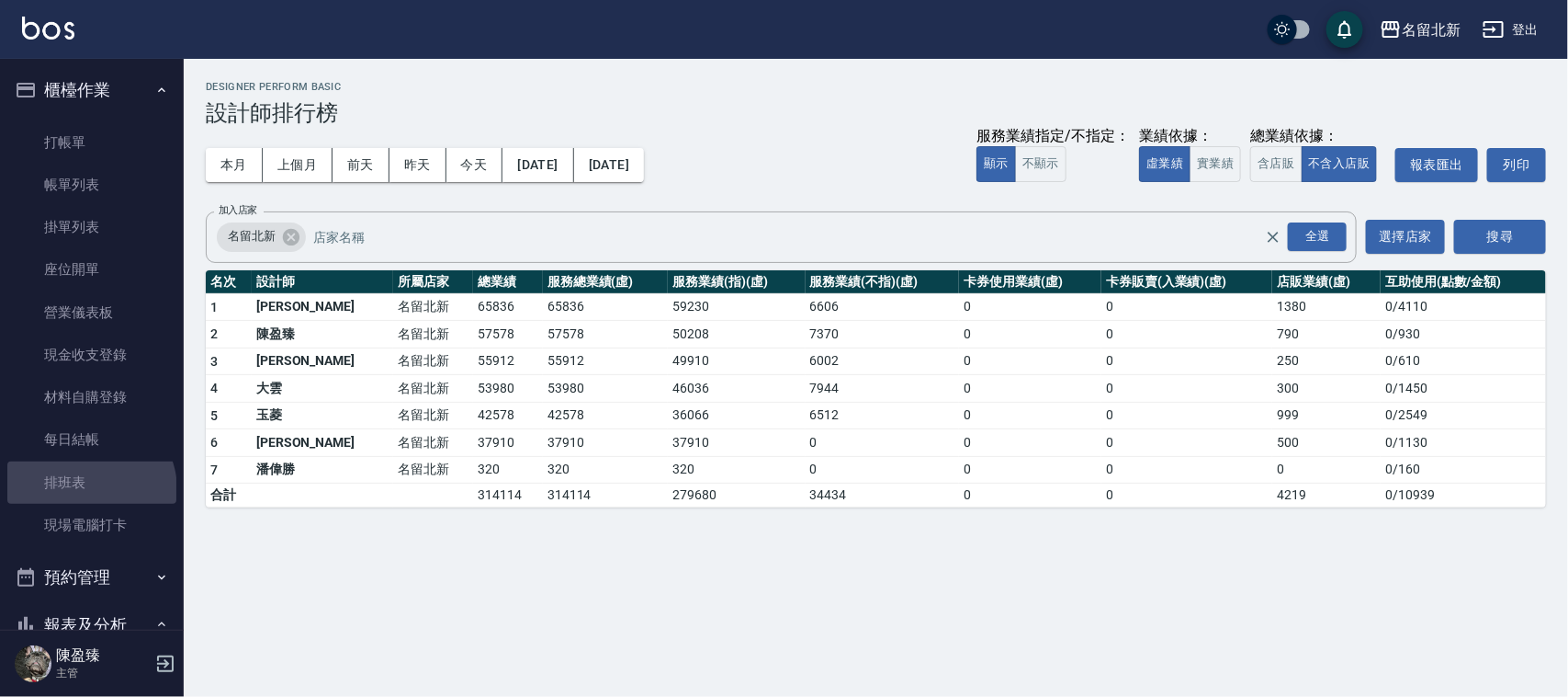
drag, startPoint x: 89, startPoint y: 489, endPoint x: 467, endPoint y: 21, distance: 601.6
click at [89, 488] on link "排班表" at bounding box center [91, 482] width 169 height 43
click at [89, 487] on link "排班表" at bounding box center [91, 482] width 169 height 43
